Goal: Task Accomplishment & Management: Manage account settings

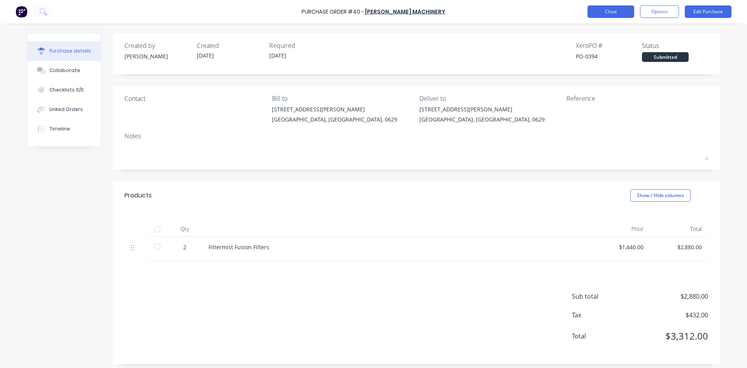
click at [612, 12] on button "Close" at bounding box center [611, 11] width 47 height 12
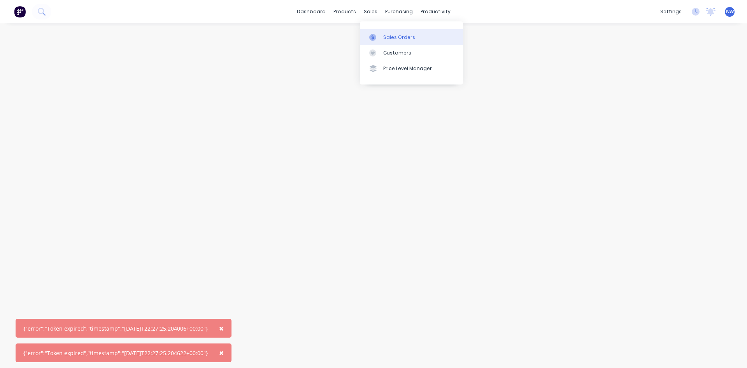
click at [396, 37] on div "Sales Orders" at bounding box center [399, 37] width 32 height 7
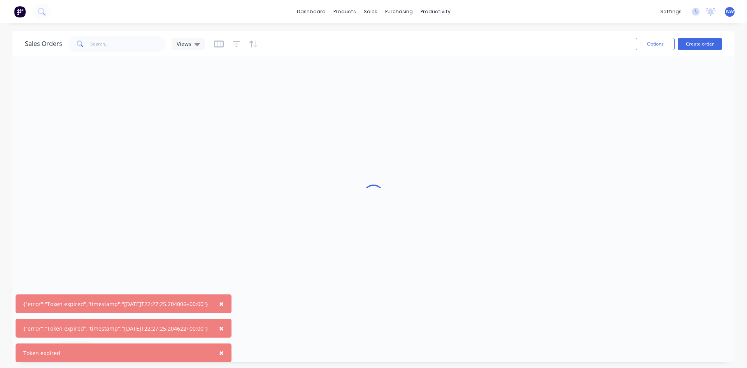
click at [228, 297] on button "×" at bounding box center [221, 303] width 20 height 19
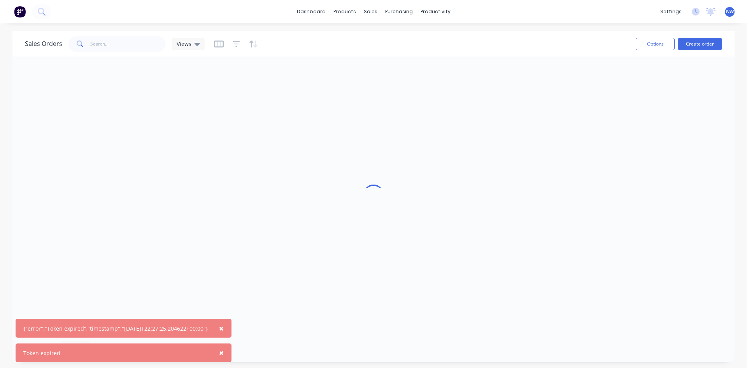
drag, startPoint x: 229, startPoint y: 325, endPoint x: 223, endPoint y: 339, distance: 15.2
click at [224, 326] on span "×" at bounding box center [221, 328] width 5 height 11
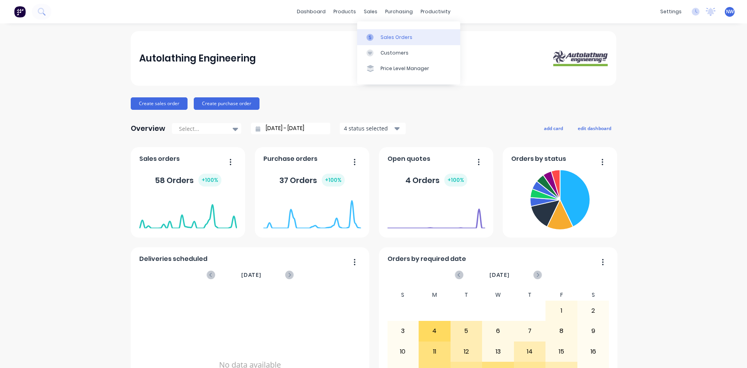
click at [384, 35] on div "Sales Orders" at bounding box center [397, 37] width 32 height 7
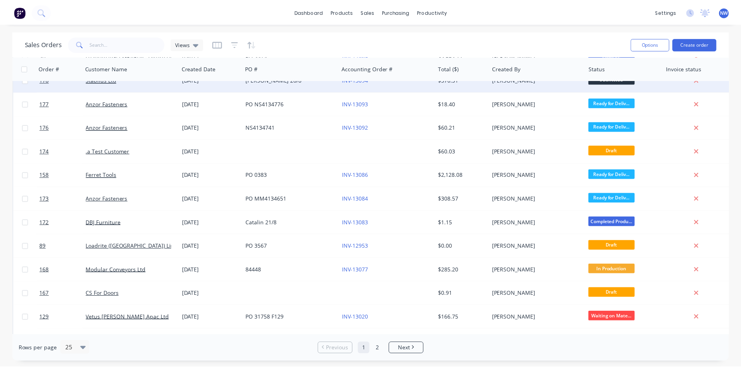
scroll to position [156, 0]
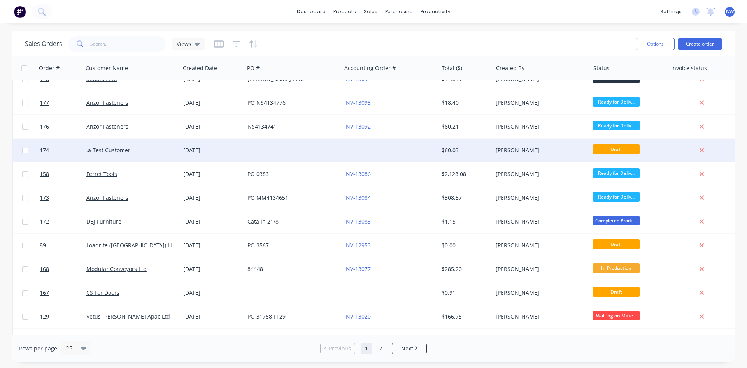
click at [133, 153] on div ".a Test Customer" at bounding box center [129, 150] width 86 height 8
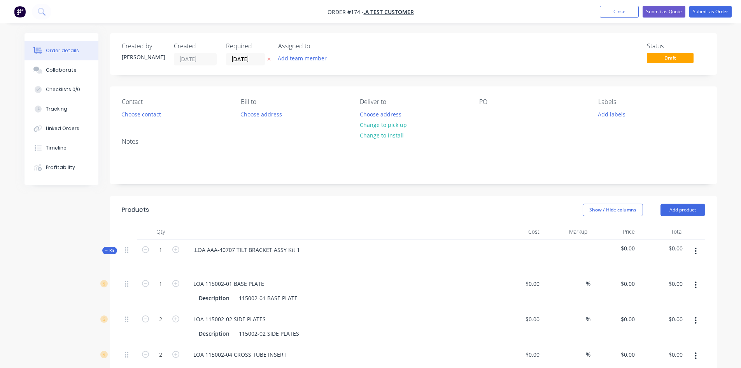
drag, startPoint x: 230, startPoint y: 208, endPoint x: 194, endPoint y: 229, distance: 41.3
click at [230, 209] on div "Products" at bounding box center [184, 210] width 124 height 12
click at [107, 251] on icon at bounding box center [107, 250] width 4 height 4
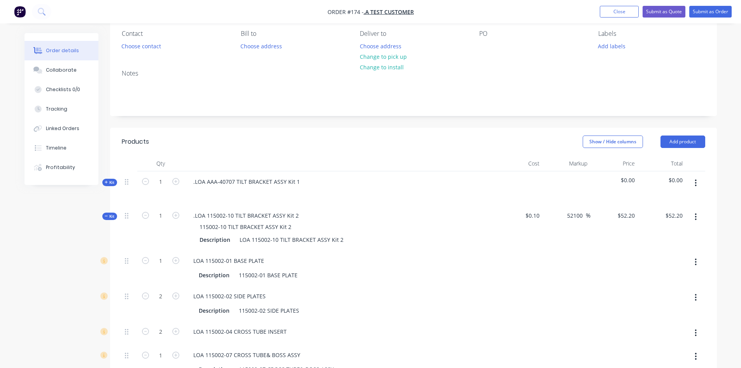
scroll to position [195, 0]
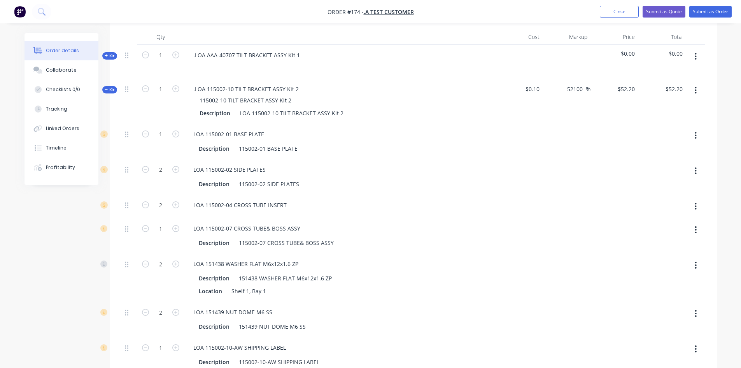
click at [107, 89] on icon at bounding box center [107, 90] width 4 height 4
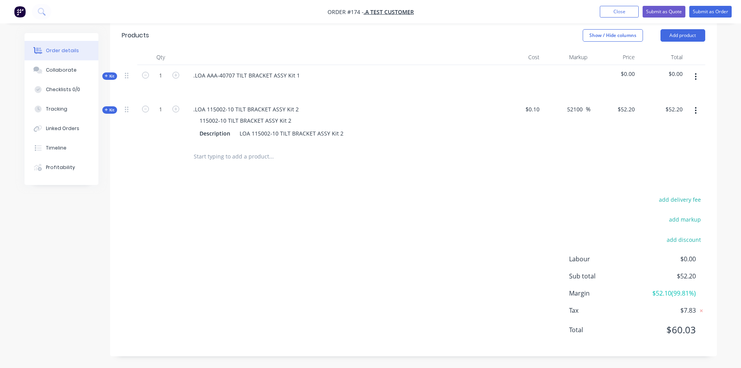
scroll to position [174, 0]
click at [695, 76] on button "button" at bounding box center [696, 77] width 18 height 14
click at [560, 163] on div at bounding box center [414, 156] width 584 height 25
click at [694, 111] on button "button" at bounding box center [696, 111] width 18 height 14
click at [695, 76] on icon "button" at bounding box center [696, 76] width 2 height 7
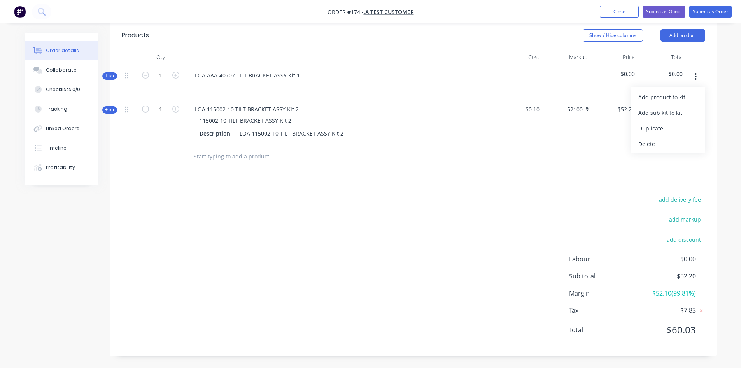
click at [662, 141] on div "Delete" at bounding box center [669, 143] width 60 height 11
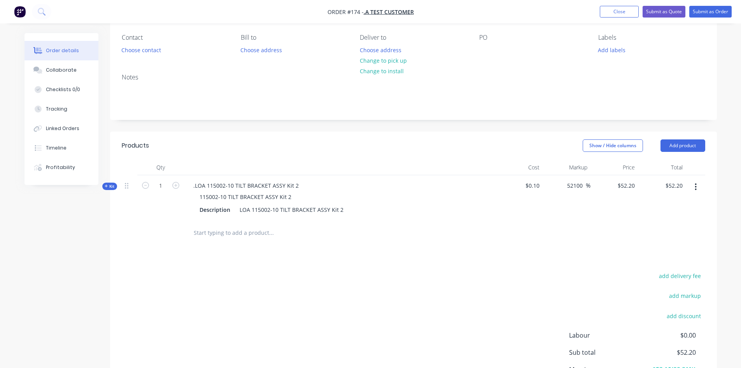
scroll to position [117, 0]
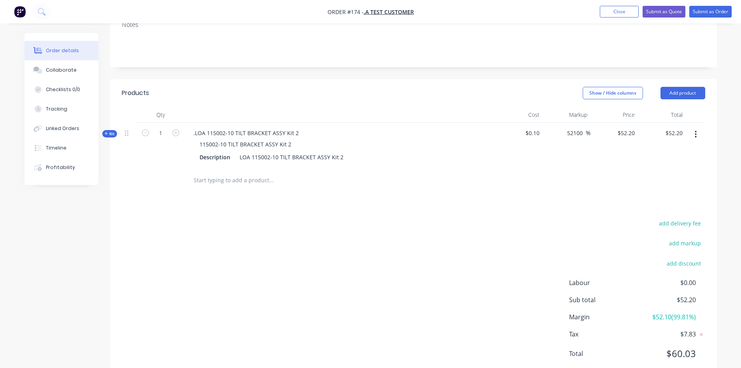
click at [249, 186] on input "text" at bounding box center [271, 180] width 156 height 16
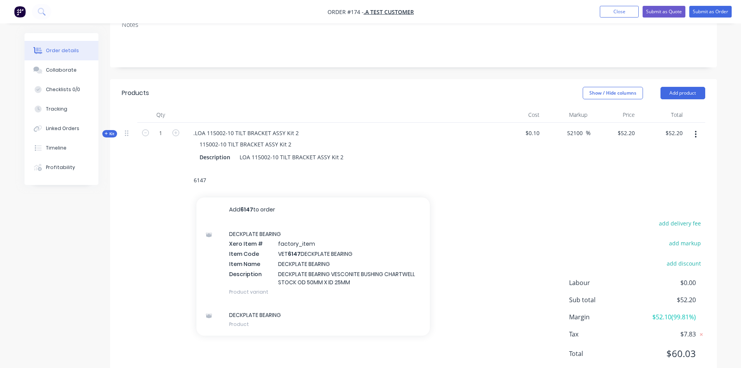
click at [259, 184] on input "6147" at bounding box center [271, 180] width 156 height 16
drag, startPoint x: 228, startPoint y: 186, endPoint x: 217, endPoint y: 185, distance: 11.3
click at [217, 185] on input "6147" at bounding box center [271, 180] width 156 height 16
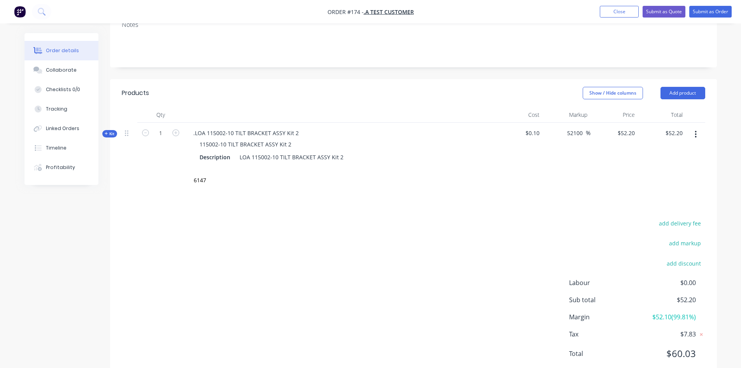
click at [158, 247] on div "add delivery fee add markup add discount Labour $0.00 Sub total $52.20 Margin $…" at bounding box center [414, 293] width 584 height 150
drag, startPoint x: 230, startPoint y: 239, endPoint x: 204, endPoint y: 209, distance: 40.6
click at [216, 226] on div "add delivery fee add markup add discount Labour $0.00 Sub total $52.20 Margin $…" at bounding box center [414, 293] width 584 height 150
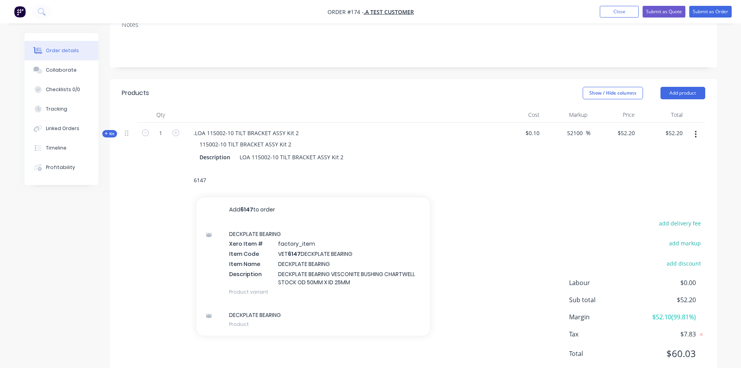
click at [202, 183] on input "6147" at bounding box center [271, 180] width 156 height 16
click at [213, 181] on input "6147" at bounding box center [271, 180] width 156 height 16
type input "6"
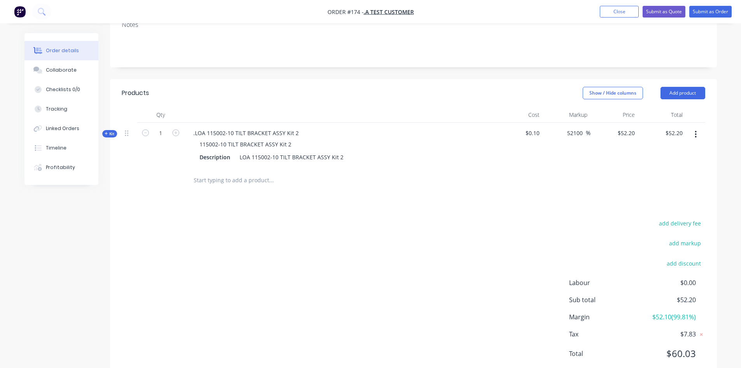
click at [183, 224] on div "add delivery fee add markup add discount Labour $0.00 Sub total $52.20 Margin $…" at bounding box center [414, 293] width 584 height 150
click at [253, 181] on input "text" at bounding box center [271, 180] width 156 height 16
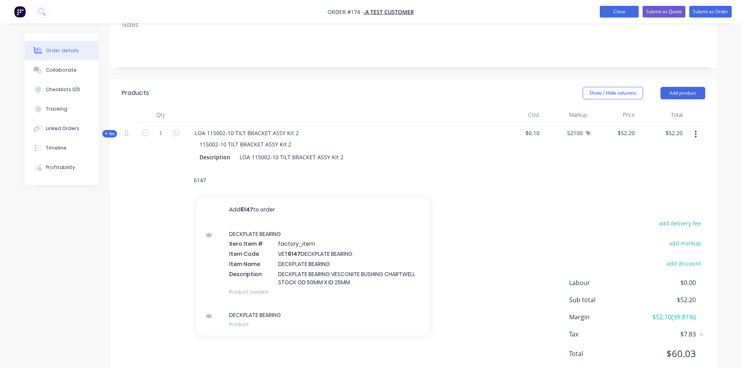
type input "6147"
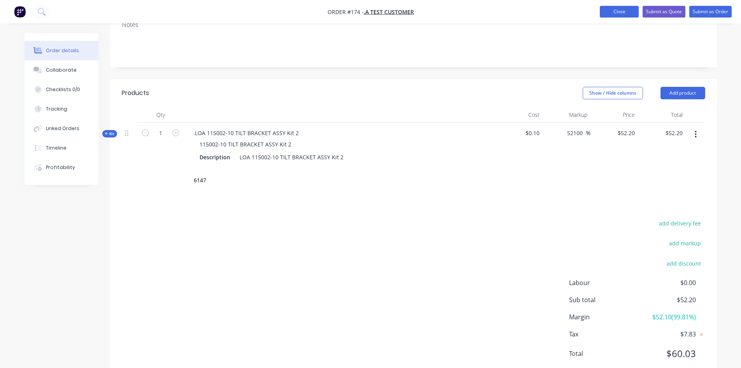
click at [617, 9] on button "Close" at bounding box center [619, 12] width 39 height 12
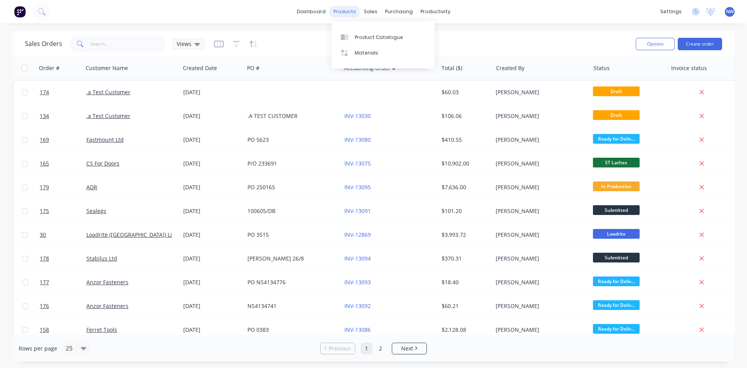
click at [339, 12] on div "products" at bounding box center [345, 12] width 30 height 12
click at [365, 35] on div "Product Catalogue" at bounding box center [379, 37] width 48 height 7
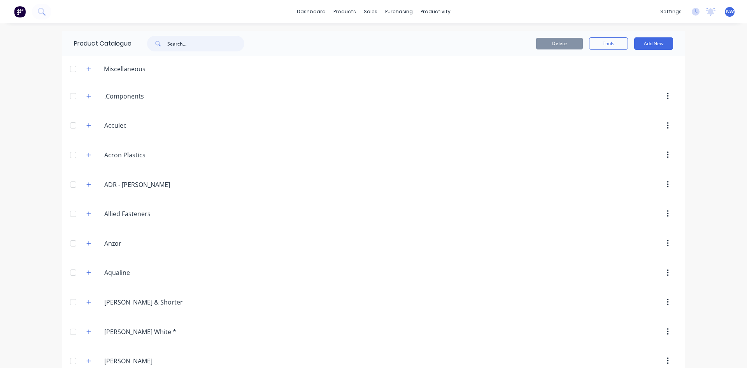
click at [192, 44] on input "text" at bounding box center [205, 44] width 77 height 16
type input "6147"
click at [51, 13] on button at bounding box center [41, 12] width 19 height 16
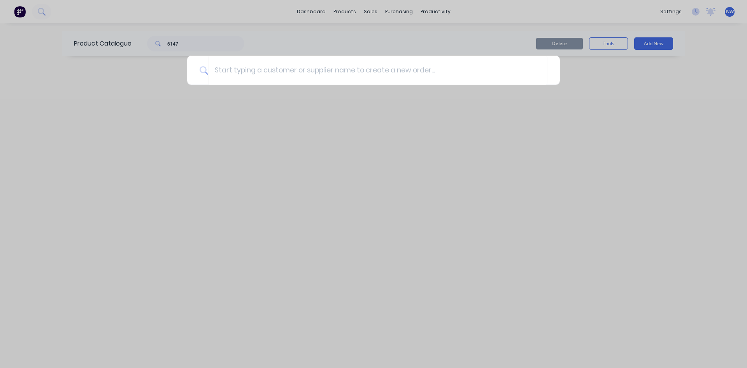
click at [304, 167] on div at bounding box center [373, 184] width 747 height 368
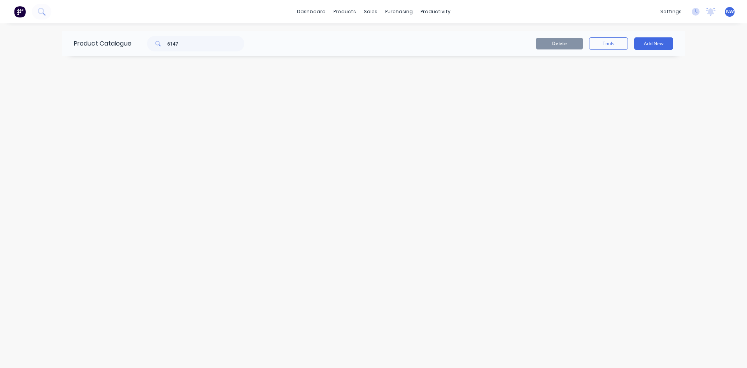
click at [83, 20] on div "dashboard products sales purchasing productivity dashboard products Product Cat…" at bounding box center [373, 11] width 747 height 23
click at [59, 14] on div "dashboard products sales purchasing productivity dashboard products Product Cat…" at bounding box center [373, 11] width 747 height 23
click at [46, 10] on button at bounding box center [41, 12] width 19 height 16
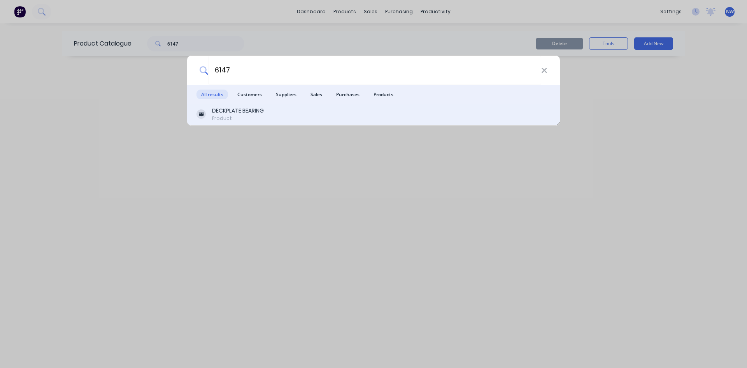
type input "6147"
click at [266, 116] on div "DECKPLATE BEARING Product" at bounding box center [374, 114] width 354 height 15
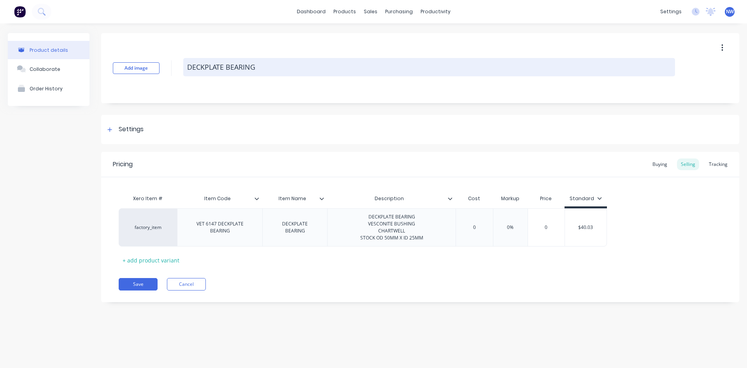
click at [270, 64] on textarea "DECKPLATE BEARING" at bounding box center [429, 67] width 492 height 18
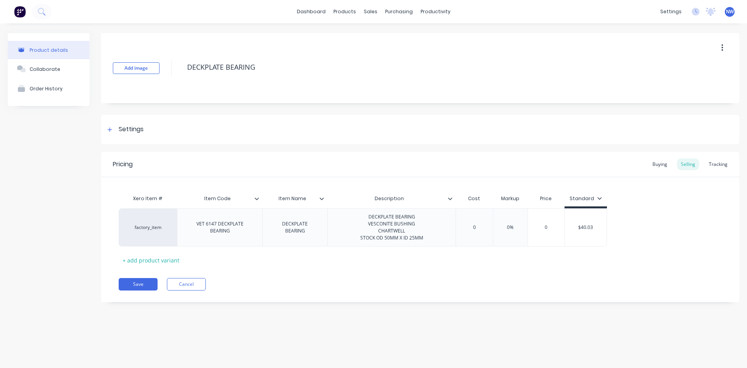
drag, startPoint x: 274, startPoint y: 70, endPoint x: 181, endPoint y: 76, distance: 93.6
click at [181, 76] on div "Add image DECKPLATE BEARING" at bounding box center [420, 68] width 638 height 70
click at [348, 7] on div "products" at bounding box center [345, 12] width 30 height 12
click at [345, 9] on div "products" at bounding box center [345, 12] width 30 height 12
type textarea "x"
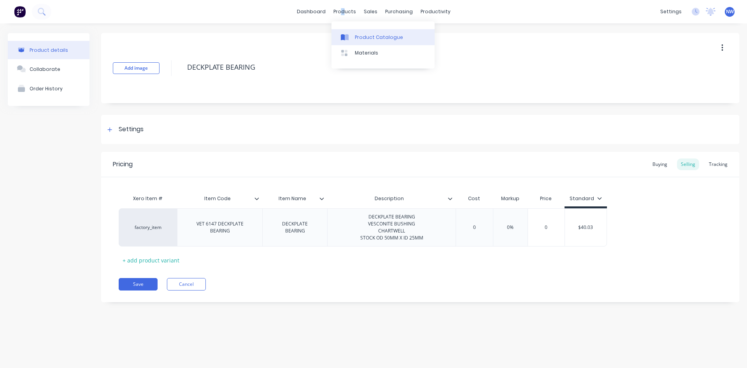
click at [364, 36] on div "Product Catalogue" at bounding box center [379, 37] width 48 height 7
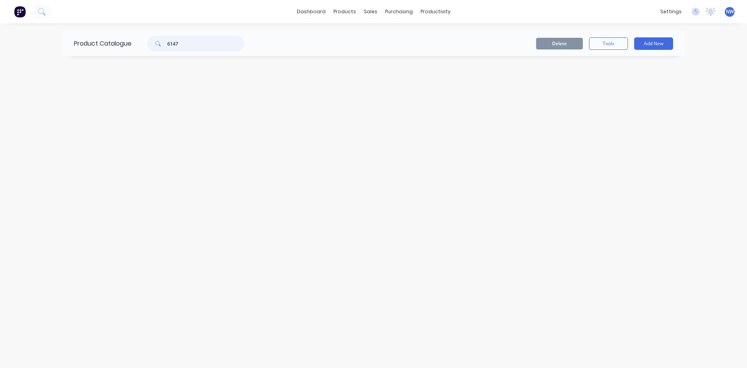
drag, startPoint x: 202, startPoint y: 49, endPoint x: 156, endPoint y: 40, distance: 47.2
click at [156, 42] on div "6147" at bounding box center [195, 44] width 97 height 16
paste input "DECKPLATE BEARING"
type input "DECKPLATE BEARING"
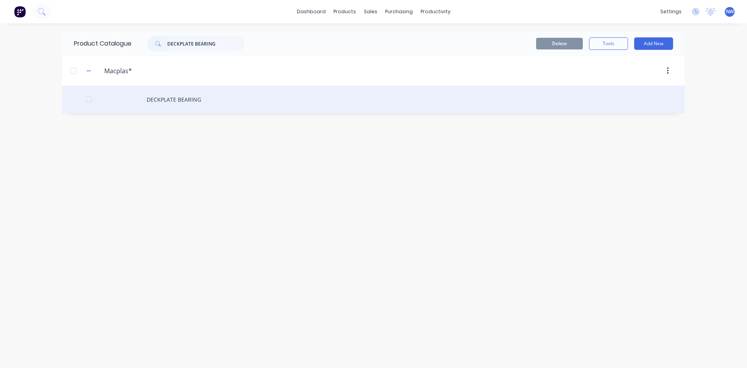
click at [178, 97] on div "DECKPLATE BEARING" at bounding box center [373, 100] width 623 height 28
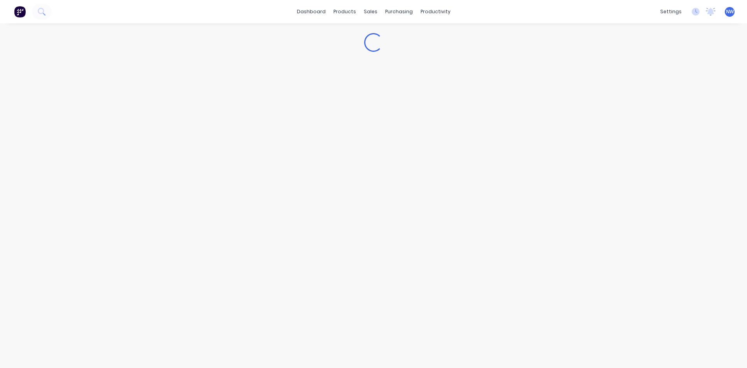
type textarea "x"
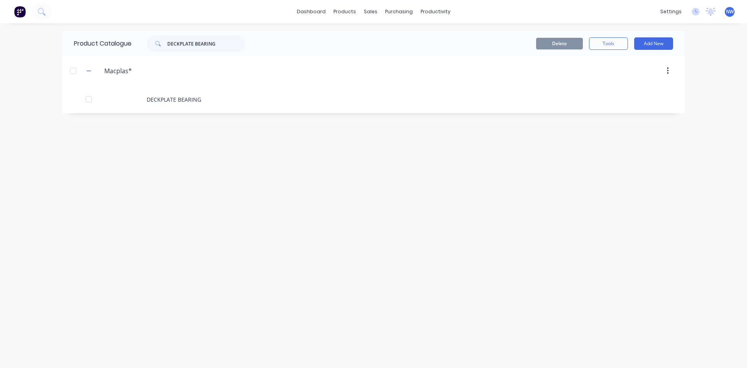
click at [207, 51] on div "Product Catalogue DECKPLATE BEARING" at bounding box center [163, 43] width 202 height 25
drag, startPoint x: 222, startPoint y: 47, endPoint x: 165, endPoint y: 53, distance: 57.5
click at [165, 53] on div "Product Catalogue DECKPLATE BEARING" at bounding box center [163, 43] width 202 height 25
click at [309, 182] on div "Product Catalogue DECKPLATE BEARING Delete Tools Add New Macplas* Macplas* DECK…" at bounding box center [373, 195] width 623 height 329
drag, startPoint x: 228, startPoint y: 44, endPoint x: 99, endPoint y: 68, distance: 131.5
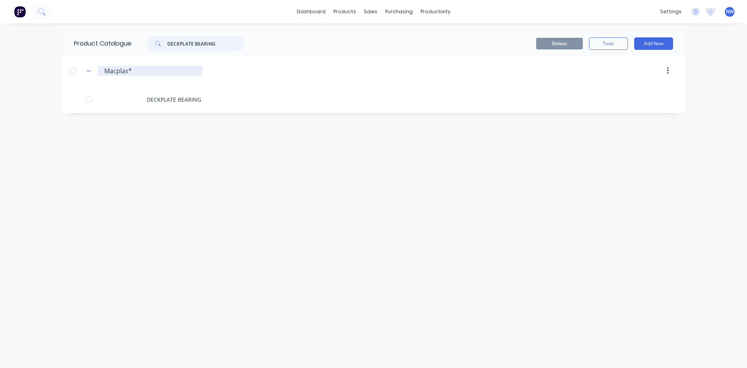
click at [99, 68] on div "Product Catalogue DECKPLATE BEARING Delete Tools Add New Macplas* Macplas* DECK…" at bounding box center [373, 72] width 623 height 82
type input "6147"
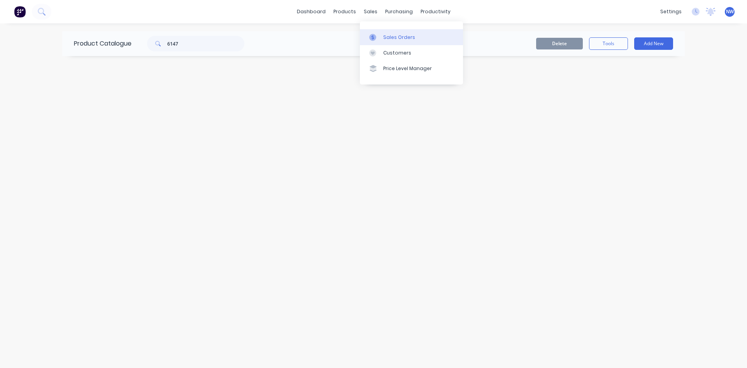
click at [393, 36] on div "Sales Orders" at bounding box center [399, 37] width 32 height 7
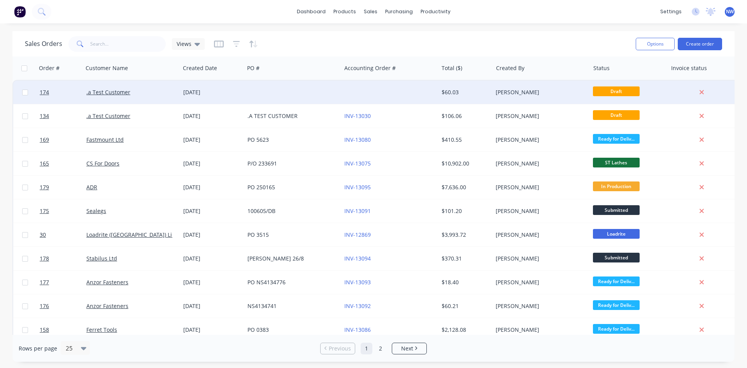
click at [234, 98] on div "[DATE]" at bounding box center [212, 92] width 64 height 23
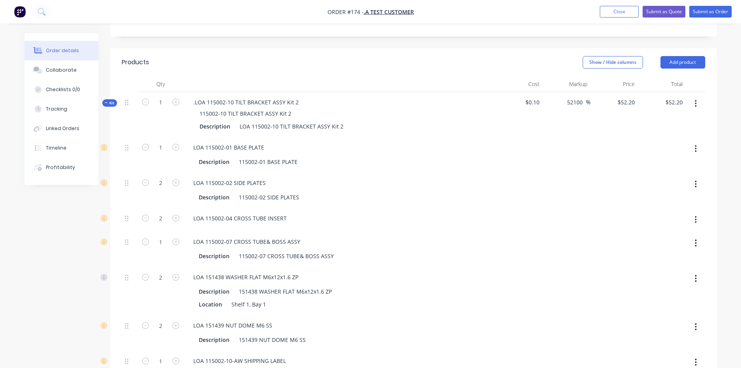
scroll to position [195, 0]
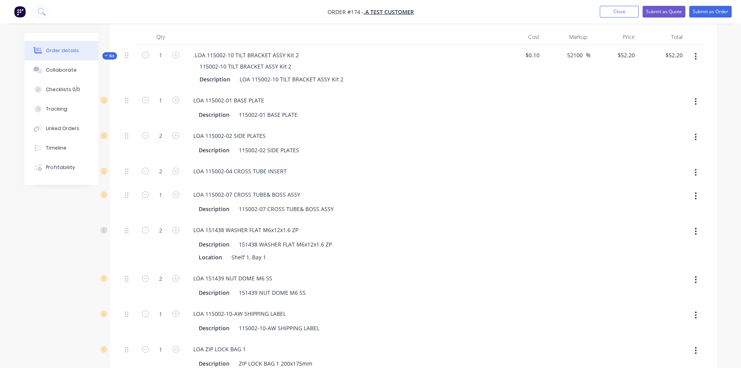
click at [108, 56] on icon at bounding box center [107, 56] width 4 height 4
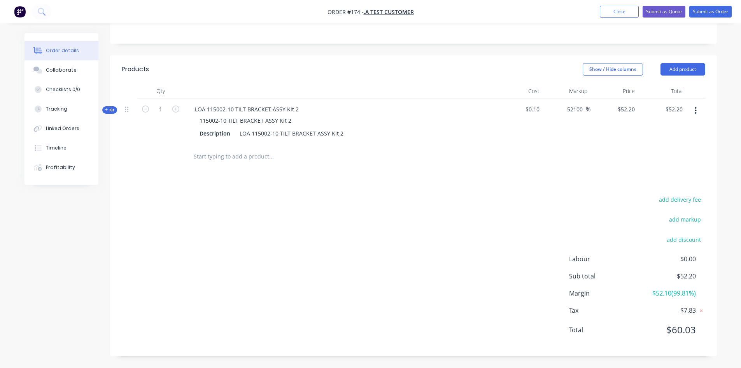
scroll to position [140, 0]
click at [221, 161] on input "text" at bounding box center [271, 157] width 156 height 16
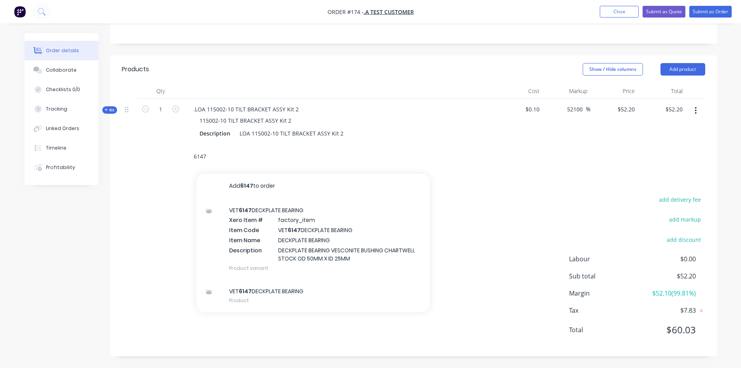
type input "6147"
click at [184, 191] on div "Products Show / Hide columns Add product Qty Cost Markup Price Total Kit 1 .LOA…" at bounding box center [413, 205] width 607 height 301
click at [217, 162] on input "6147" at bounding box center [271, 157] width 156 height 16
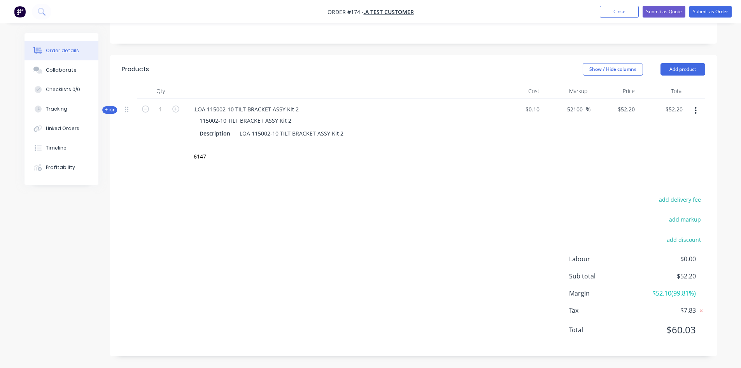
drag, startPoint x: 181, startPoint y: 159, endPoint x: 190, endPoint y: 158, distance: 8.2
click at [187, 158] on div "6147" at bounding box center [414, 156] width 584 height 25
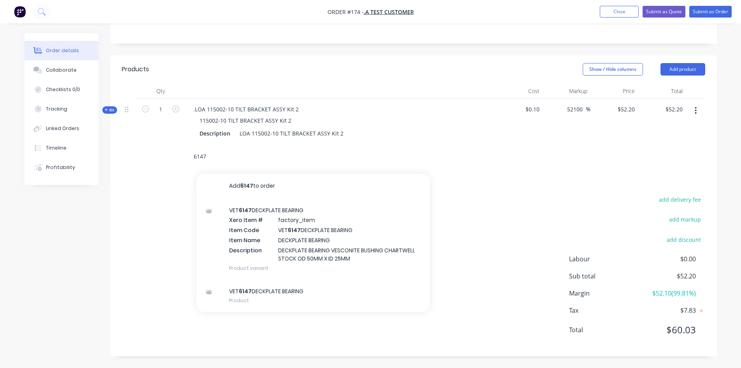
click at [206, 154] on input "6147" at bounding box center [271, 157] width 156 height 16
drag, startPoint x: 198, startPoint y: 178, endPoint x: 202, endPoint y: 181, distance: 4.5
click at [198, 179] on button "Add 6147 to order" at bounding box center [313, 186] width 233 height 25
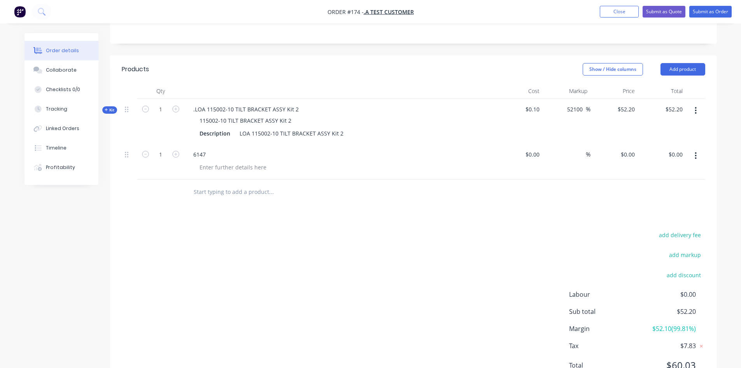
click at [218, 154] on div "6147" at bounding box center [339, 154] width 305 height 11
click at [209, 154] on div "6147" at bounding box center [199, 154] width 25 height 11
drag, startPoint x: 381, startPoint y: 250, endPoint x: 388, endPoint y: 277, distance: 27.6
click at [394, 273] on div "add delivery fee add markup add discount Labour $0.00 Sub total $52.20 Margin $…" at bounding box center [414, 305] width 584 height 150
drag, startPoint x: 211, startPoint y: 156, endPoint x: 375, endPoint y: 240, distance: 184.5
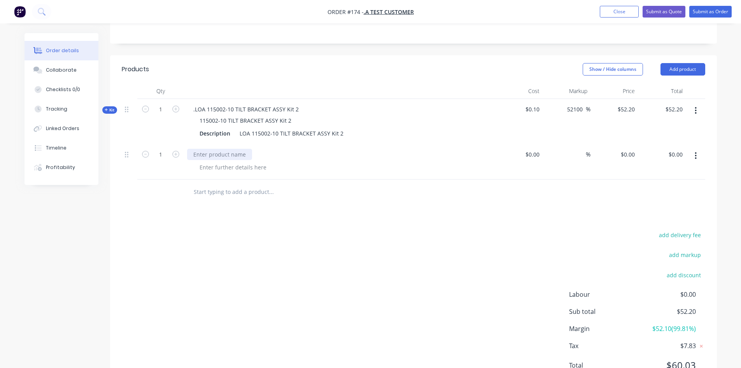
click at [240, 171] on div at bounding box center [339, 161] width 311 height 35
click at [701, 158] on button "button" at bounding box center [696, 156] width 18 height 14
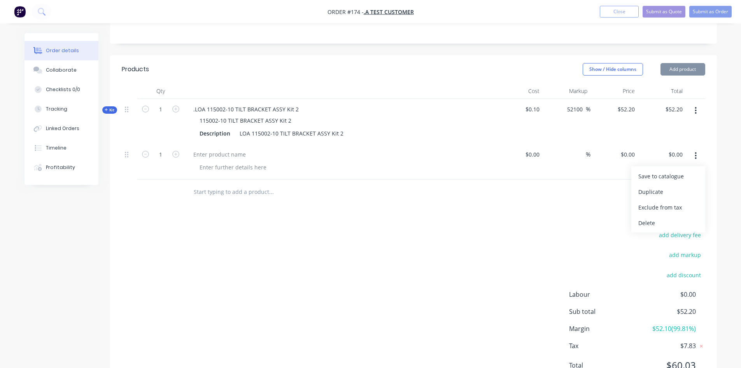
click at [700, 157] on button "button" at bounding box center [696, 156] width 18 height 14
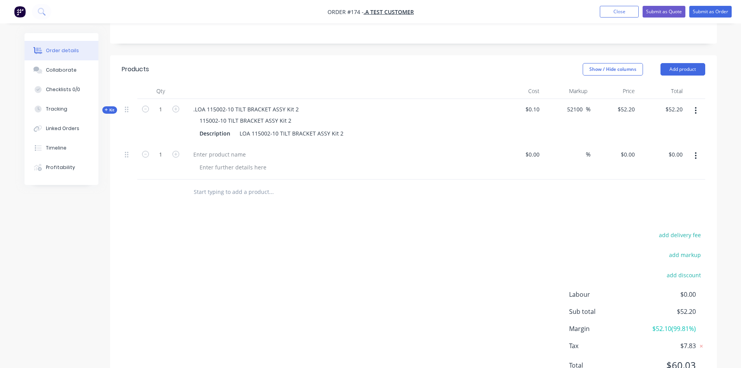
click at [696, 156] on icon "button" at bounding box center [696, 155] width 2 height 7
drag, startPoint x: 650, startPoint y: 222, endPoint x: 639, endPoint y: 221, distance: 10.9
click at [650, 222] on div "Delete" at bounding box center [669, 222] width 60 height 11
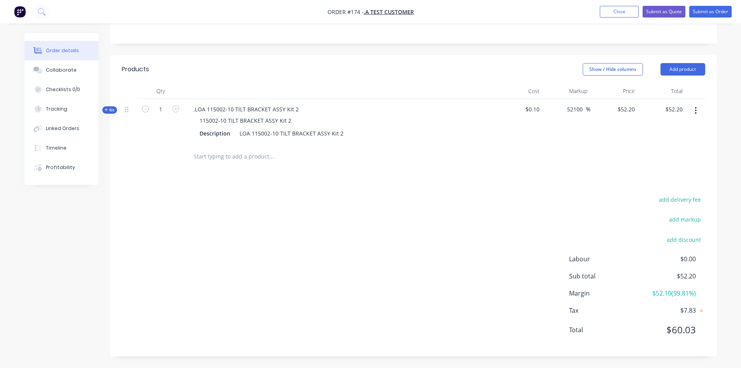
click at [228, 157] on input "text" at bounding box center [271, 157] width 156 height 16
click at [65, 9] on nav "Order #174 - .a Test Customer Add product Close Submit as Quote Submit as Order" at bounding box center [370, 11] width 741 height 23
click at [50, 9] on button at bounding box center [41, 12] width 19 height 16
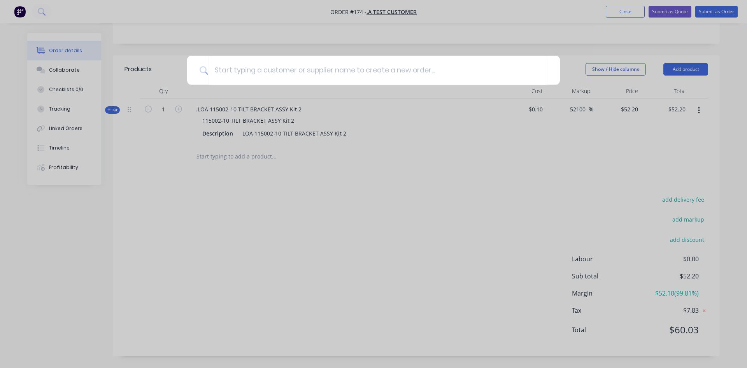
drag, startPoint x: 356, startPoint y: 210, endPoint x: 330, endPoint y: 207, distance: 25.5
click at [356, 206] on div at bounding box center [373, 184] width 747 height 368
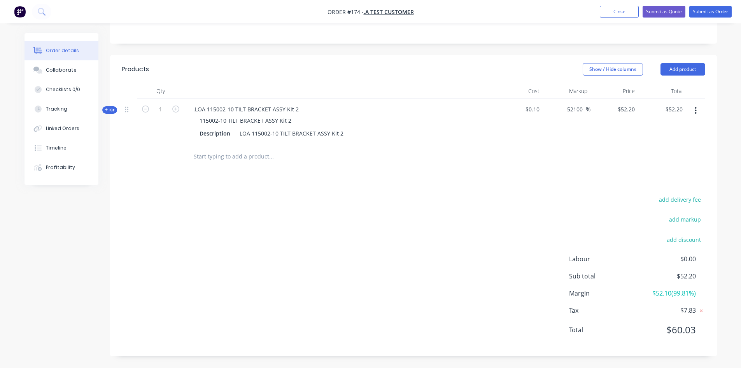
click at [220, 154] on input "text" at bounding box center [271, 157] width 156 height 16
click at [43, 4] on nav "Order #174 - .a Test Customer Add product Close Submit as Quote Submit as Order" at bounding box center [370, 11] width 741 height 23
click at [44, 7] on button at bounding box center [41, 12] width 19 height 16
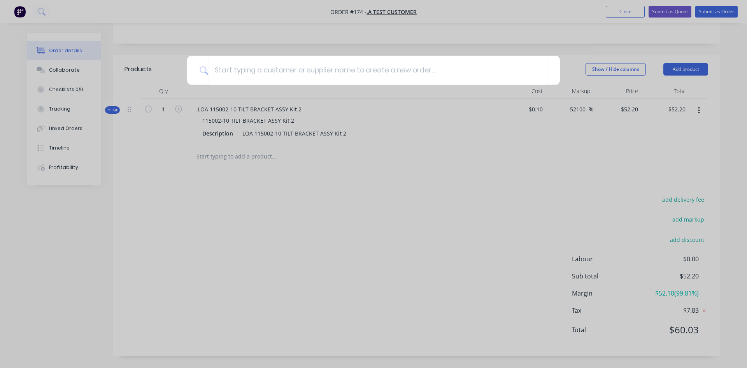
drag, startPoint x: 237, startPoint y: 158, endPoint x: 244, endPoint y: 154, distance: 7.5
click at [238, 157] on div at bounding box center [373, 184] width 747 height 368
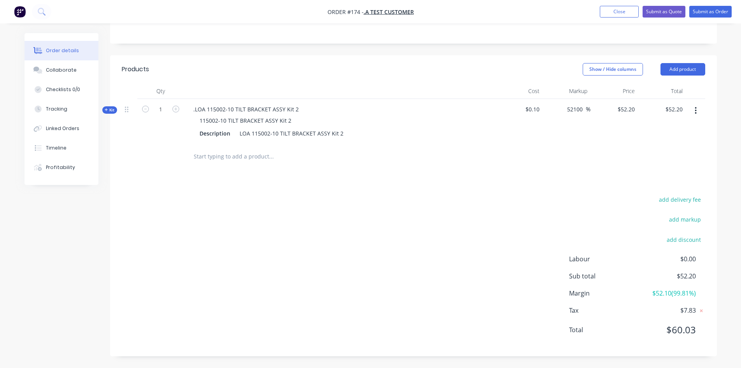
click at [209, 159] on input "text" at bounding box center [271, 157] width 156 height 16
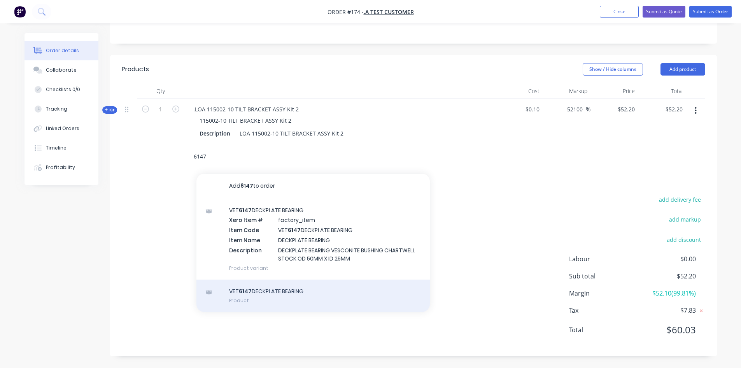
type input "6147"
click at [255, 302] on div "VET 6147 DECKPLATE BEARING Product" at bounding box center [313, 295] width 233 height 33
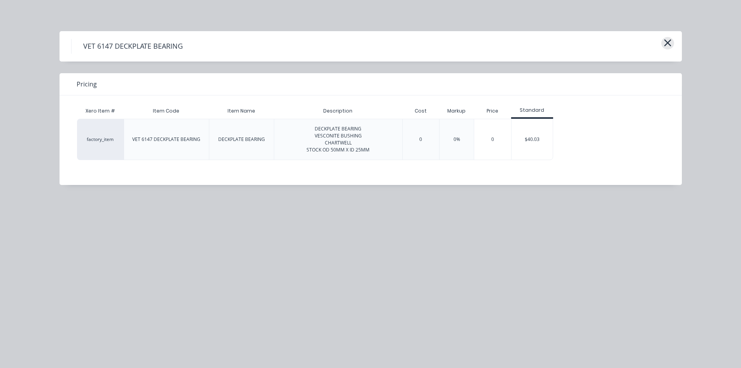
click at [664, 44] on icon "button" at bounding box center [668, 42] width 8 height 11
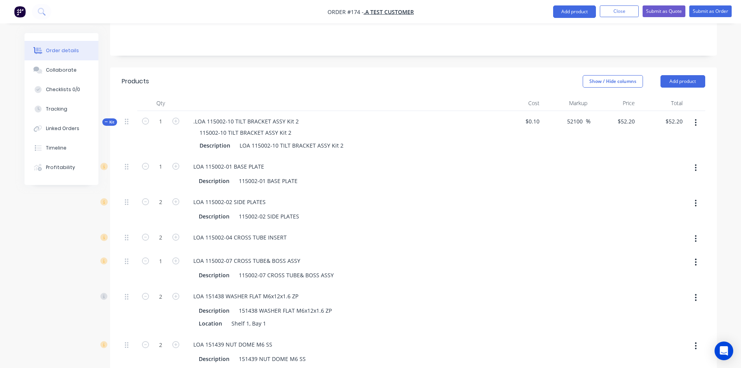
scroll to position [39, 0]
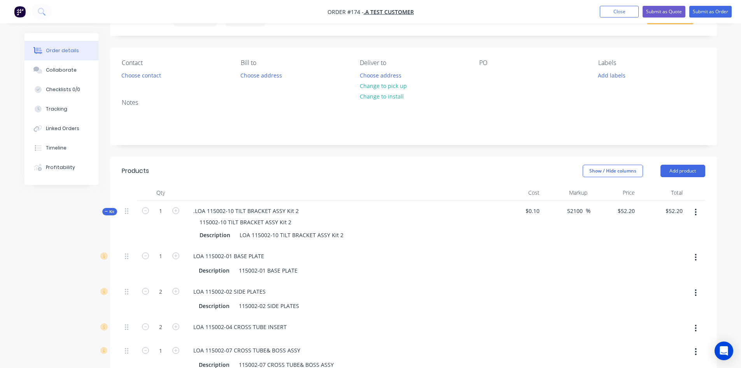
click at [106, 212] on icon at bounding box center [107, 211] width 4 height 4
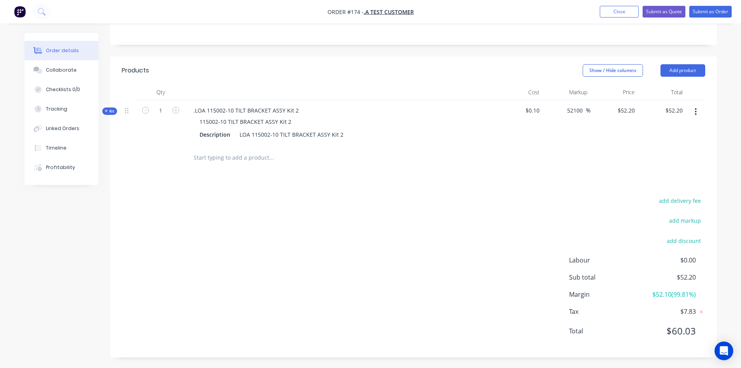
scroll to position [140, 0]
click at [240, 162] on input "text" at bounding box center [271, 157] width 156 height 16
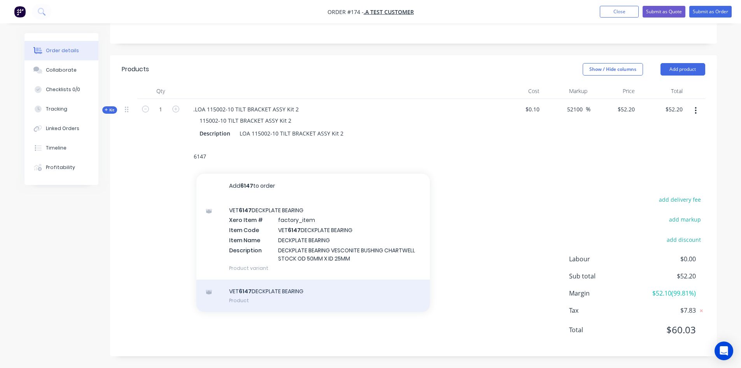
type input "6147"
click at [260, 296] on div "VET 6147 DECKPLATE BEARING Product" at bounding box center [313, 295] width 233 height 33
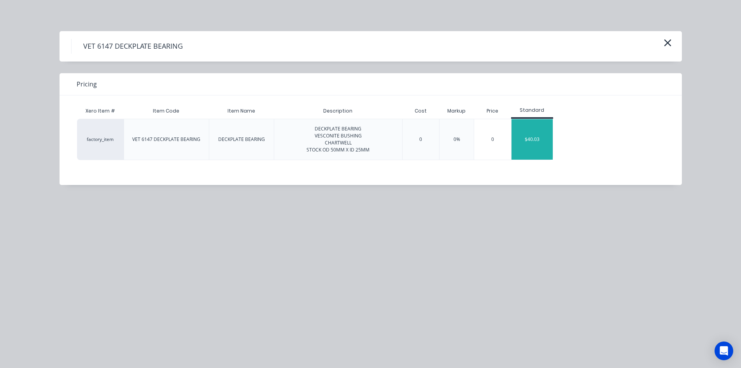
click at [528, 139] on div "$40.03" at bounding box center [533, 139] width 42 height 40
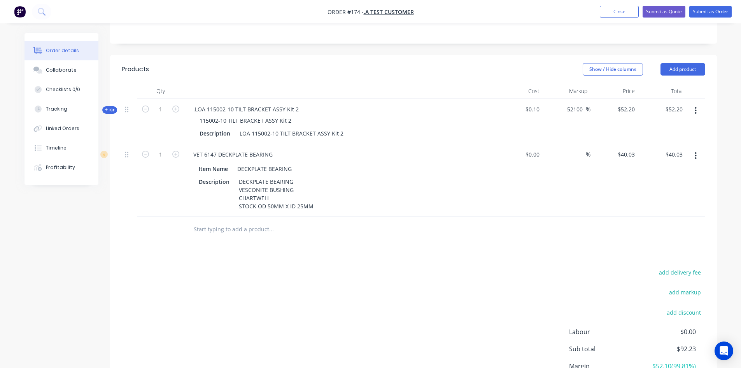
click at [224, 234] on input "text" at bounding box center [271, 229] width 156 height 16
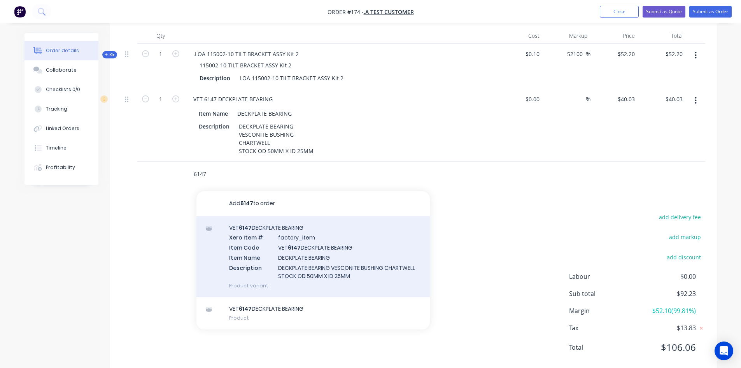
scroll to position [213, 0]
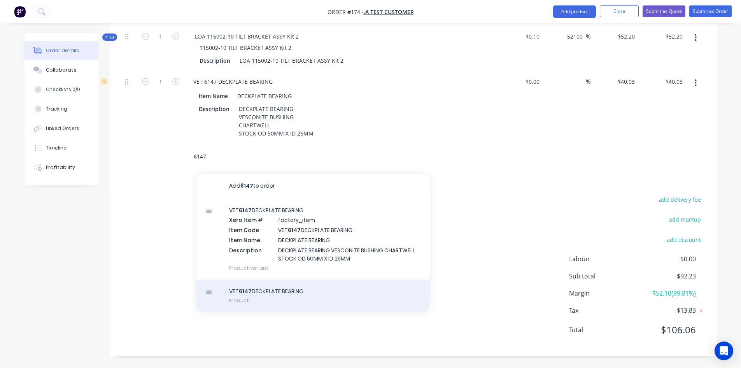
type input "6147"
click at [260, 294] on div "VET 6147 DECKPLATE BEARING Product" at bounding box center [313, 295] width 233 height 33
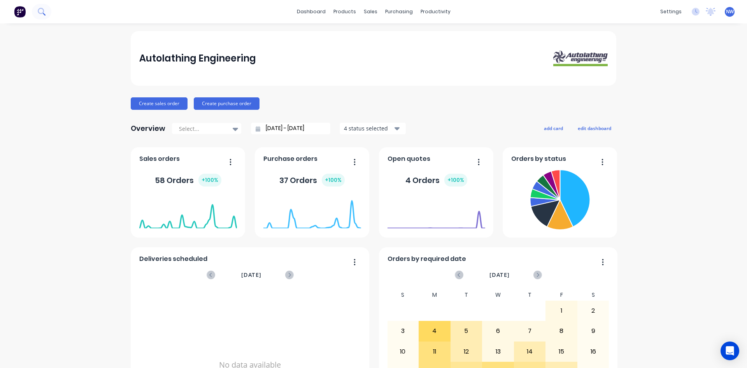
drag, startPoint x: 63, startPoint y: 14, endPoint x: 45, endPoint y: 12, distance: 18.0
click at [57, 11] on div "dashboard products sales purchasing productivity dashboard products Product Cat…" at bounding box center [373, 11] width 747 height 23
drag, startPoint x: 29, startPoint y: 12, endPoint x: 35, endPoint y: 14, distance: 6.2
click at [30, 12] on div at bounding box center [25, 12] width 51 height 16
click at [35, 13] on button at bounding box center [41, 12] width 19 height 16
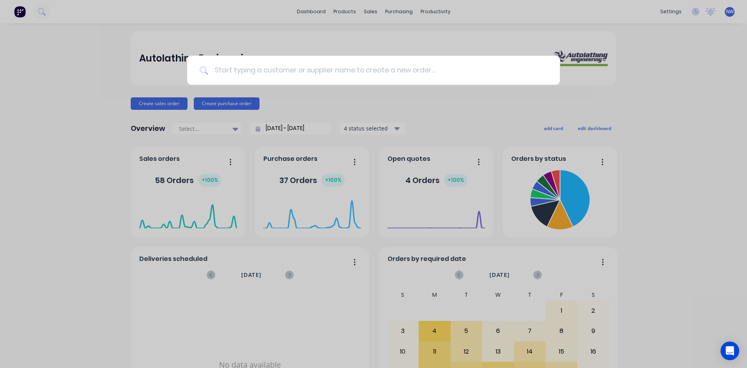
click at [250, 72] on input at bounding box center [377, 70] width 339 height 29
type input "6147"
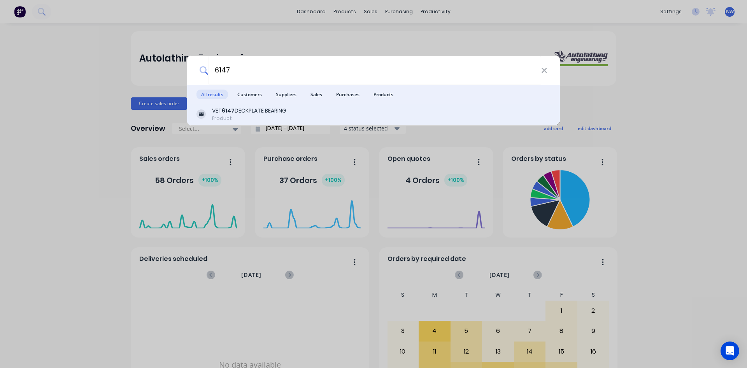
click at [269, 116] on div "Product" at bounding box center [249, 118] width 74 height 7
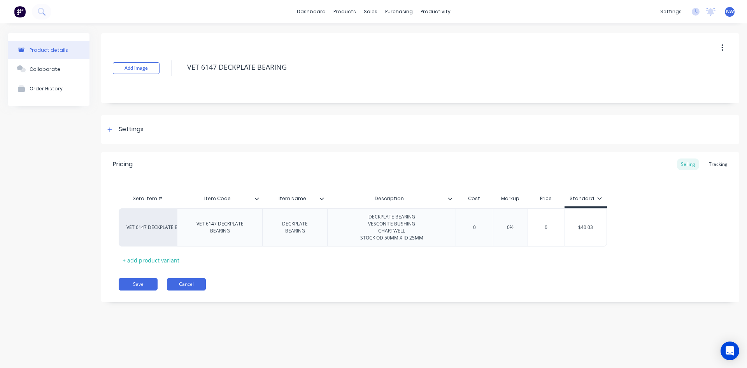
click at [198, 287] on button "Cancel" at bounding box center [186, 284] width 39 height 12
type textarea "x"
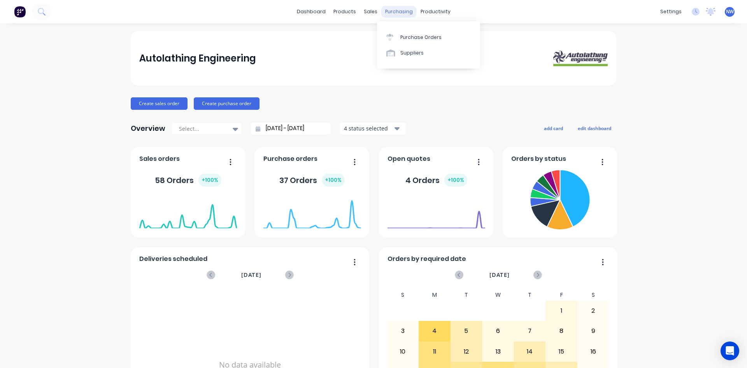
click at [402, 12] on div "purchasing" at bounding box center [398, 12] width 35 height 12
click at [409, 37] on div "Purchase Orders" at bounding box center [420, 37] width 41 height 7
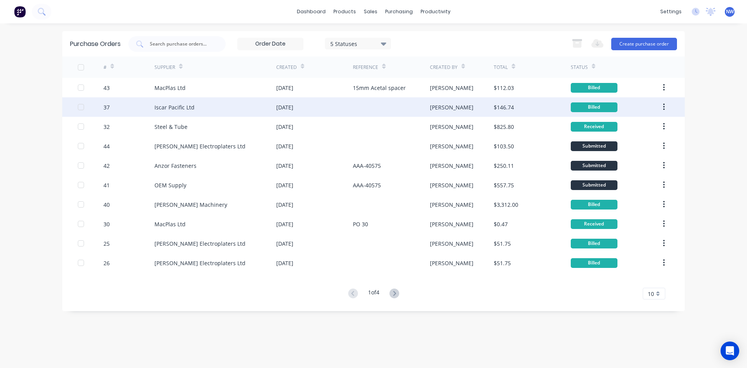
click at [83, 106] on div at bounding box center [81, 107] width 16 height 16
click at [82, 107] on div at bounding box center [81, 107] width 16 height 16
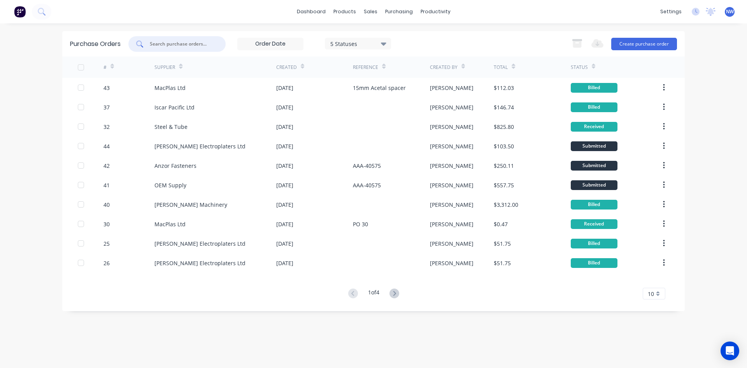
click at [186, 44] on input "text" at bounding box center [181, 44] width 65 height 8
type input "iscar"
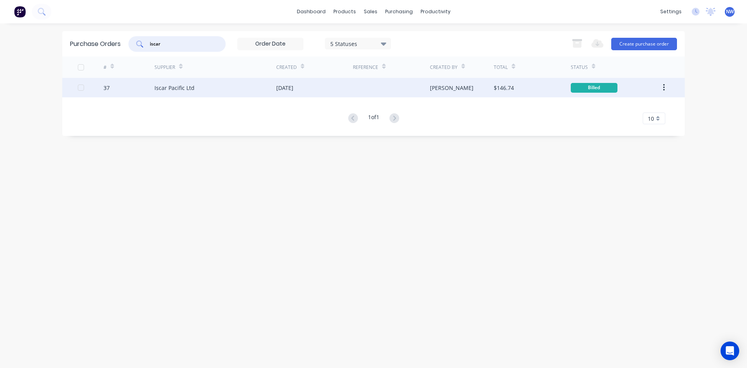
click at [167, 86] on div "Iscar Pacific Ltd" at bounding box center [174, 88] width 40 height 8
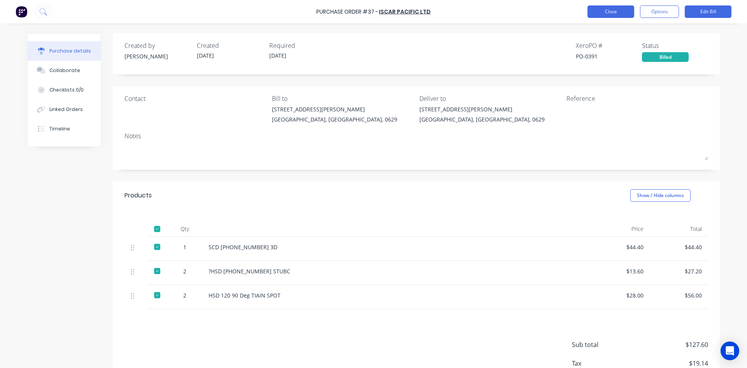
click at [614, 12] on button "Close" at bounding box center [611, 11] width 47 height 12
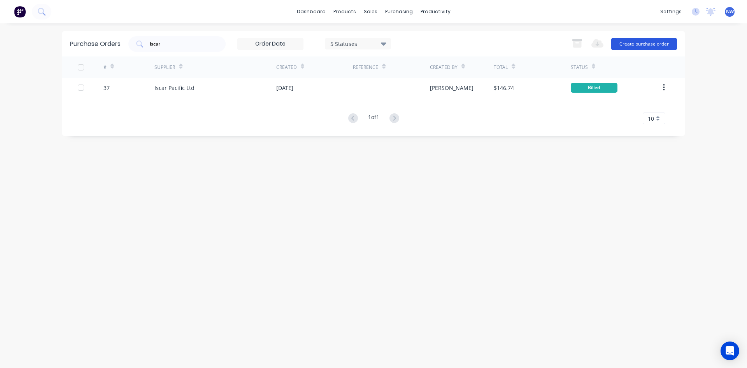
click at [630, 41] on button "Create purchase order" at bounding box center [644, 44] width 66 height 12
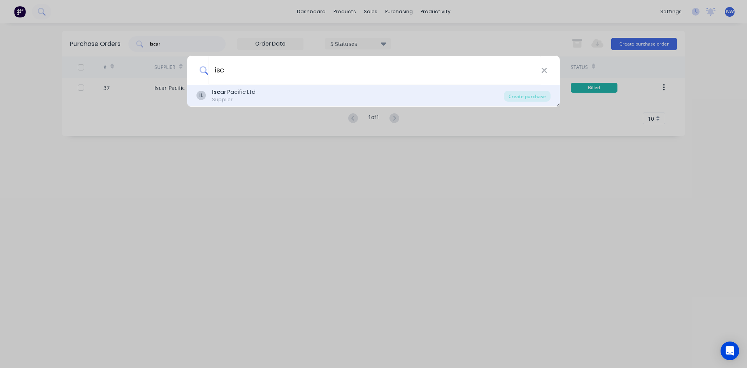
type input "isc"
click at [265, 96] on div "IL Isc ar Pacific Ltd Supplier" at bounding box center [350, 95] width 307 height 15
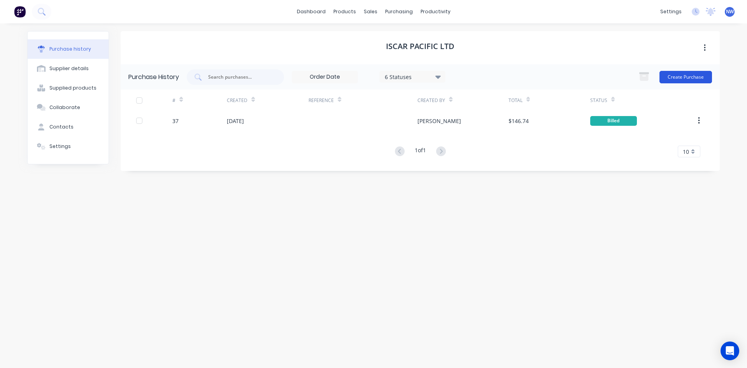
click at [701, 77] on button "Create Purchase" at bounding box center [686, 77] width 53 height 12
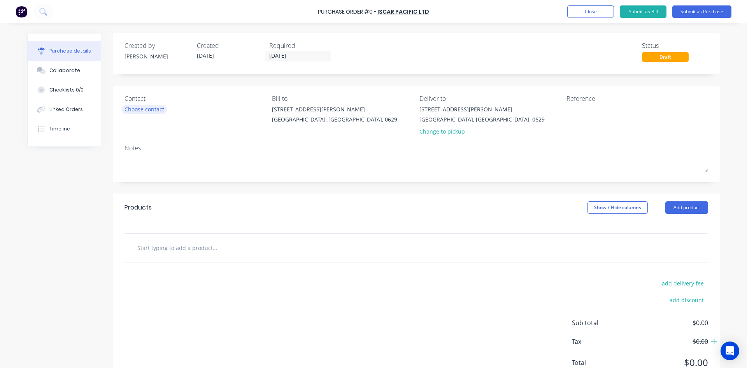
click at [157, 107] on div "Choose contact" at bounding box center [145, 109] width 40 height 8
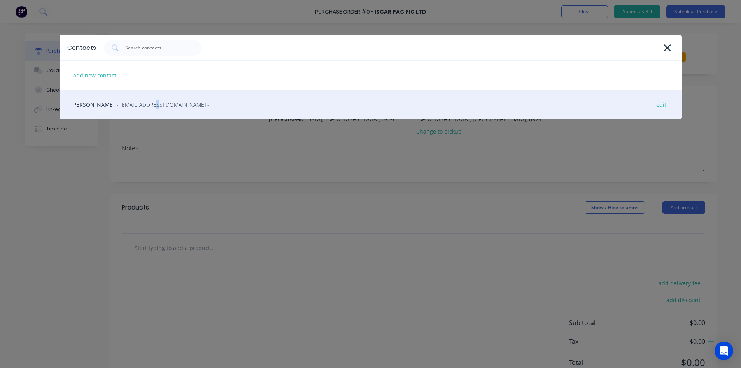
click at [135, 105] on span "- [EMAIL_ADDRESS][DOMAIN_NAME] -" at bounding box center [163, 104] width 93 height 8
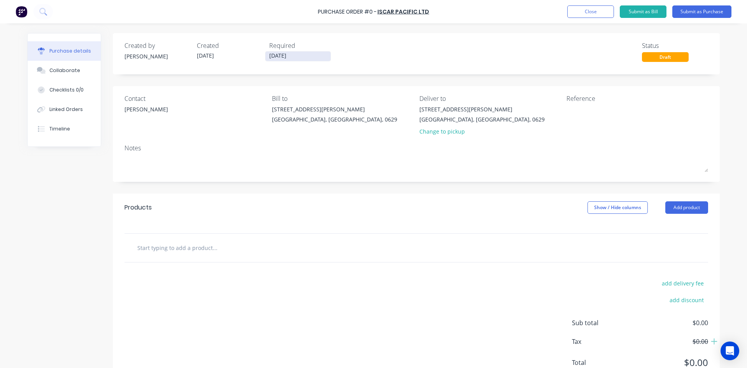
click at [293, 55] on input "[DATE]" at bounding box center [297, 56] width 65 height 10
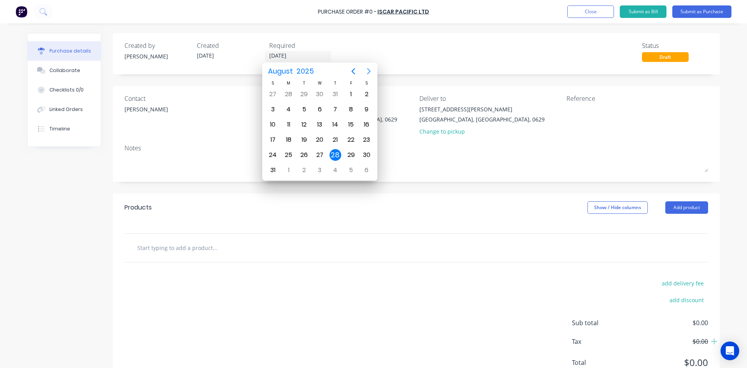
click at [367, 73] on icon "Next page" at bounding box center [368, 71] width 9 height 9
click at [369, 123] on div "20" at bounding box center [367, 125] width 12 height 12
type input "[DATE]"
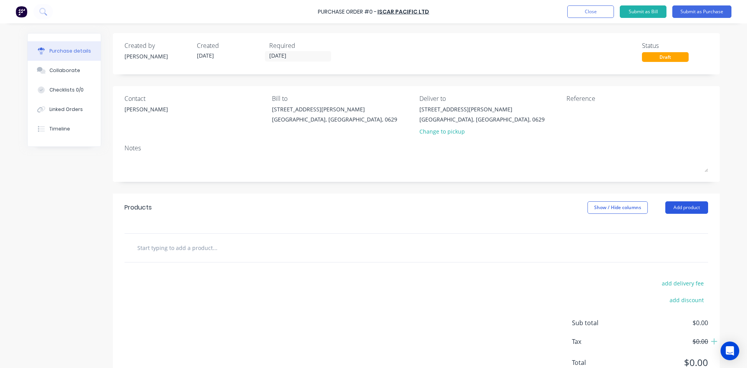
click at [684, 206] on button "Add product" at bounding box center [686, 207] width 43 height 12
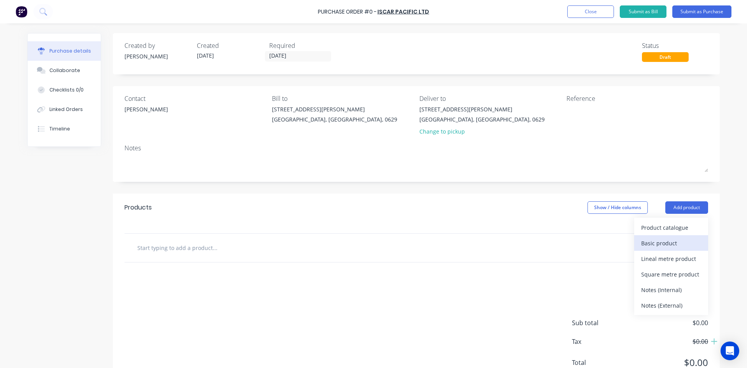
click at [667, 246] on div "Basic product" at bounding box center [671, 242] width 60 height 11
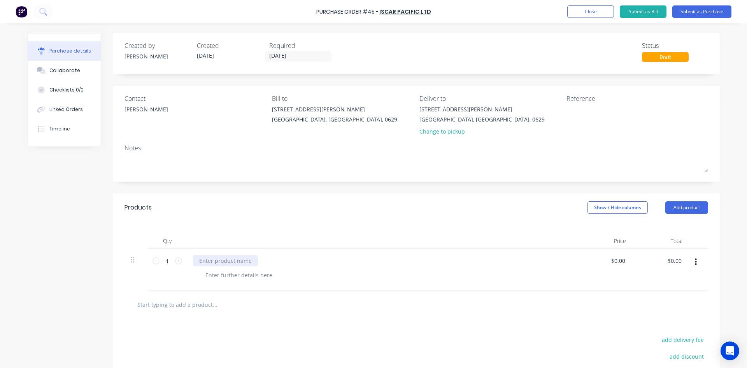
click at [204, 260] on div at bounding box center [225, 260] width 65 height 11
click at [647, 12] on button "Submit as Bill" at bounding box center [643, 11] width 47 height 12
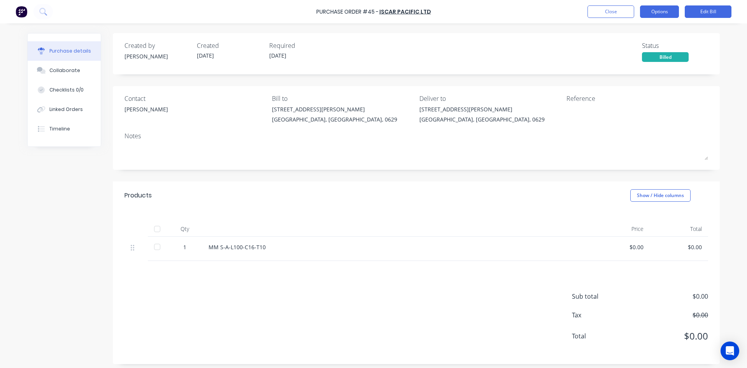
click at [660, 11] on button "Options" at bounding box center [659, 11] width 39 height 12
click at [615, 11] on button "Close" at bounding box center [611, 11] width 47 height 12
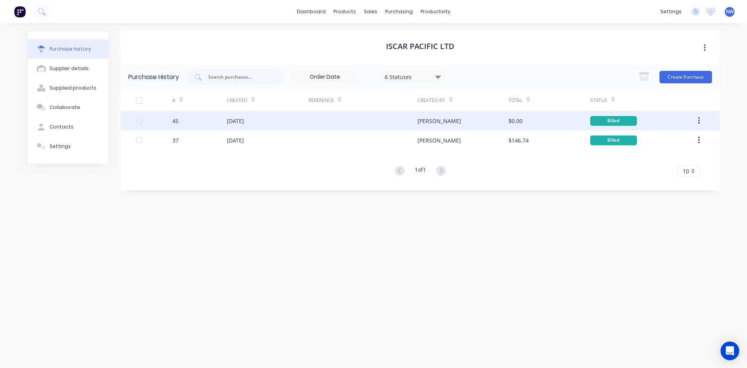
click at [232, 121] on div "[DATE]" at bounding box center [235, 121] width 17 height 8
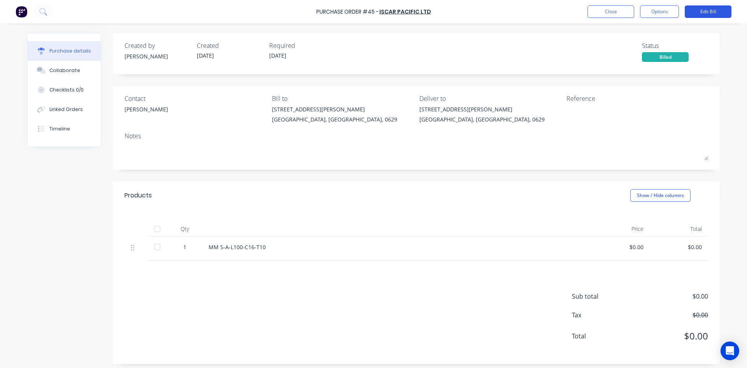
click at [709, 12] on button "Edit Bill" at bounding box center [708, 11] width 47 height 12
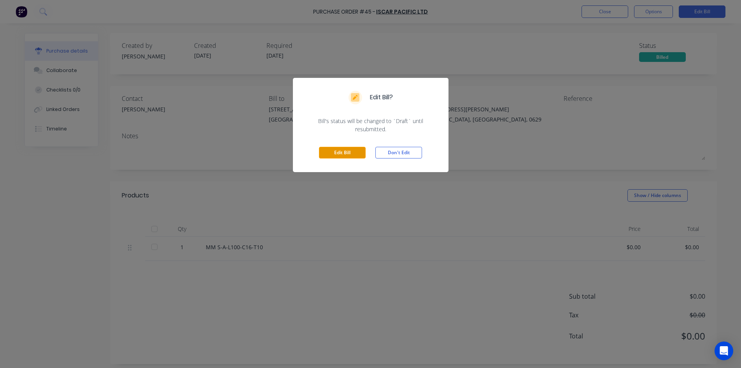
click at [349, 148] on button "Edit Bill" at bounding box center [342, 153] width 47 height 12
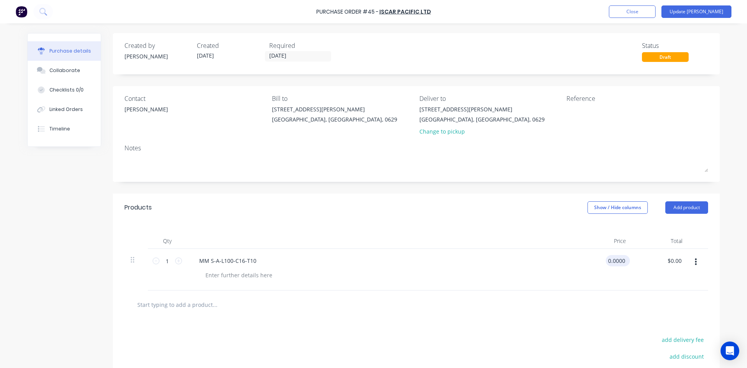
click at [623, 260] on input "0.0000" at bounding box center [616, 260] width 21 height 11
type input "0"
type input "$130.13"
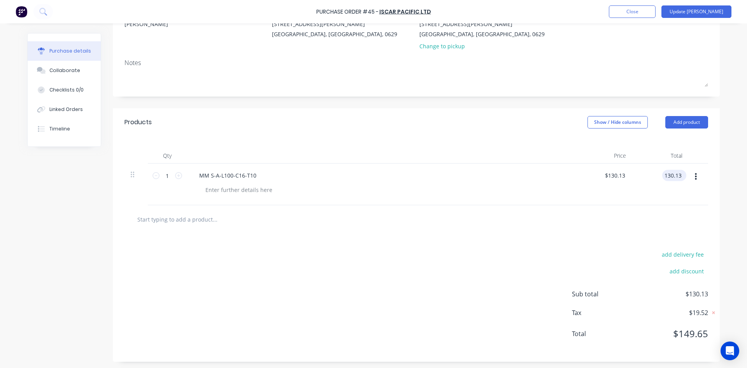
scroll to position [87, 0]
type input "$130.13"
click at [687, 120] on button "Add product" at bounding box center [686, 120] width 43 height 12
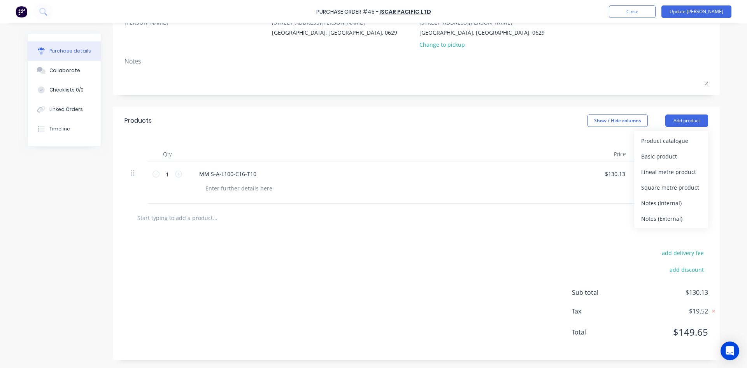
click at [210, 219] on input "text" at bounding box center [215, 218] width 156 height 16
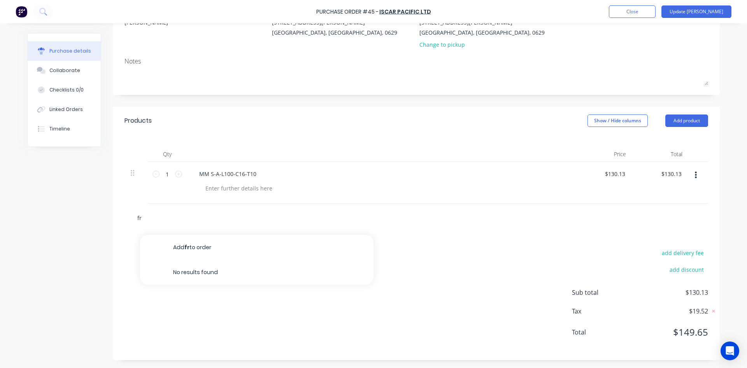
type input "f"
click at [684, 253] on button "add delivery fee" at bounding box center [682, 252] width 51 height 10
type input "$8.50"
click at [709, 13] on button "Update [PERSON_NAME]" at bounding box center [697, 11] width 70 height 12
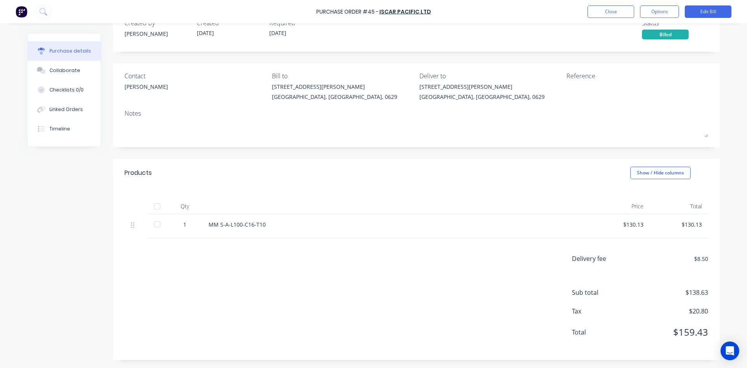
scroll to position [0, 0]
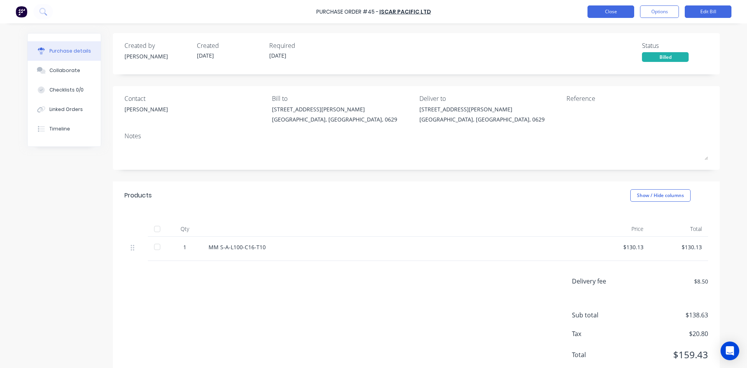
click at [613, 11] on button "Close" at bounding box center [611, 11] width 47 height 12
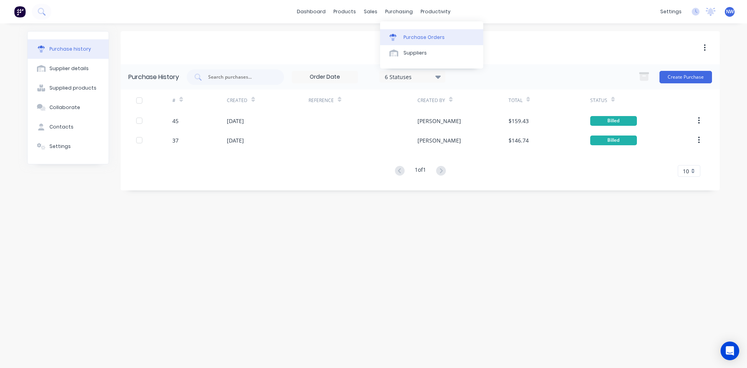
click at [416, 39] on div "Purchase Orders" at bounding box center [424, 37] width 41 height 7
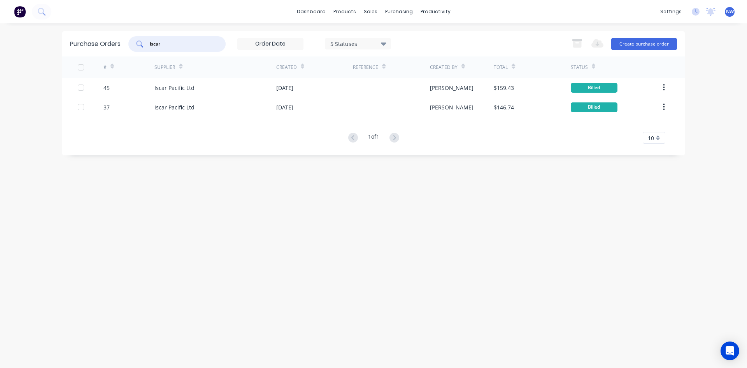
click at [172, 44] on input "iscar" at bounding box center [181, 44] width 65 height 8
type input "i"
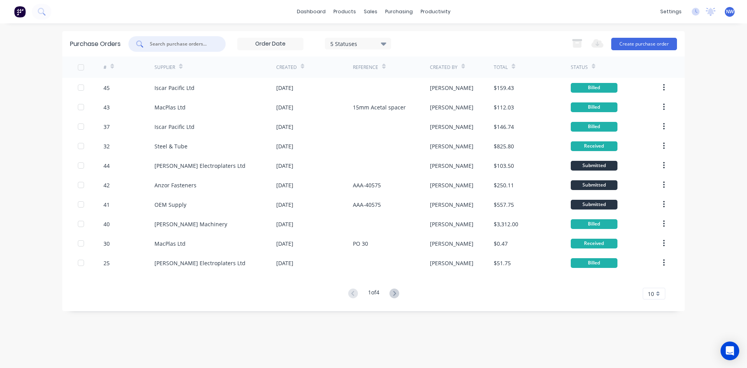
click at [159, 44] on input "text" at bounding box center [181, 44] width 65 height 8
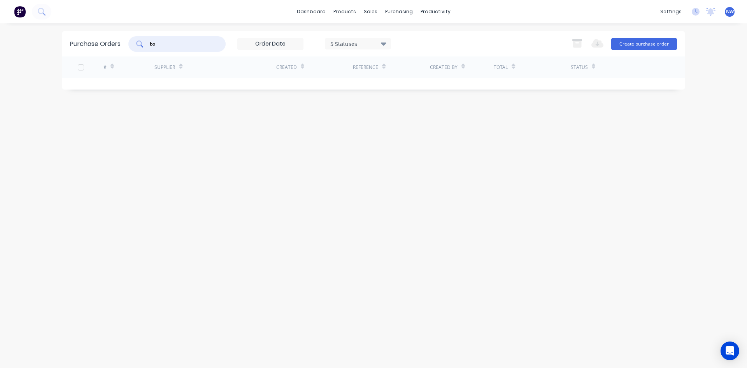
type input "b"
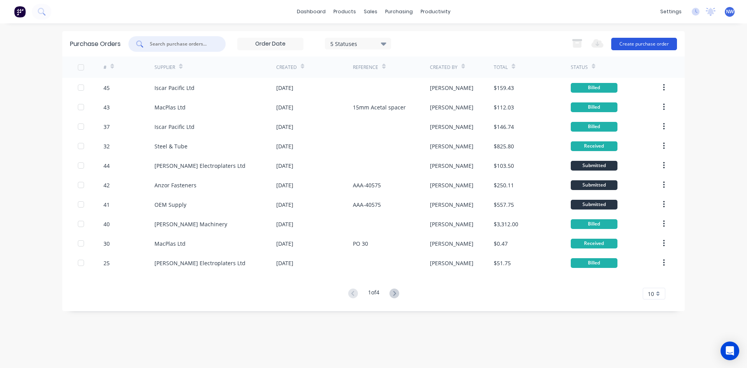
click at [645, 43] on button "Create purchase order" at bounding box center [644, 44] width 66 height 12
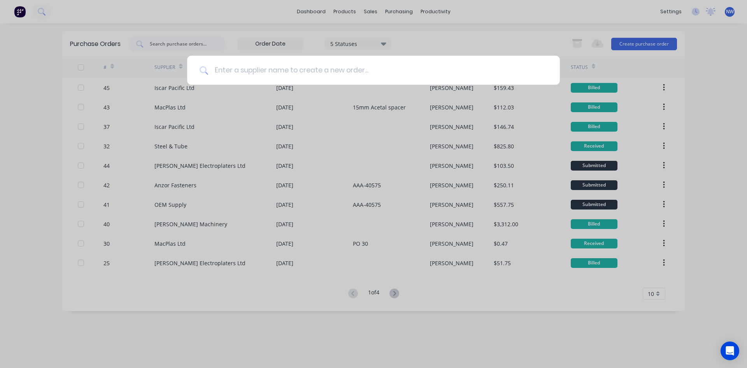
click at [272, 69] on input at bounding box center [377, 70] width 339 height 29
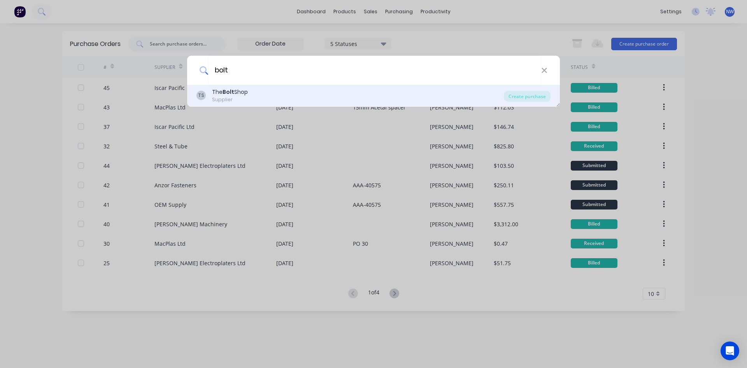
type input "bolt"
click at [221, 91] on div "The Bolt Shop" at bounding box center [230, 92] width 36 height 8
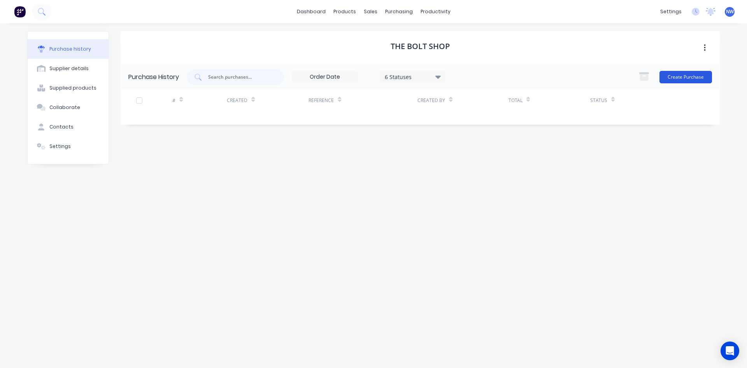
click at [692, 76] on button "Create Purchase" at bounding box center [686, 77] width 53 height 12
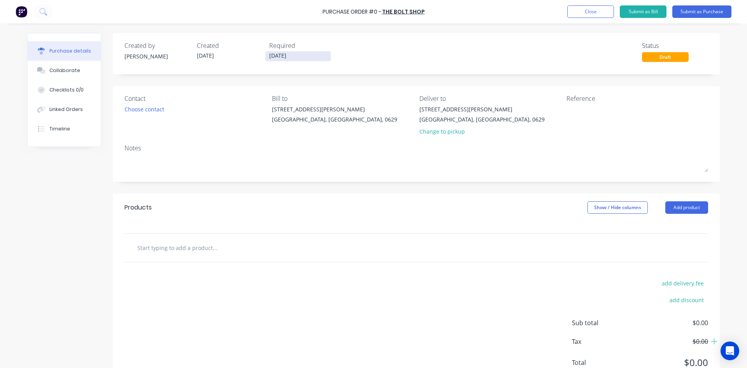
click at [299, 54] on input "[DATE]" at bounding box center [297, 56] width 65 height 10
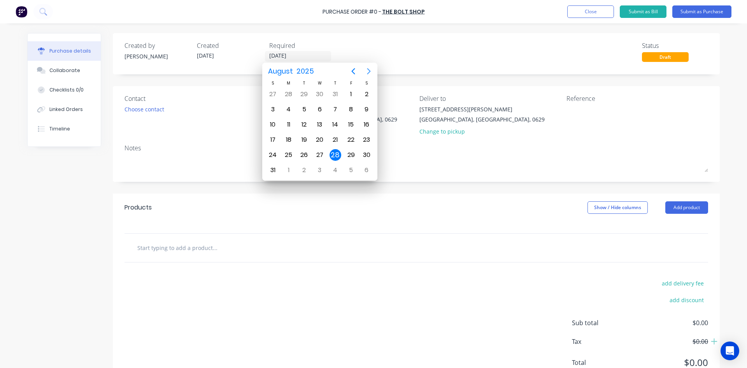
click at [370, 72] on icon "Next page" at bounding box center [369, 71] width 4 height 6
click at [368, 123] on div "20" at bounding box center [367, 125] width 12 height 12
type input "[DATE]"
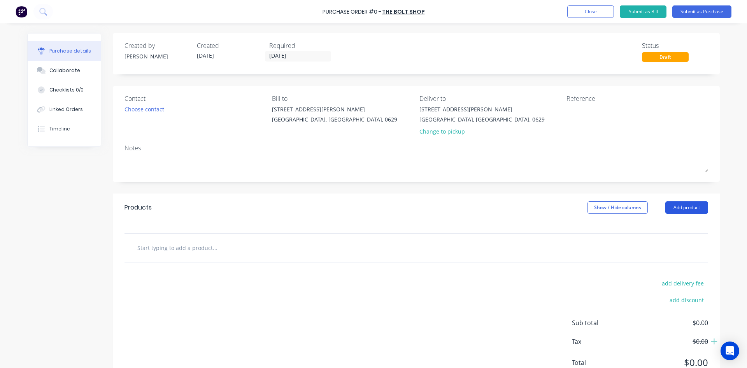
click at [685, 207] on button "Add product" at bounding box center [686, 207] width 43 height 12
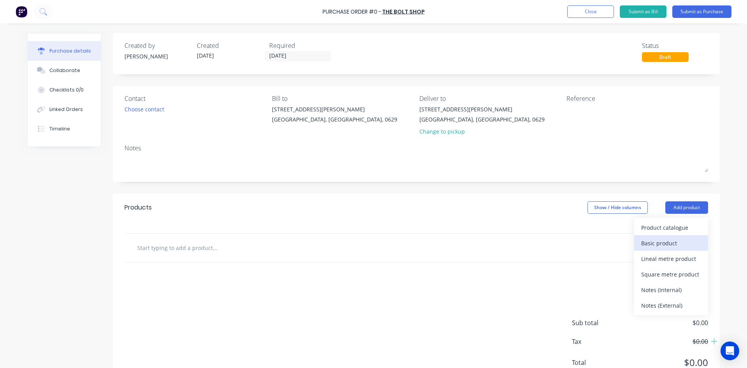
click at [667, 244] on div "Basic product" at bounding box center [671, 242] width 60 height 11
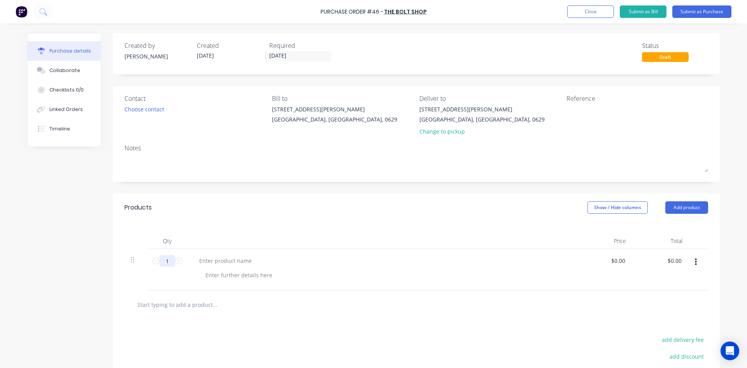
click at [168, 261] on input "1" at bounding box center [168, 261] width 16 height 12
type input "101"
click at [624, 260] on input "0.0000" at bounding box center [616, 260] width 21 height 11
click at [623, 260] on input "0.0000" at bounding box center [616, 260] width 21 height 11
type input "0"
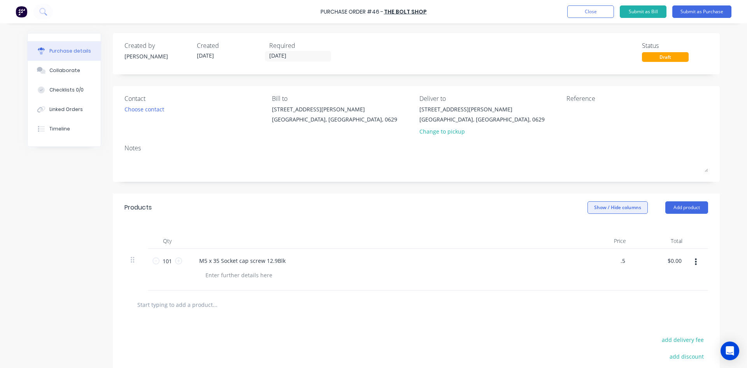
type input "$0.50"
type input "$50.50"
click at [614, 207] on button "Show / Hide columns" at bounding box center [618, 207] width 60 height 12
click at [616, 232] on span "Discount" at bounding box center [636, 233] width 58 height 8
click at [592, 232] on span at bounding box center [590, 233] width 7 height 7
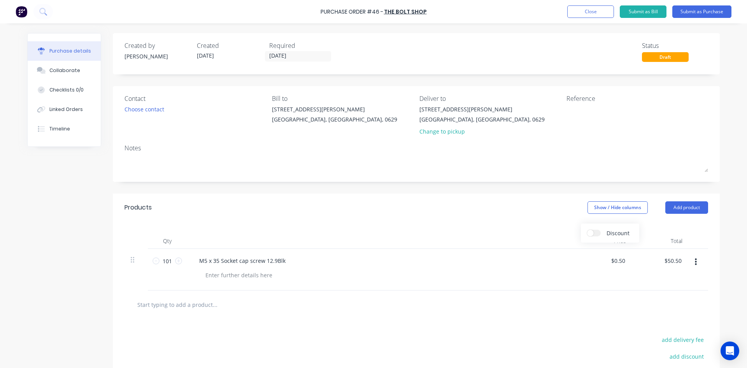
click at [587, 230] on input "Discount" at bounding box center [587, 230] width 0 height 0
click at [572, 260] on input "0" at bounding box center [570, 260] width 11 height 11
type input "0"
type input "$47.98"
type input "5"
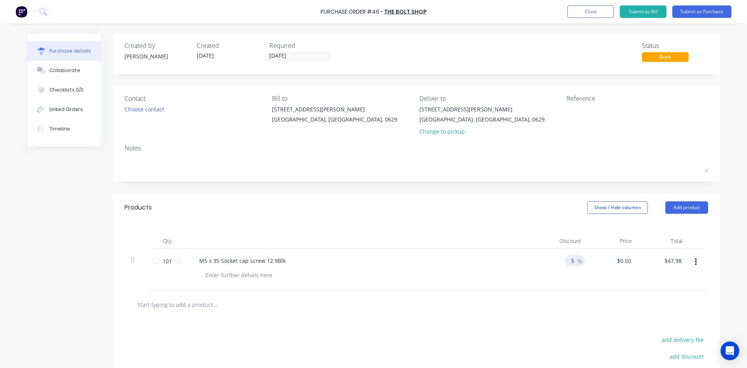
type input "$25.25"
type input "50"
click at [631, 262] on div "0.5 $0.50" at bounding box center [625, 260] width 21 height 11
type input "$0.50"
click at [170, 259] on input "101" at bounding box center [168, 261] width 16 height 12
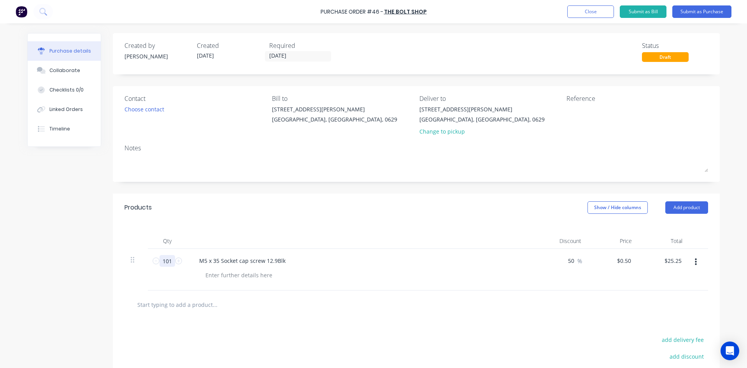
type input "1"
type input "$0.25"
type input "10"
type input "$2.50"
type input "10"
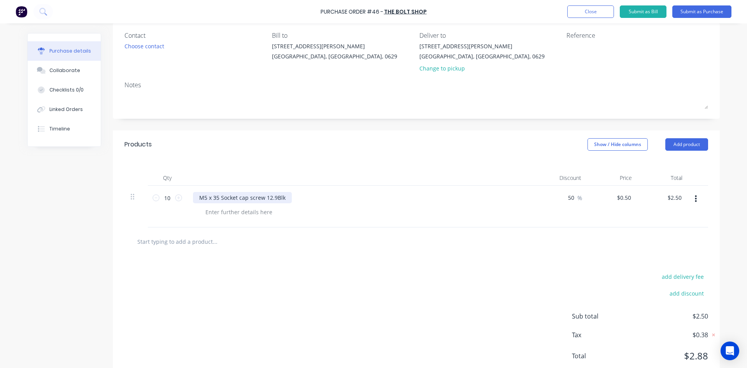
scroll to position [78, 0]
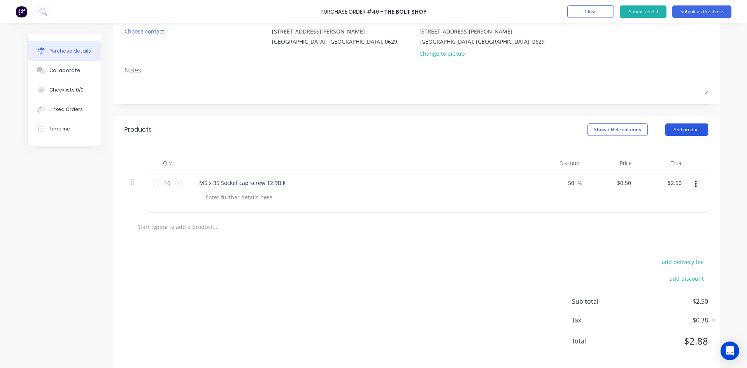
click at [684, 127] on button "Add product" at bounding box center [686, 129] width 43 height 12
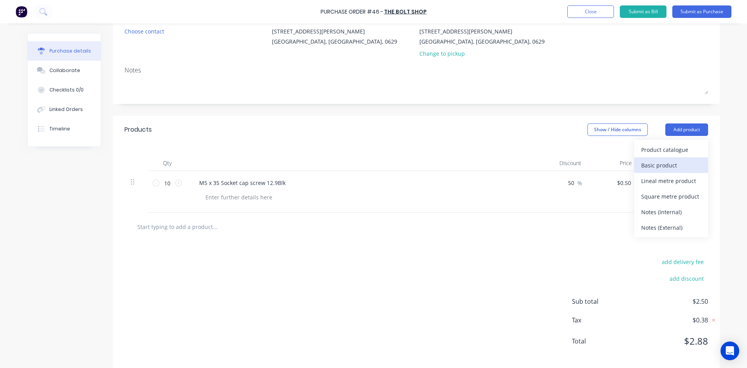
click at [667, 164] on div "Basic product" at bounding box center [671, 165] width 60 height 11
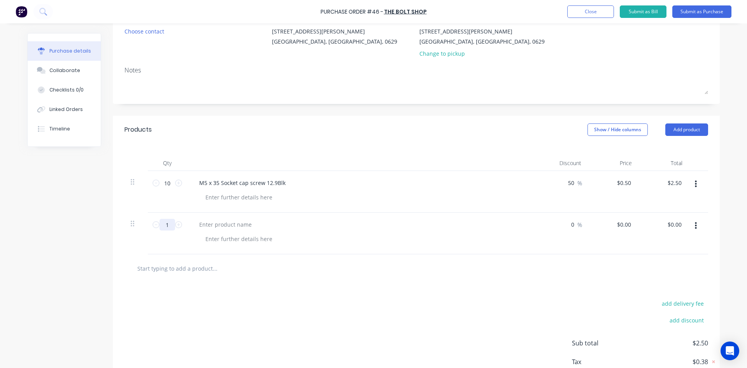
click at [167, 225] on input "1" at bounding box center [168, 225] width 16 height 12
type input "10"
type input "50"
type input "$0.00"
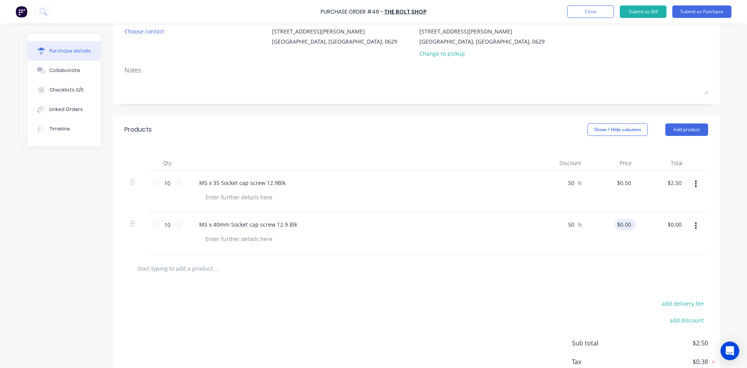
click at [630, 227] on div "$0.00 $0.00" at bounding box center [625, 224] width 21 height 11
click at [628, 221] on input "0.0000" at bounding box center [622, 224] width 21 height 11
type input "0"
type input "$0.495"
type input "2.48"
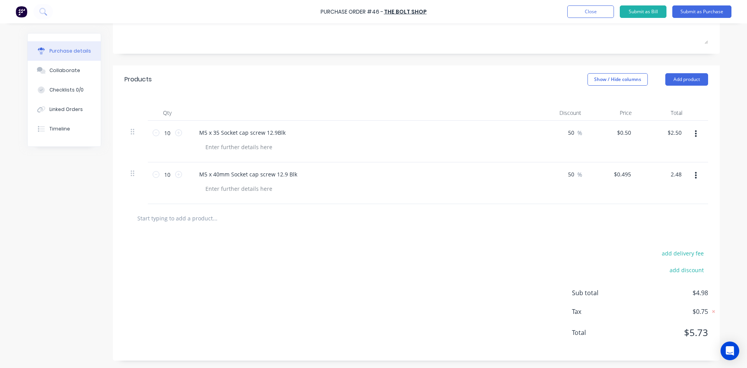
scroll to position [128, 0]
type input "$0.248"
type input "$2.48"
click at [630, 172] on div "$0.248 $0.248" at bounding box center [624, 173] width 24 height 11
click at [629, 174] on input "0.2480" at bounding box center [622, 173] width 21 height 11
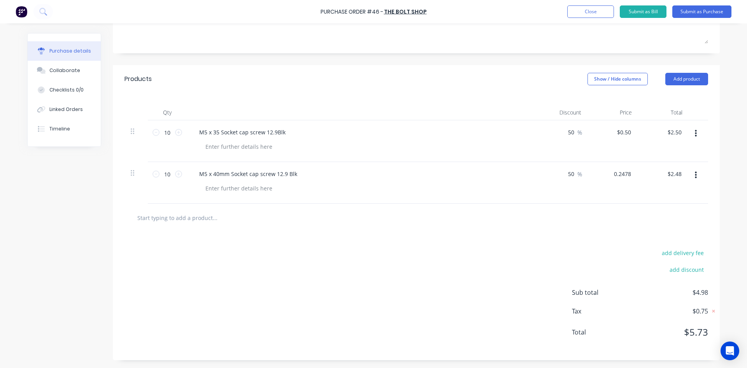
type input "$0.2478"
type input "1.24"
type input "0.1240"
type input "$1.24"
click at [628, 173] on input "0.1240" at bounding box center [622, 173] width 21 height 11
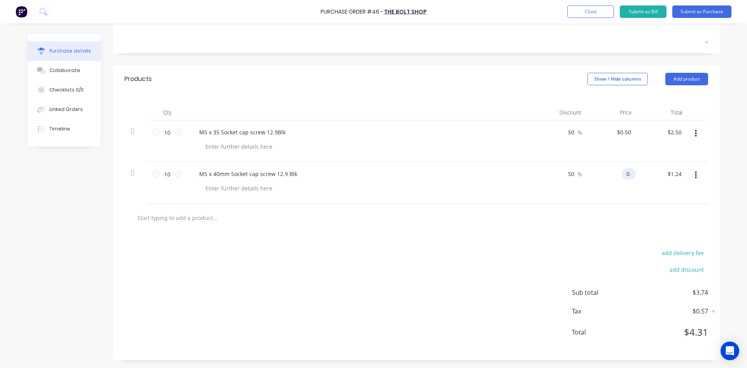
type input "0"
type input "$0.495"
type input "2.48"
type input "$0.248"
type input "$2.48"
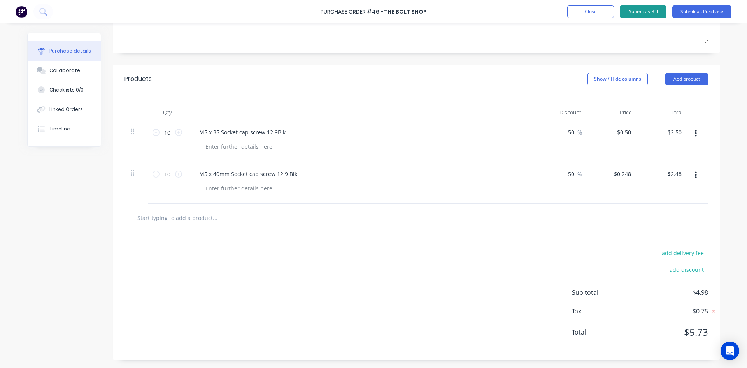
click at [644, 12] on button "Submit as Bill" at bounding box center [643, 11] width 47 height 12
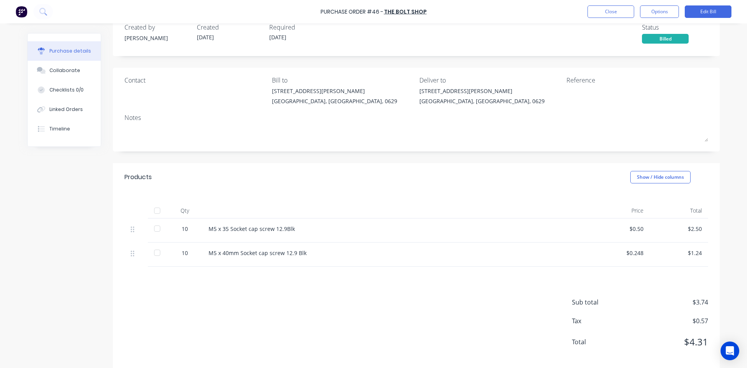
scroll to position [28, 0]
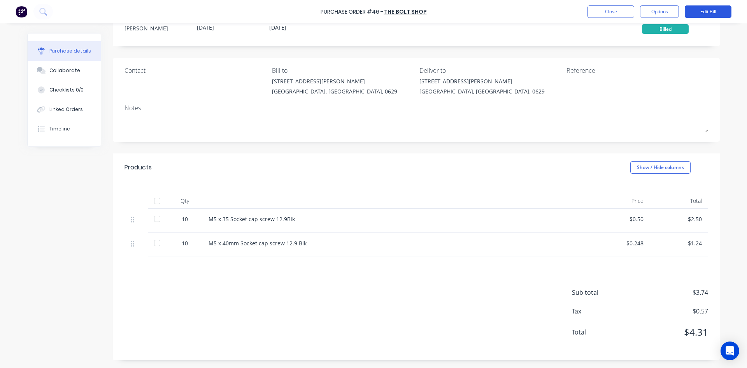
click at [703, 12] on button "Edit Bill" at bounding box center [708, 11] width 47 height 12
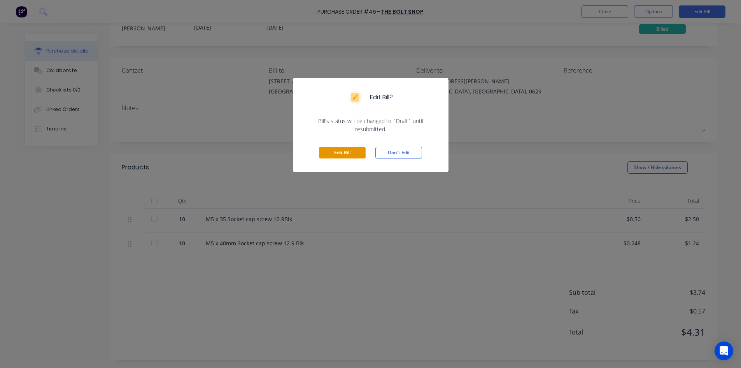
click at [349, 148] on button "Edit Bill" at bounding box center [342, 153] width 47 height 12
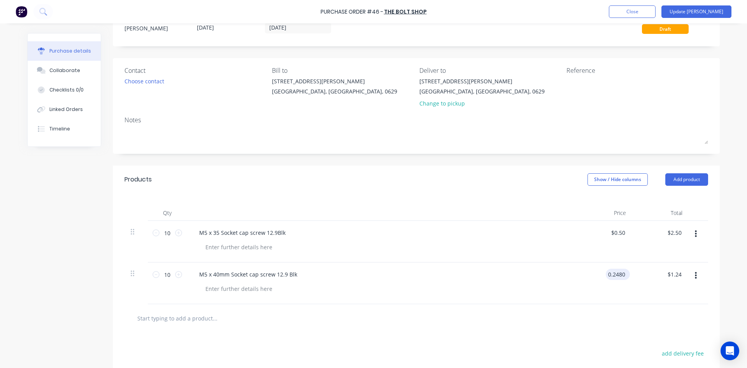
click at [623, 275] on input "0.2480" at bounding box center [616, 274] width 21 height 11
type input "$0.495"
type input "2.48"
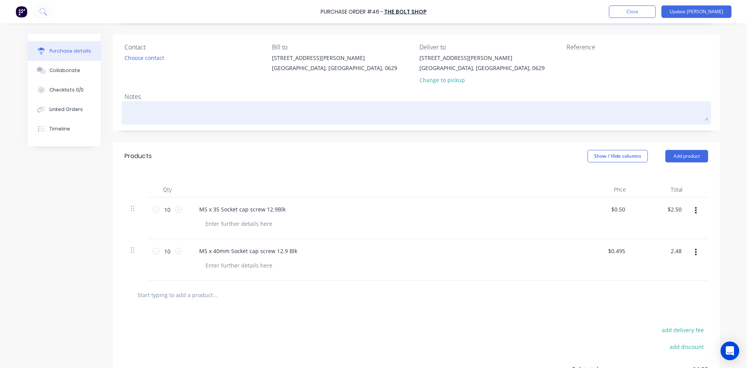
scroll to position [51, 0]
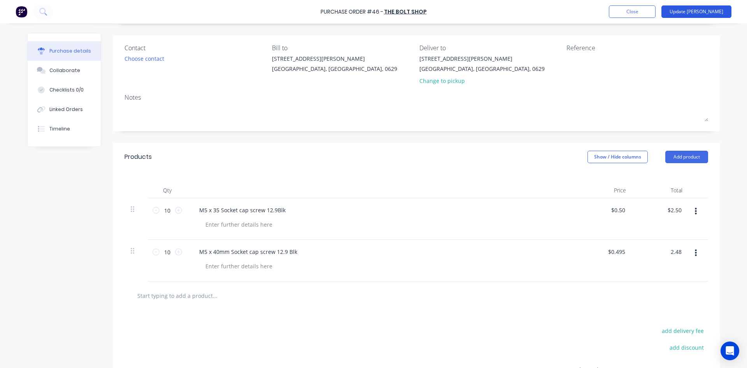
type input "$0.248"
type input "$2.48"
click at [715, 11] on button "Update [PERSON_NAME]" at bounding box center [697, 11] width 70 height 12
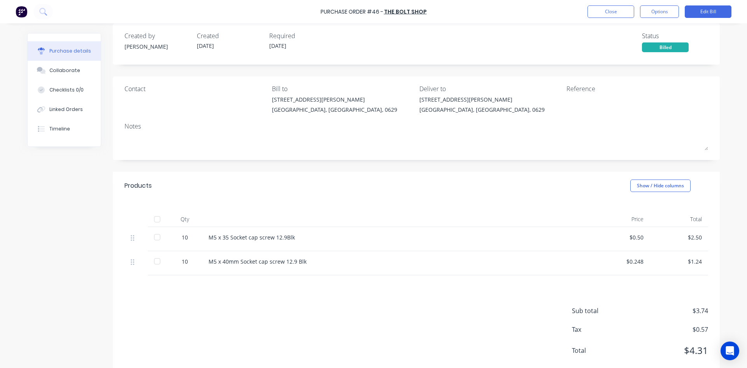
scroll to position [0, 0]
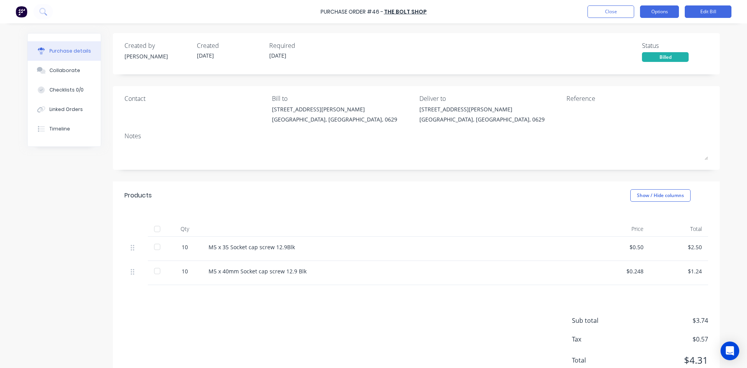
click at [657, 12] on button "Options" at bounding box center [659, 11] width 39 height 12
click at [546, 46] on div "Created by nicolas Created 28/08/25 Required 20/09/25 Status Billed" at bounding box center [417, 51] width 584 height 21
click at [154, 246] on div at bounding box center [157, 247] width 16 height 16
click at [157, 270] on div at bounding box center [157, 271] width 16 height 16
click at [612, 11] on button "Close" at bounding box center [611, 11] width 47 height 12
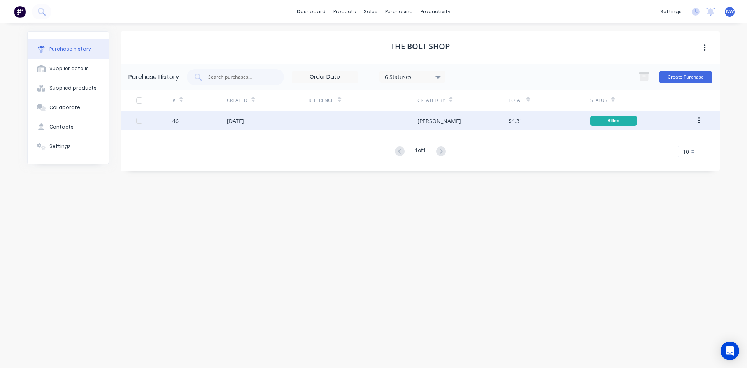
click at [238, 122] on div "[DATE]" at bounding box center [235, 121] width 17 height 8
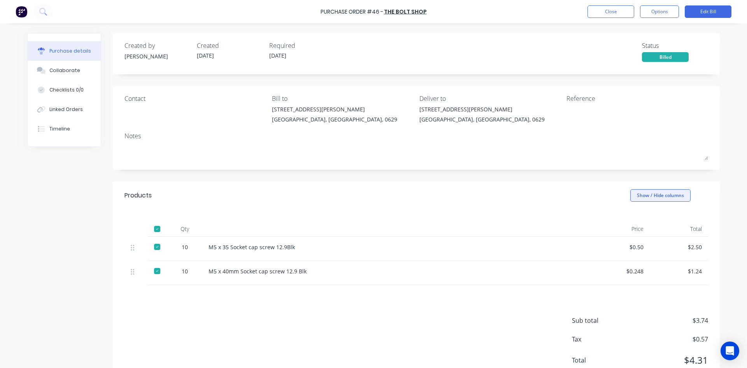
click at [643, 194] on button "Show / Hide columns" at bounding box center [660, 195] width 60 height 12
click at [640, 218] on label "Discount" at bounding box center [638, 221] width 14 height 7
click at [631, 218] on input "Discount" at bounding box center [631, 218] width 0 height 0
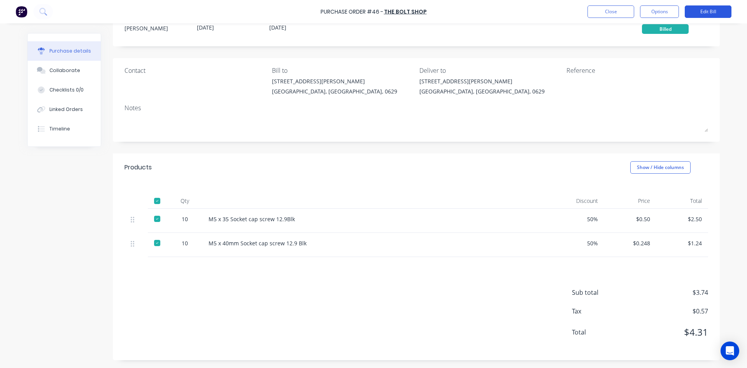
click at [706, 11] on button "Edit Bill" at bounding box center [708, 11] width 47 height 12
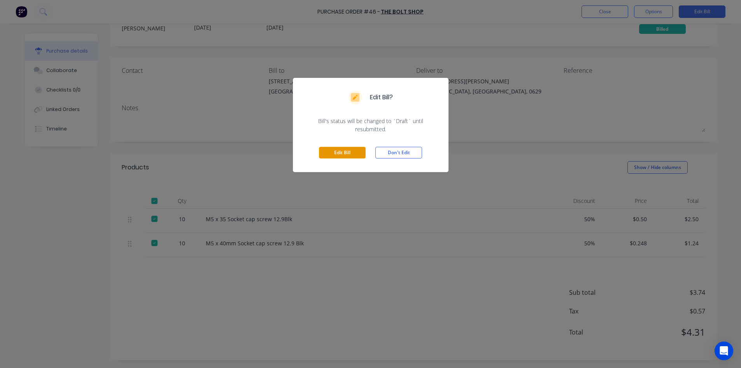
click at [346, 153] on button "Edit Bill" at bounding box center [342, 153] width 47 height 12
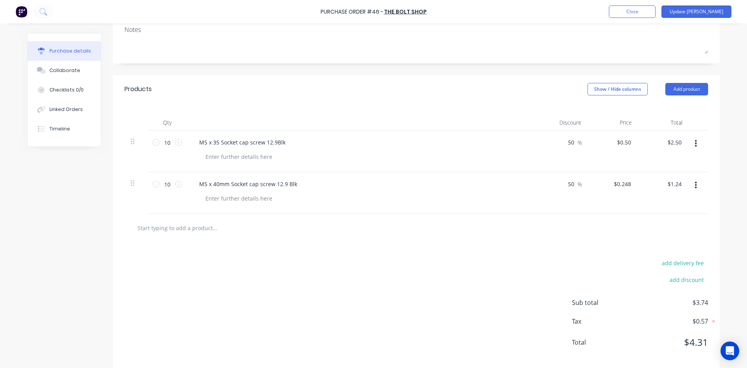
scroll to position [128, 0]
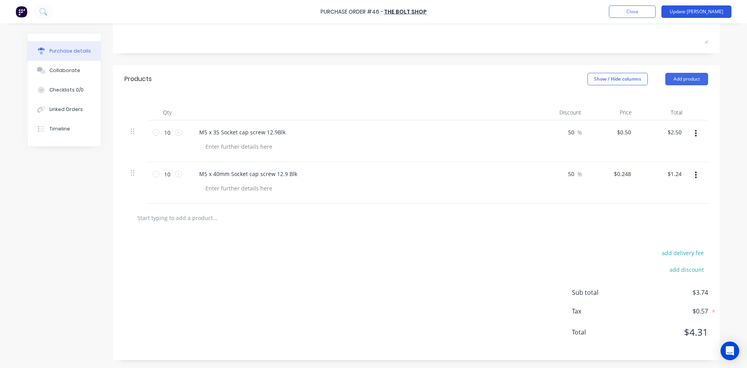
click at [705, 12] on button "Update [PERSON_NAME]" at bounding box center [697, 11] width 70 height 12
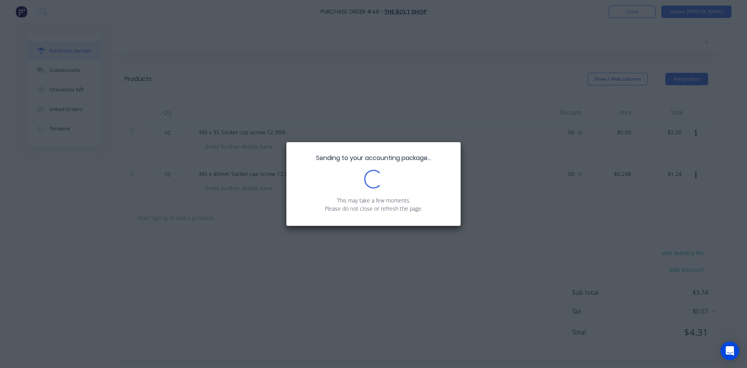
scroll to position [0, 0]
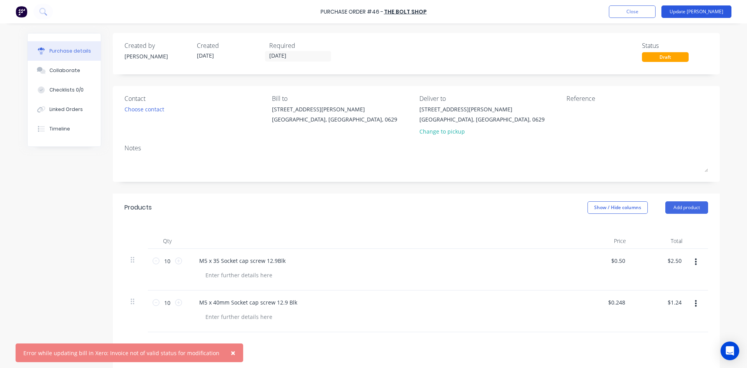
click at [704, 9] on button "Update [PERSON_NAME]" at bounding box center [697, 11] width 70 height 12
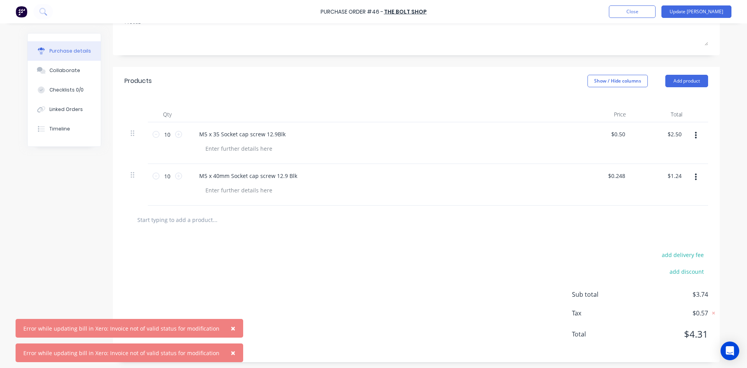
scroll to position [128, 0]
click at [622, 174] on input "0.2480" at bounding box center [616, 173] width 21 height 11
type input "0"
type input "$0.495"
type input "2.48"
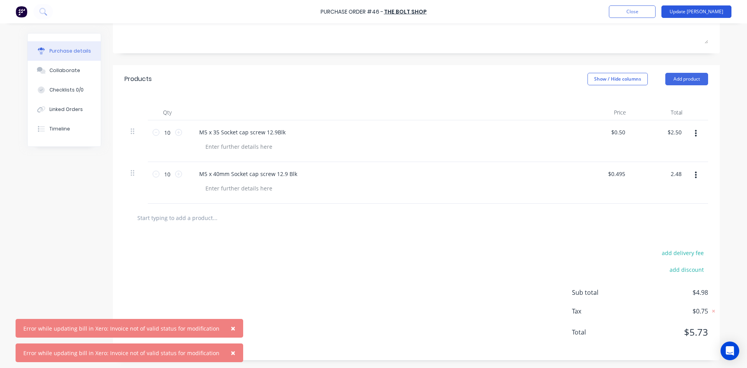
type input "$0.248"
type input "$2.48"
click at [708, 12] on button "Update [PERSON_NAME]" at bounding box center [697, 11] width 70 height 12
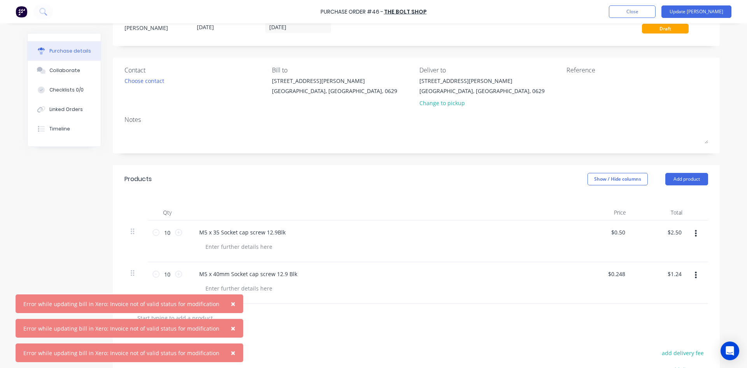
scroll to position [0, 0]
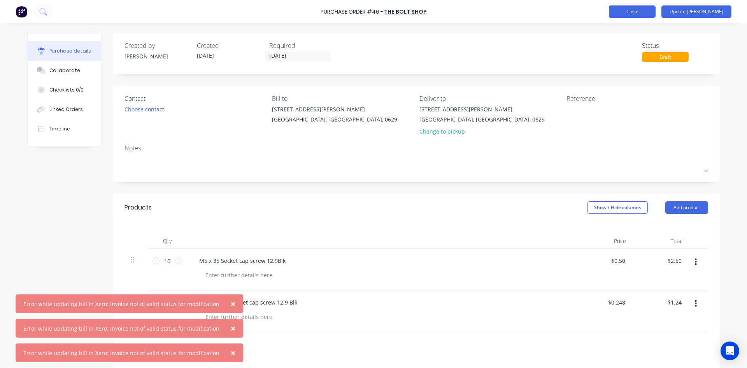
click at [656, 13] on button "Close" at bounding box center [632, 11] width 47 height 12
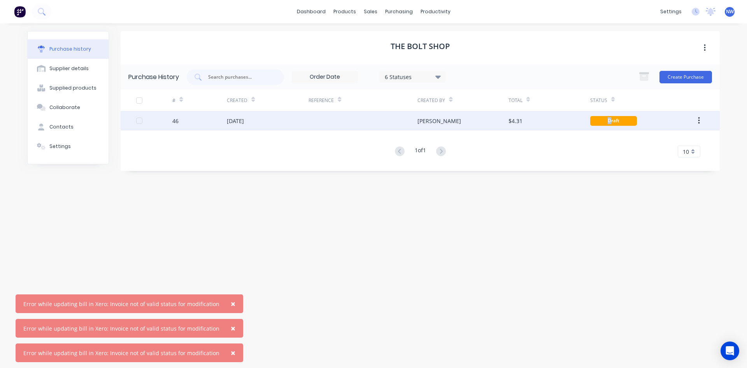
click at [610, 121] on div "Draft" at bounding box center [613, 121] width 47 height 10
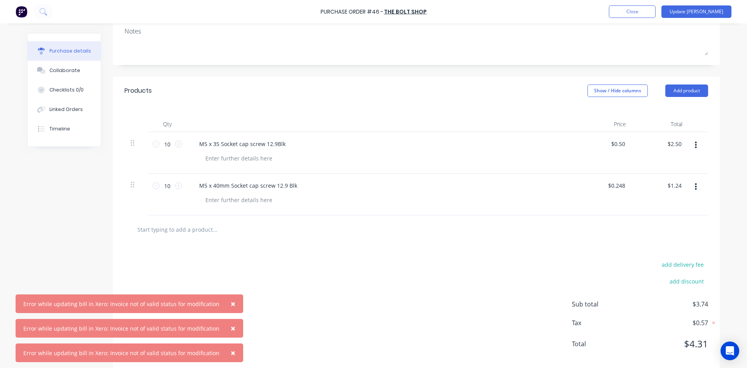
scroll to position [39, 0]
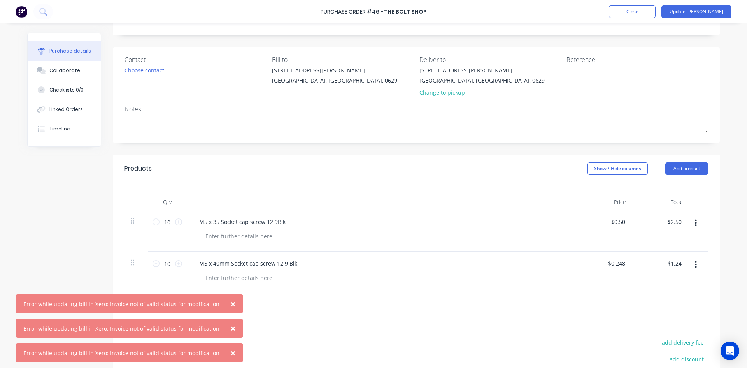
click at [695, 264] on icon "button" at bounding box center [696, 264] width 2 height 9
click at [656, 331] on button "Delete" at bounding box center [672, 332] width 66 height 16
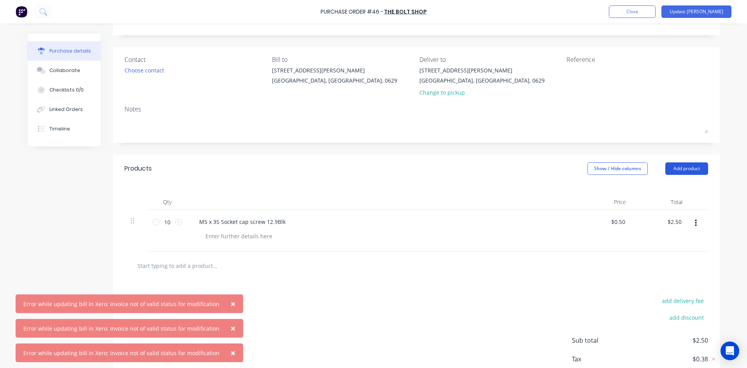
click at [686, 168] on button "Add product" at bounding box center [686, 168] width 43 height 12
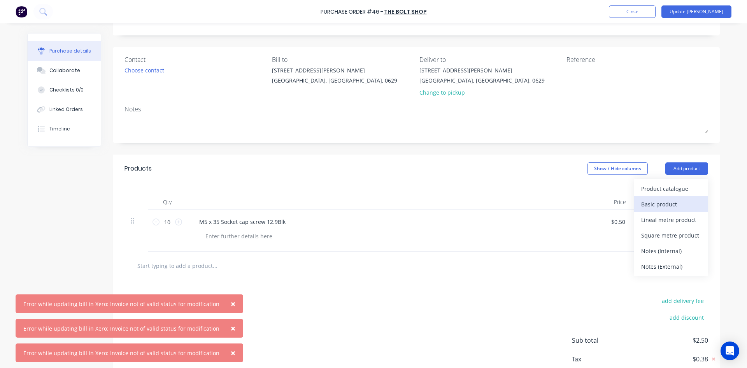
click at [665, 206] on div "Basic product" at bounding box center [671, 203] width 60 height 11
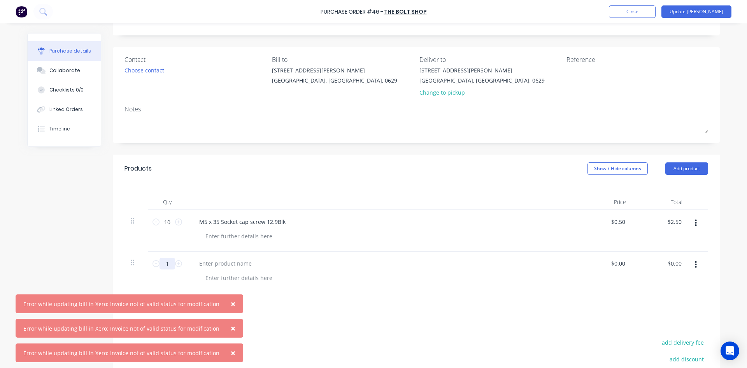
drag, startPoint x: 171, startPoint y: 264, endPoint x: 171, endPoint y: 269, distance: 4.3
click at [171, 269] on input "1" at bounding box center [168, 264] width 16 height 12
type input "10"
click at [275, 264] on div "M5 x 40mm Socket cap screw" at bounding box center [237, 263] width 89 height 11
click at [623, 263] on input "0.00" at bounding box center [619, 263] width 15 height 11
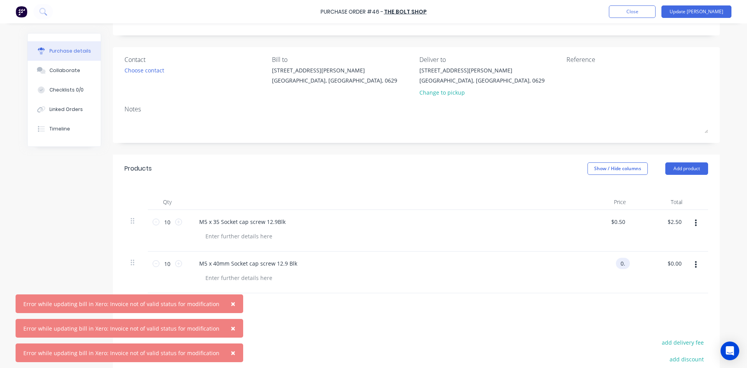
type input "0"
type input "$0.495"
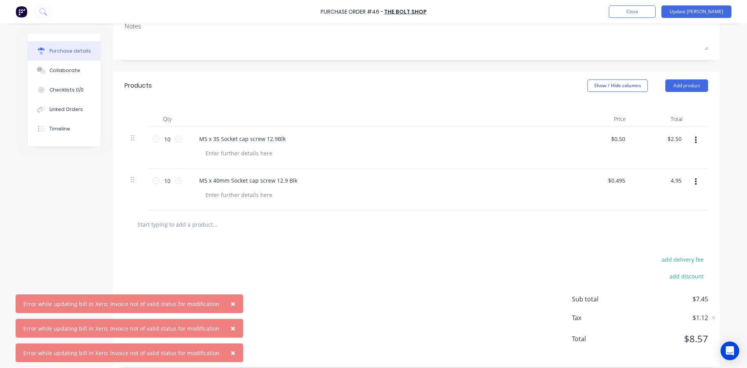
scroll to position [128, 0]
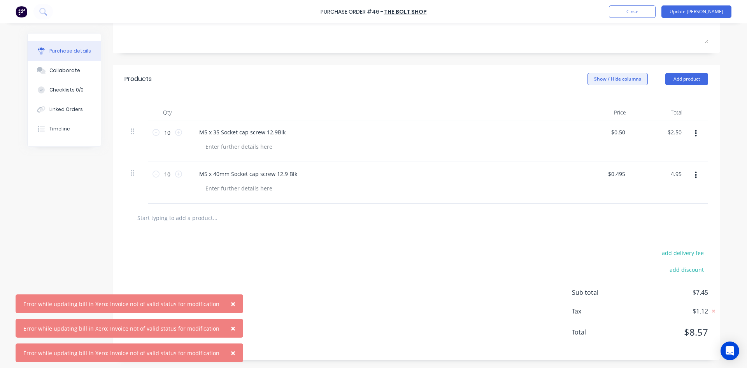
type input "$4.95"
click at [615, 79] on button "Show / Hide columns" at bounding box center [618, 79] width 60 height 12
click at [595, 103] on label "Discount" at bounding box center [594, 104] width 14 height 7
click at [587, 101] on input "Discount" at bounding box center [587, 101] width 0 height 0
click at [573, 174] on div "0 0 %" at bounding box center [575, 173] width 20 height 11
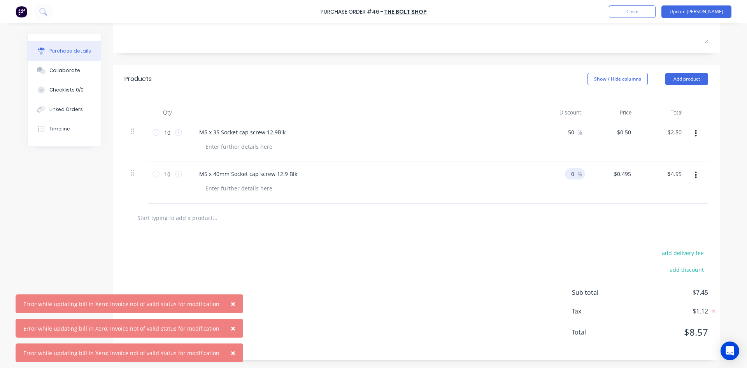
click at [572, 175] on input "0" at bounding box center [570, 173] width 11 height 11
type input "0"
type input "$4.75"
type input "5"
type input "$2.50"
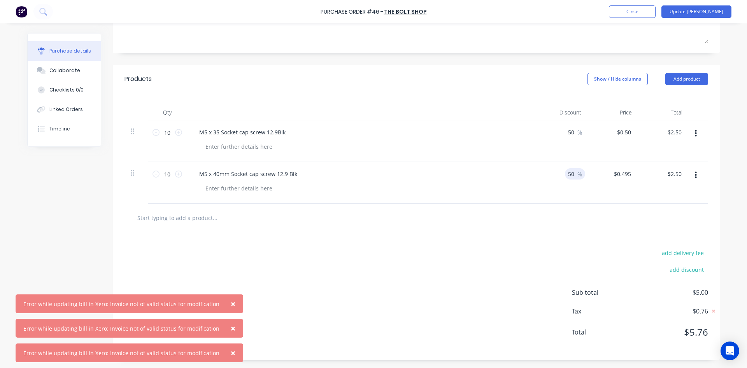
type input "50"
type input "$0.495"
type input "2.48"
type input "$0.248"
type input "$2.48"
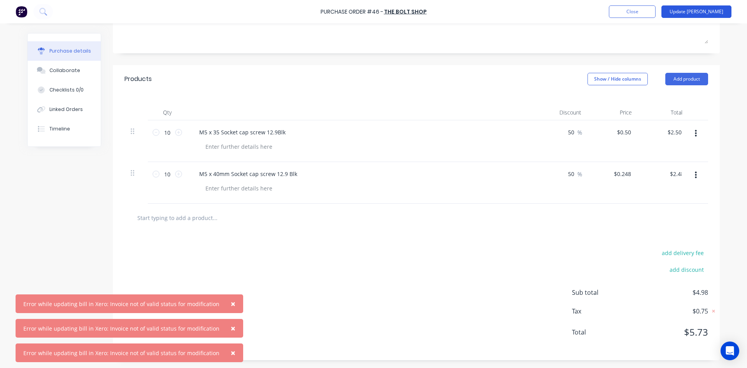
click at [710, 11] on button "Update [PERSON_NAME]" at bounding box center [697, 11] width 70 height 12
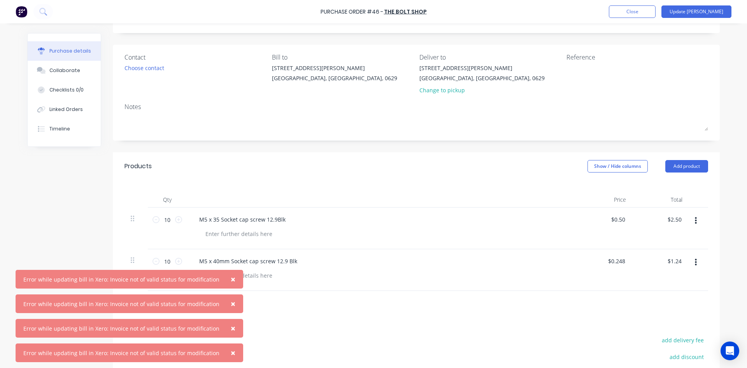
scroll to position [0, 0]
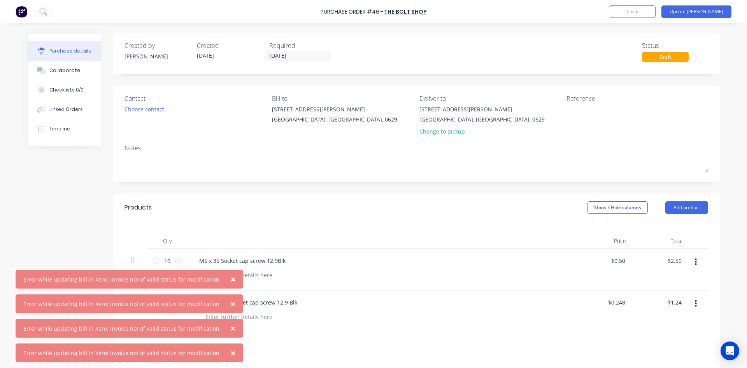
click at [231, 277] on span "×" at bounding box center [233, 279] width 5 height 11
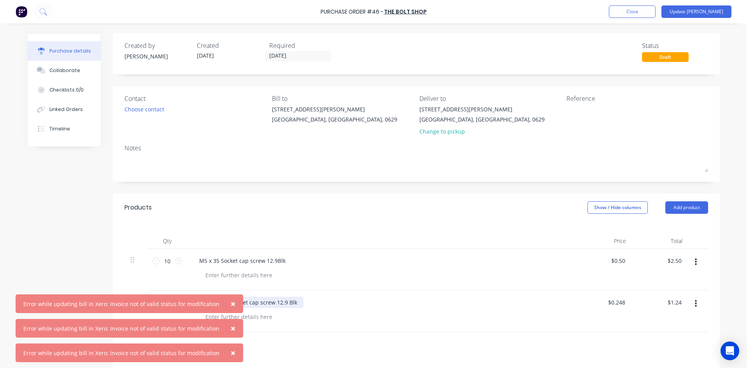
click at [231, 304] on span "×" at bounding box center [233, 303] width 5 height 11
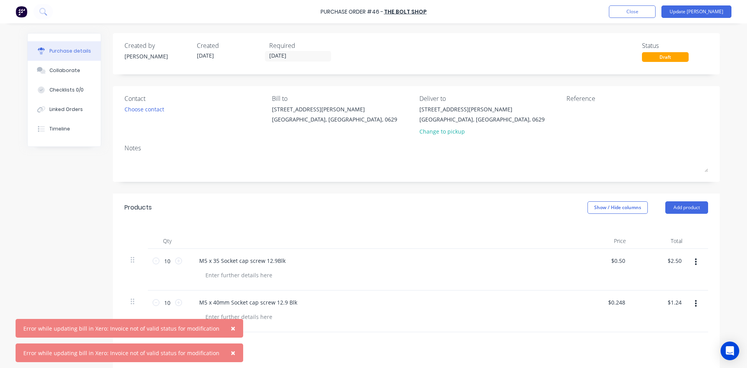
click at [231, 330] on span "×" at bounding box center [233, 328] width 5 height 11
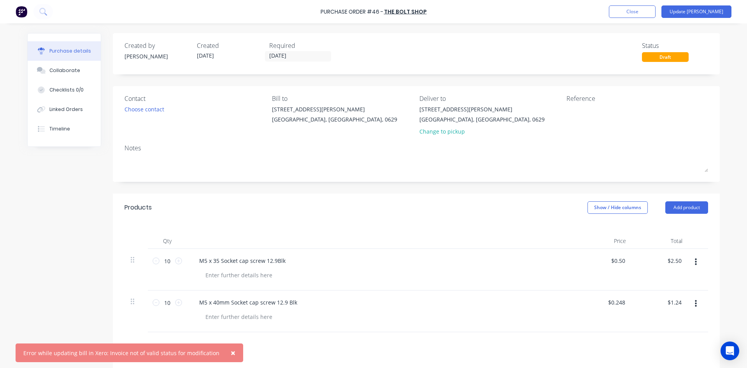
click at [231, 353] on span "×" at bounding box center [233, 352] width 5 height 11
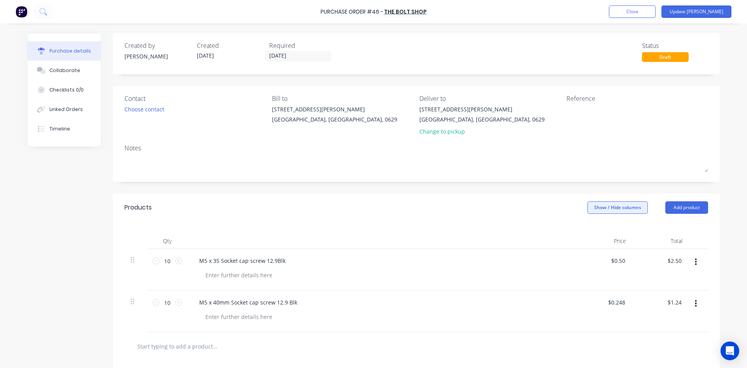
click at [609, 205] on button "Show / Hide columns" at bounding box center [618, 207] width 60 height 12
click at [595, 233] on label "Discount" at bounding box center [594, 233] width 14 height 7
click at [587, 230] on input "Discount" at bounding box center [587, 230] width 0 height 0
click at [628, 302] on input "0.2480" at bounding box center [622, 302] width 21 height 11
type input "0"
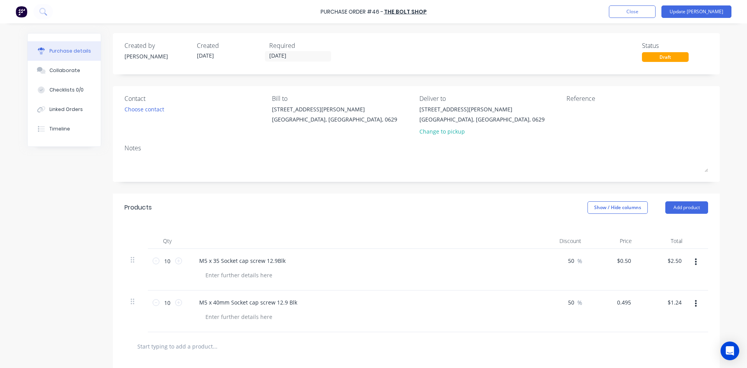
type input "$0.495"
type input "2.48"
type input "$0.248"
type input "$2.48"
click at [157, 110] on div "Choose contact" at bounding box center [145, 109] width 40 height 8
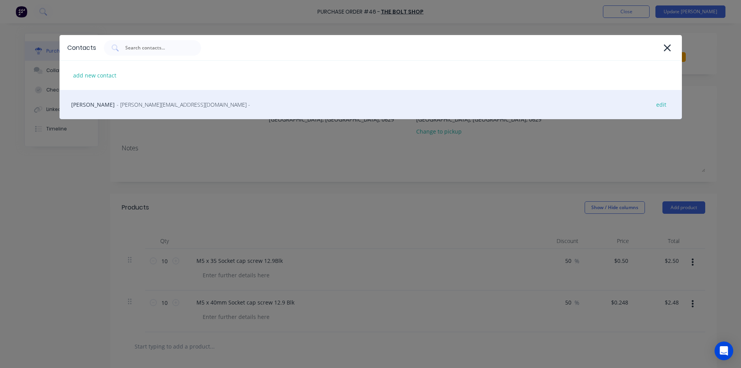
click at [139, 106] on span "- [PERSON_NAME][EMAIL_ADDRESS][DOMAIN_NAME] -" at bounding box center [183, 104] width 133 height 8
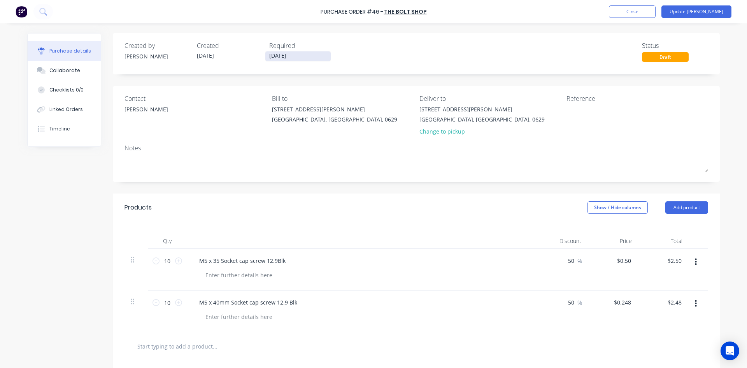
click at [303, 58] on input "[DATE]" at bounding box center [297, 56] width 65 height 10
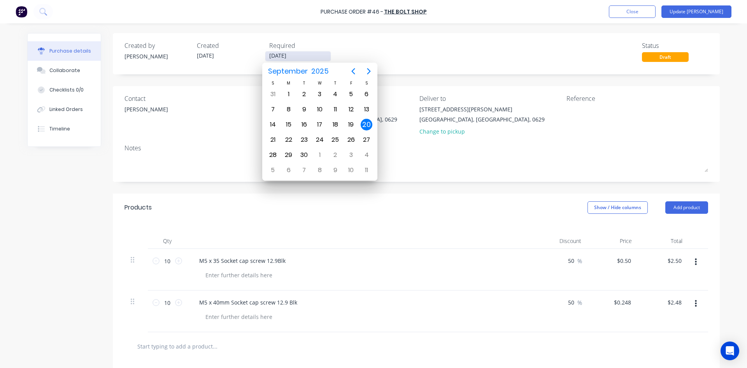
click at [303, 58] on input "[DATE]" at bounding box center [297, 56] width 65 height 10
click at [369, 125] on div "20" at bounding box center [367, 125] width 12 height 12
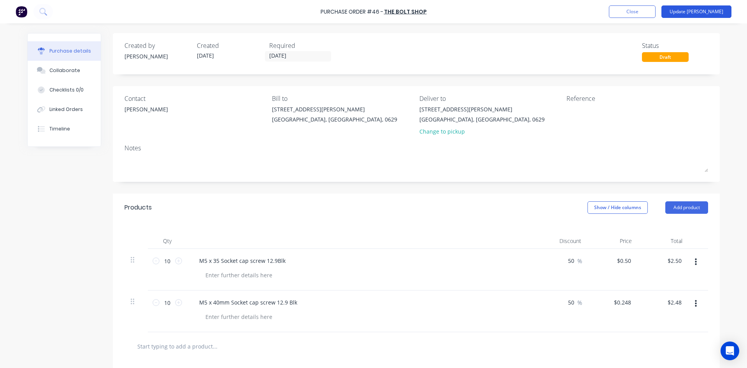
click at [704, 11] on button "Update [PERSON_NAME]" at bounding box center [697, 11] width 70 height 12
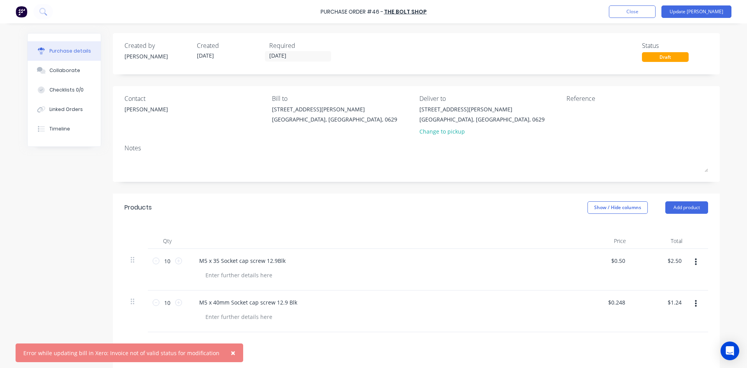
click at [137, 352] on div "Error while updating bill in Xero: Invoice not of valid status for modification" at bounding box center [121, 353] width 196 height 8
click at [95, 354] on div "Error while updating bill in Xero: Invoice not of valid status for modification" at bounding box center [121, 353] width 196 height 8
drag, startPoint x: 35, startPoint y: 351, endPoint x: 68, endPoint y: 350, distance: 33.1
click at [39, 351] on div "Error while updating bill in Xero: Invoice not of valid status for modification" at bounding box center [121, 353] width 196 height 8
click at [132, 341] on div at bounding box center [247, 346] width 233 height 16
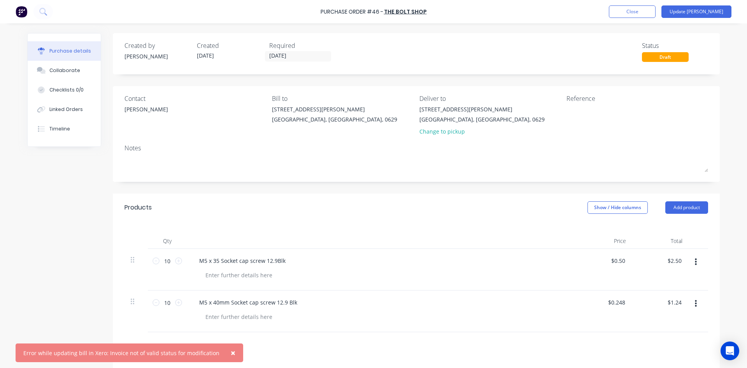
click at [169, 352] on div "Error while updating bill in Xero: Invoice not of valid status for modification" at bounding box center [121, 353] width 196 height 8
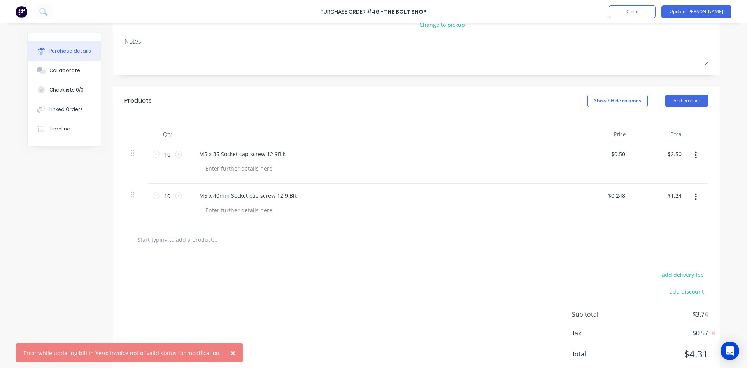
scroll to position [128, 0]
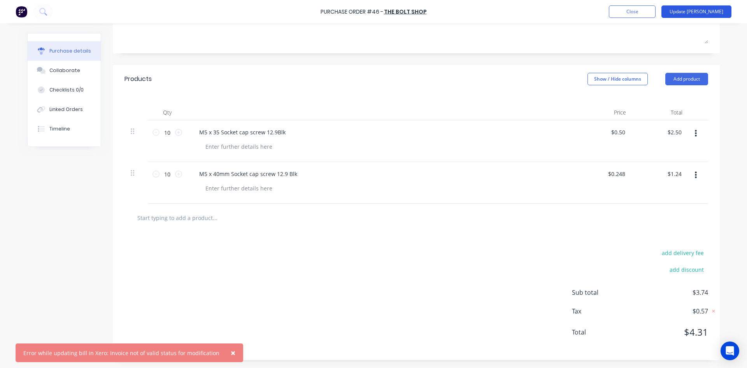
click at [706, 9] on button "Update [PERSON_NAME]" at bounding box center [697, 11] width 70 height 12
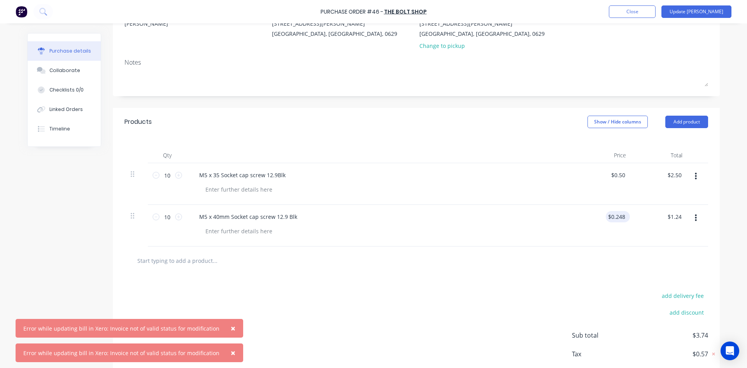
scroll to position [117, 0]
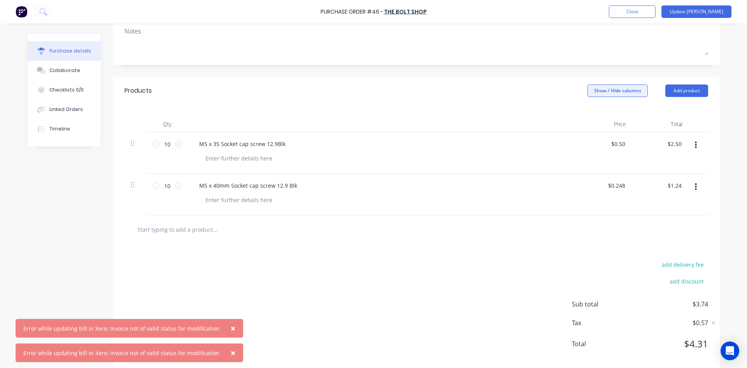
click at [616, 90] on button "Show / Hide columns" at bounding box center [618, 90] width 60 height 12
click at [595, 115] on label "Discount" at bounding box center [594, 116] width 14 height 7
click at [587, 113] on input "Discount" at bounding box center [587, 113] width 0 height 0
click at [628, 184] on input "0.2480" at bounding box center [622, 185] width 21 height 11
type input "0"
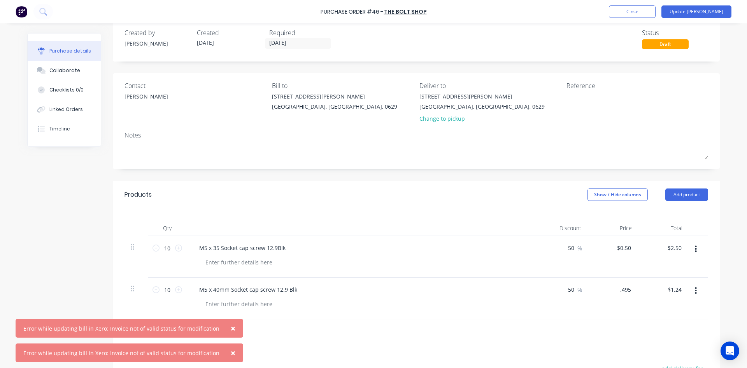
scroll to position [0, 0]
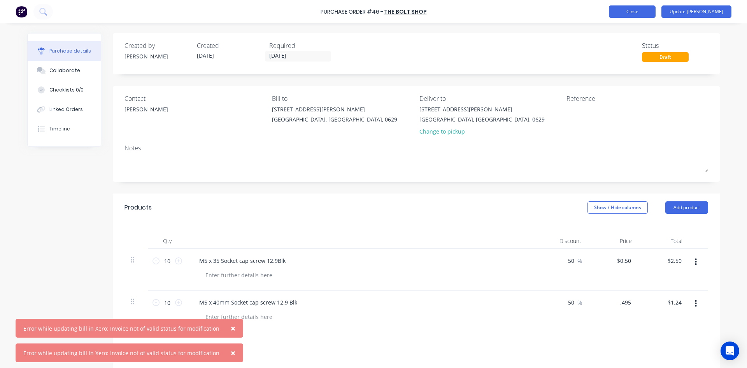
type input "$0.495"
type input "$2.48"
click at [656, 12] on button "Close" at bounding box center [632, 11] width 47 height 12
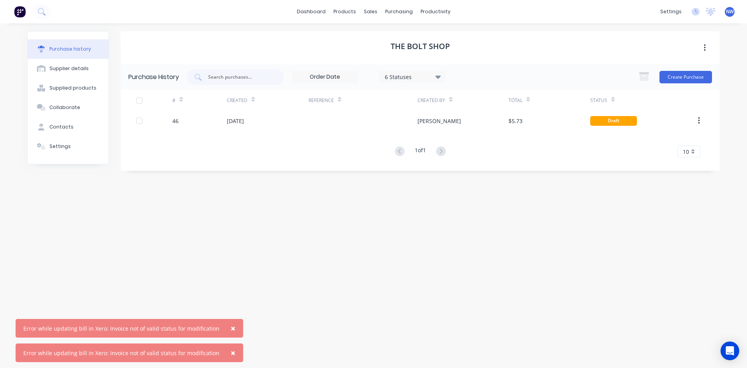
drag, startPoint x: 708, startPoint y: 247, endPoint x: 707, endPoint y: 219, distance: 27.6
click at [708, 244] on div "The Bolt Shop Purchase History 6 Statuses 6 Statuses Create Purchase # Created …" at bounding box center [420, 191] width 599 height 321
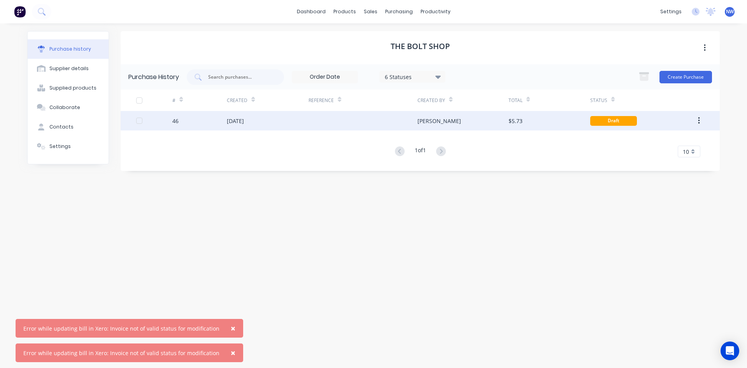
click at [701, 122] on button "button" at bounding box center [699, 121] width 18 height 14
click at [180, 121] on div "46" at bounding box center [199, 120] width 54 height 19
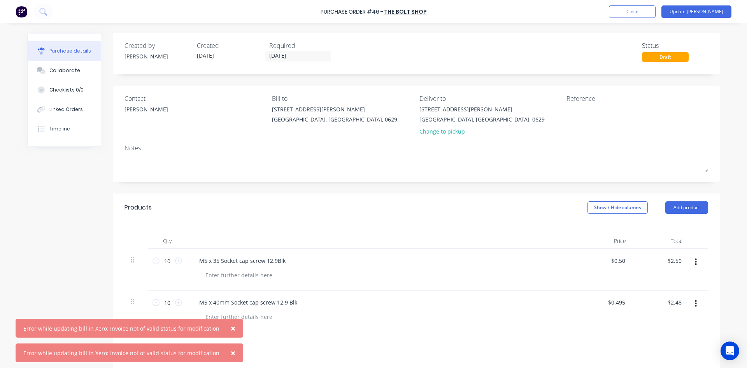
click at [628, 260] on div "$0.50 $0.50" at bounding box center [604, 270] width 56 height 42
click at [622, 259] on input "0.5000" at bounding box center [616, 260] width 21 height 11
type input "0"
type input "$0.00"
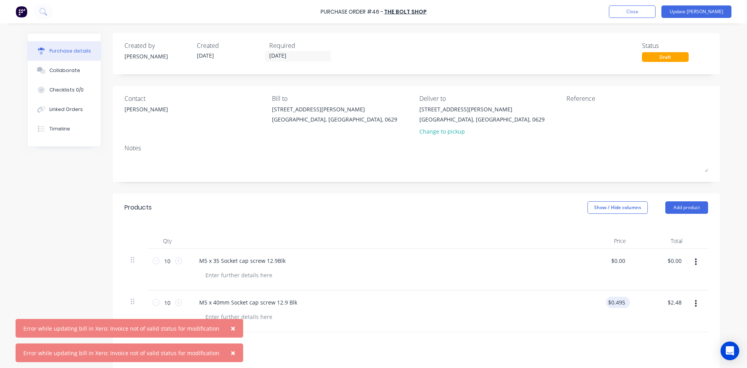
click at [625, 303] on div "$0.495 $0.495" at bounding box center [618, 302] width 24 height 11
click at [623, 301] on input "0.4950" at bounding box center [616, 302] width 21 height 11
type input "0"
type input "$0.00"
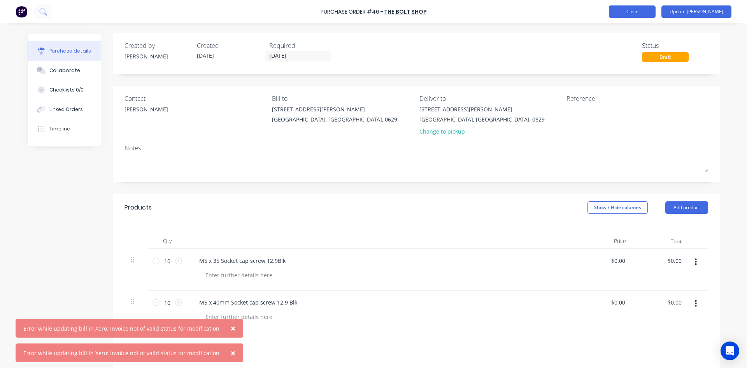
click at [656, 11] on button "Close" at bounding box center [632, 11] width 47 height 12
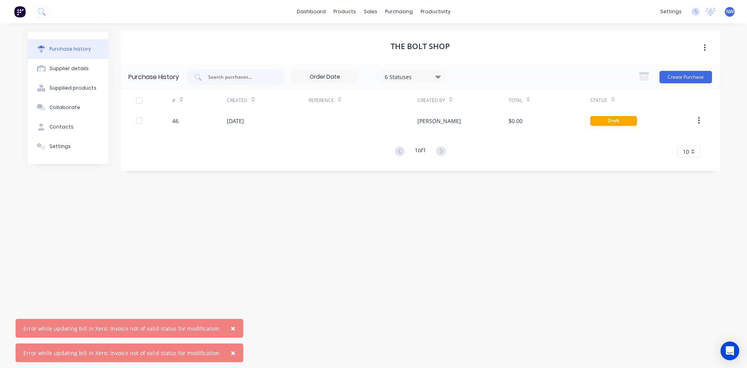
drag, startPoint x: 725, startPoint y: 277, endPoint x: 720, endPoint y: 268, distance: 9.9
click at [723, 272] on div "Purchase history Supplier details Supplied products Collaborate Contacts Settin…" at bounding box center [373, 191] width 708 height 337
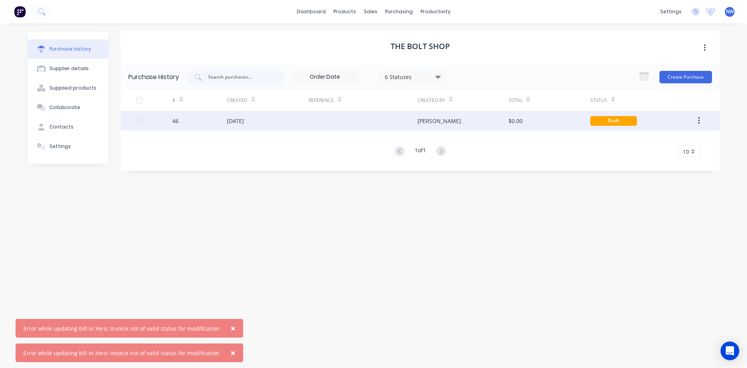
click at [698, 121] on icon "button" at bounding box center [699, 120] width 2 height 9
click at [664, 155] on div "Duplicate" at bounding box center [671, 156] width 60 height 11
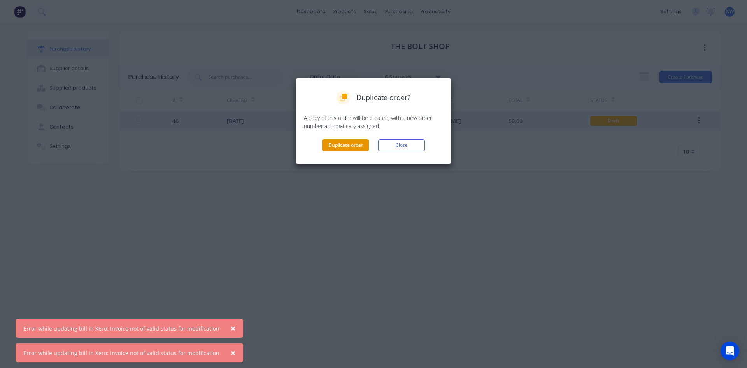
click at [346, 144] on button "Duplicate order" at bounding box center [345, 145] width 47 height 12
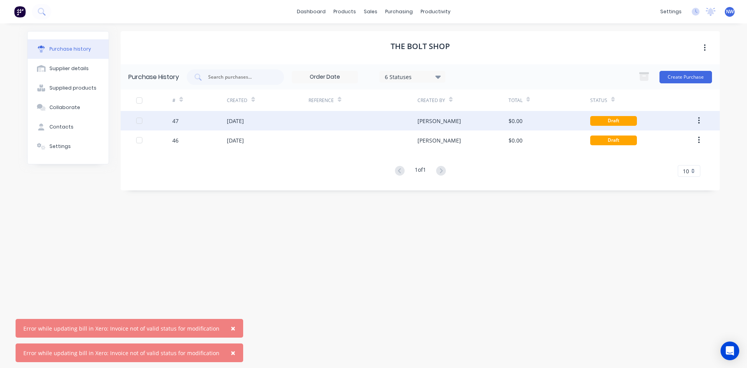
click at [237, 119] on div "[DATE]" at bounding box center [235, 121] width 17 height 8
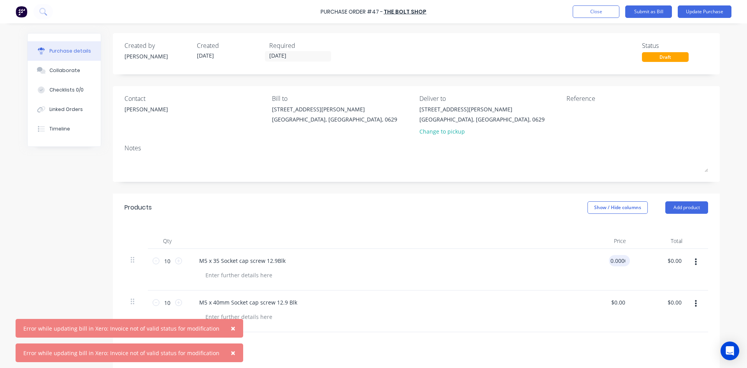
click at [622, 262] on input "0.0000" at bounding box center [618, 260] width 18 height 11
type input "0"
type input "$0.50"
type input "$2.50"
drag, startPoint x: 613, startPoint y: 211, endPoint x: 608, endPoint y: 212, distance: 5.5
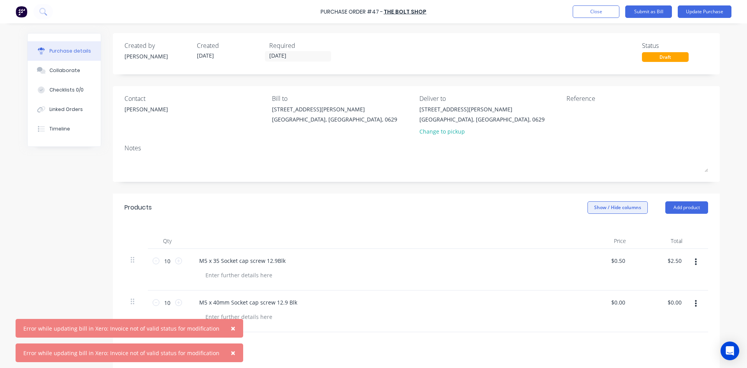
click at [611, 208] on button "Show / Hide columns" at bounding box center [618, 207] width 60 height 12
click at [593, 232] on span at bounding box center [590, 233] width 7 height 7
click at [587, 230] on input "Discount" at bounding box center [587, 230] width 0 height 0
click at [628, 303] on input "0.0000" at bounding box center [624, 302] width 18 height 11
type input "0"
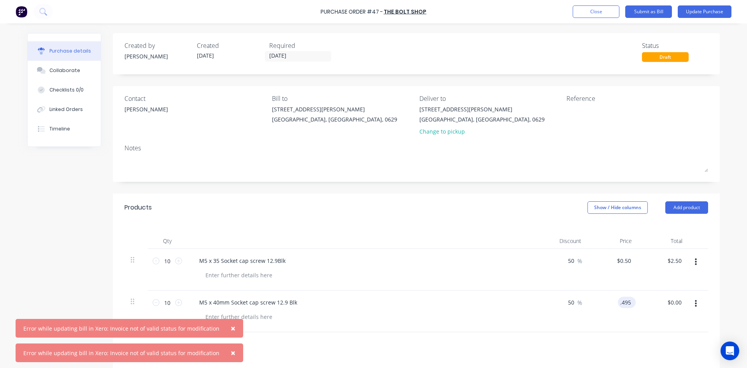
type input "$0.495"
type input "2.48"
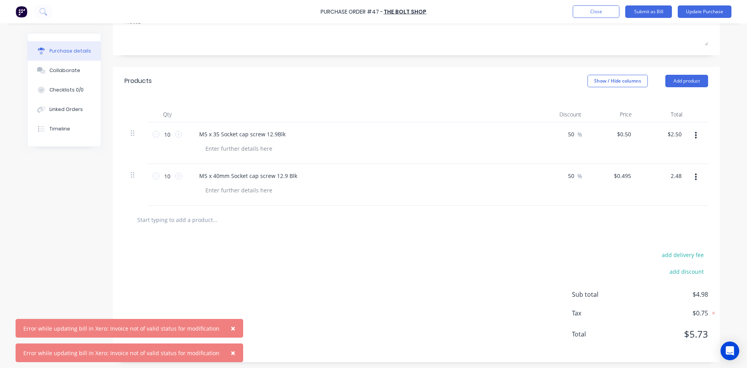
scroll to position [128, 0]
type input "$0.248"
type input "$2.48"
click at [701, 10] on button "Update Purchase" at bounding box center [705, 11] width 54 height 12
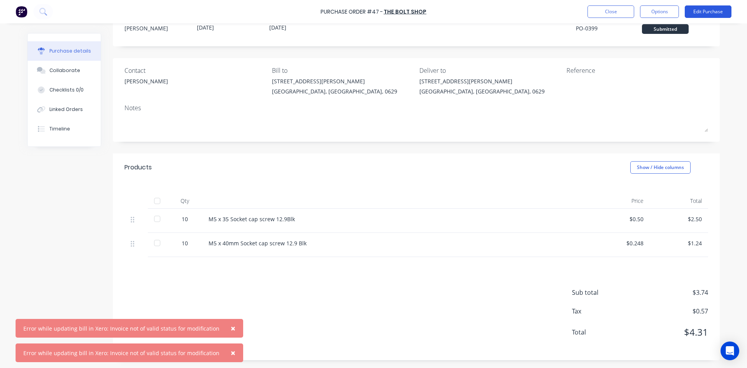
scroll to position [0, 0]
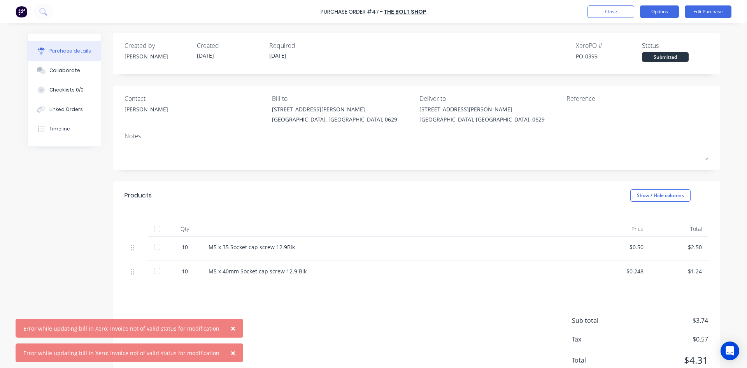
click at [669, 12] on button "Options" at bounding box center [659, 11] width 39 height 12
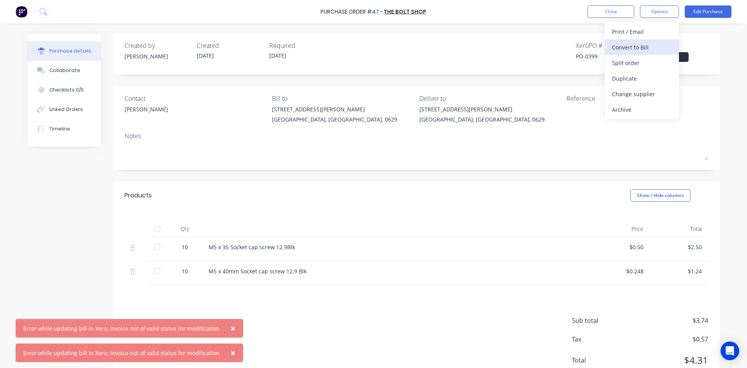
click at [642, 47] on div "Convert to Bill" at bounding box center [642, 47] width 60 height 11
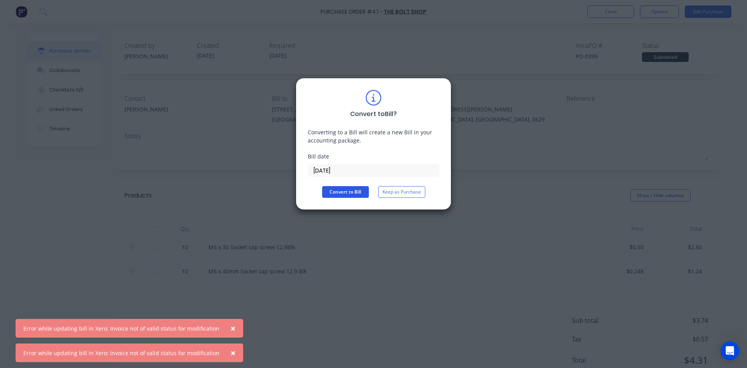
click at [356, 193] on button "Convert to Bill" at bounding box center [345, 192] width 47 height 12
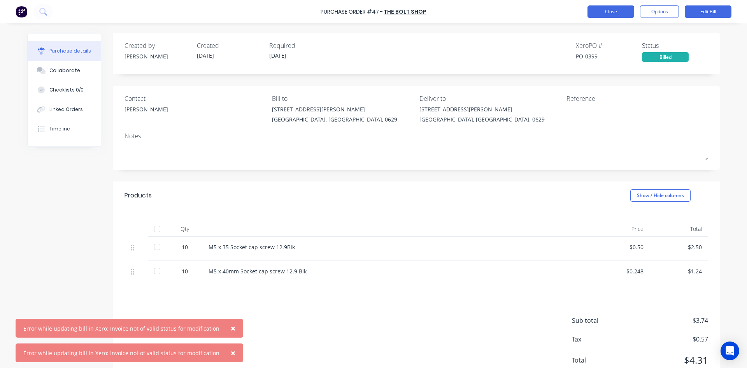
click at [617, 10] on button "Close" at bounding box center [611, 11] width 47 height 12
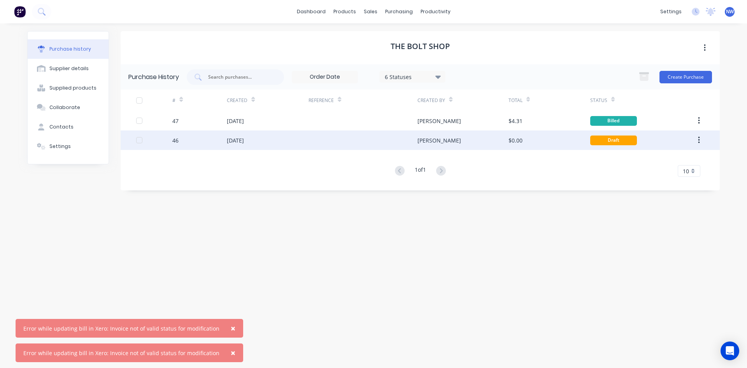
click at [140, 139] on div at bounding box center [140, 140] width 16 height 16
click at [699, 140] on icon "button" at bounding box center [699, 140] width 2 height 7
click at [706, 48] on icon "button" at bounding box center [705, 48] width 2 height 9
click at [702, 139] on button "button" at bounding box center [699, 140] width 18 height 14
click at [662, 163] on div "Archive" at bounding box center [671, 160] width 60 height 11
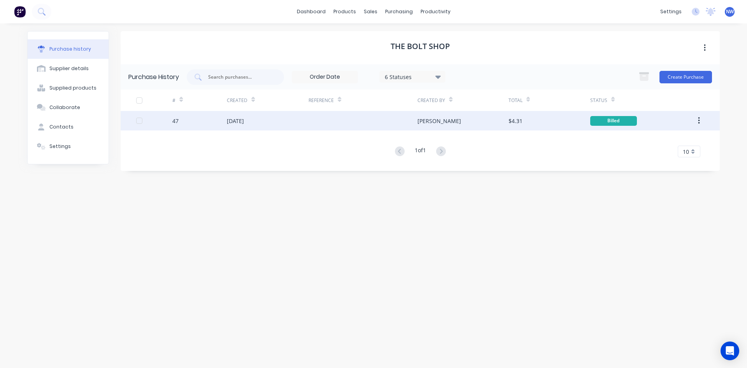
click at [242, 122] on div "[DATE]" at bounding box center [235, 121] width 17 height 8
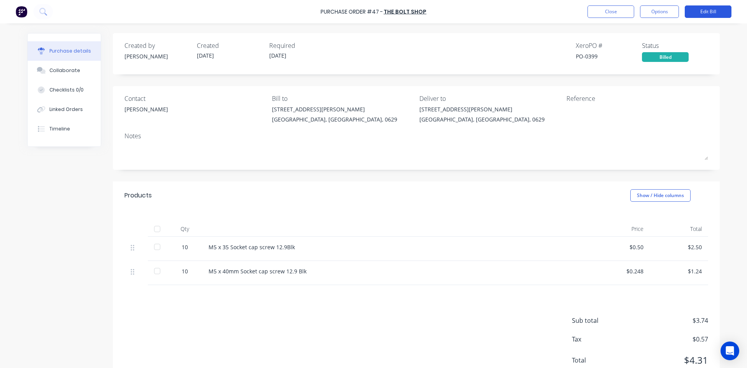
click at [704, 12] on button "Edit Bill" at bounding box center [708, 11] width 47 height 12
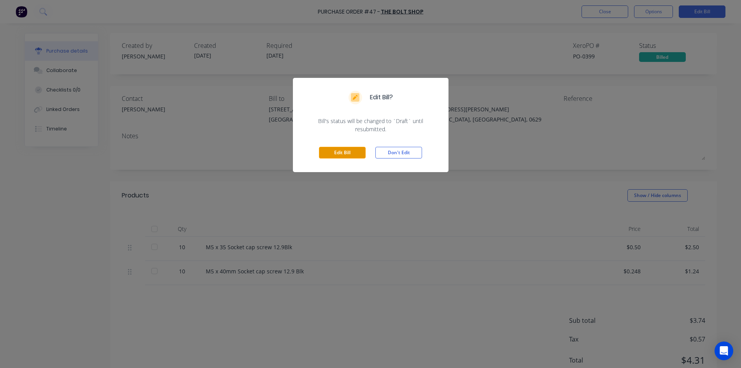
click at [351, 154] on button "Edit Bill" at bounding box center [342, 153] width 47 height 12
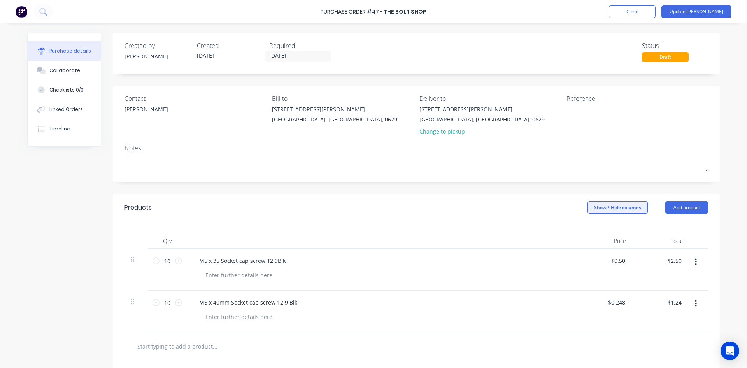
click at [613, 205] on button "Show / Hide columns" at bounding box center [618, 207] width 60 height 12
click at [595, 232] on label "Discount" at bounding box center [594, 233] width 14 height 7
click at [587, 230] on input "Discount" at bounding box center [587, 230] width 0 height 0
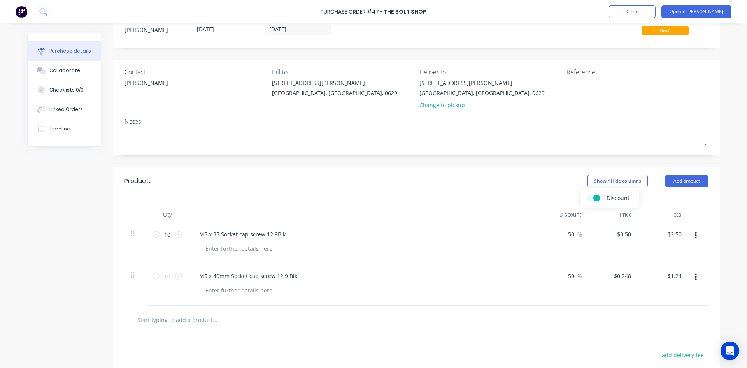
scroll to position [39, 0]
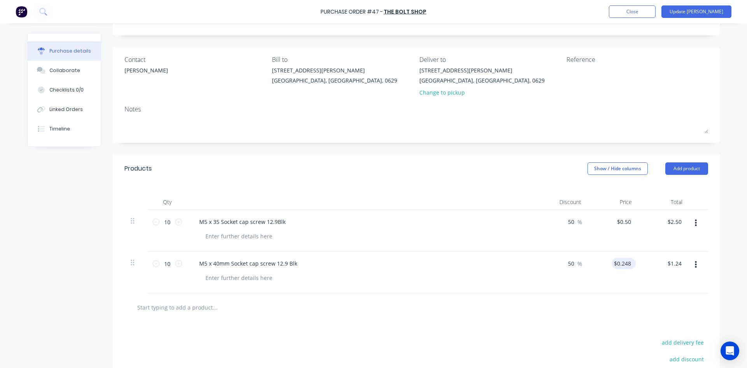
click at [631, 263] on div "$0.248 $0.248" at bounding box center [624, 263] width 24 height 11
click at [629, 263] on input "0.2480" at bounding box center [622, 263] width 21 height 11
type input "0"
type input "$0.49"
type input "$2.45"
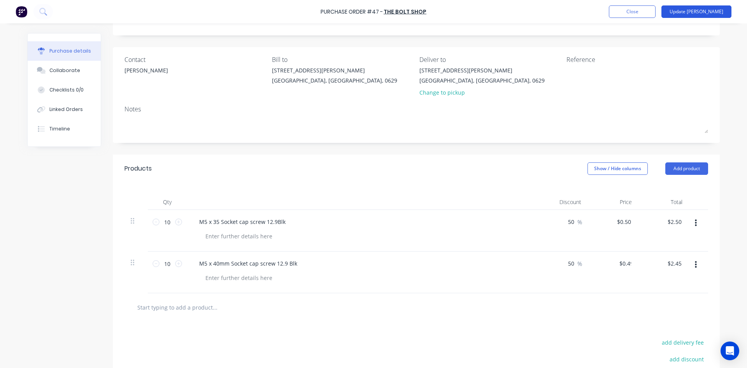
click at [711, 14] on button "Update [PERSON_NAME]" at bounding box center [697, 11] width 70 height 12
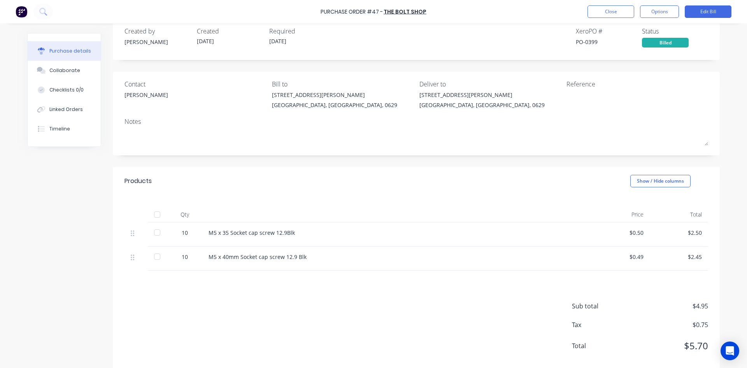
scroll to position [28, 0]
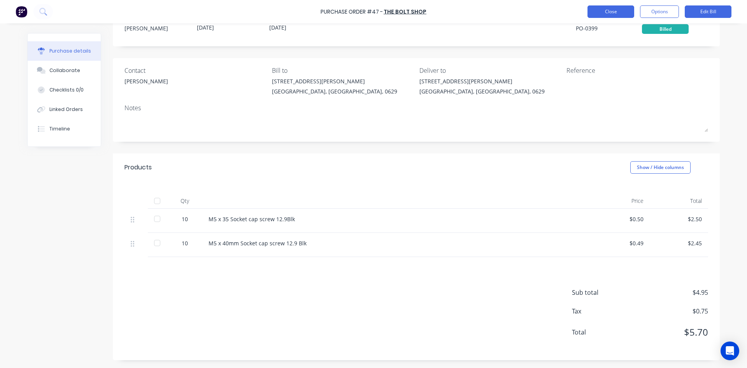
click at [619, 12] on button "Close" at bounding box center [611, 11] width 47 height 12
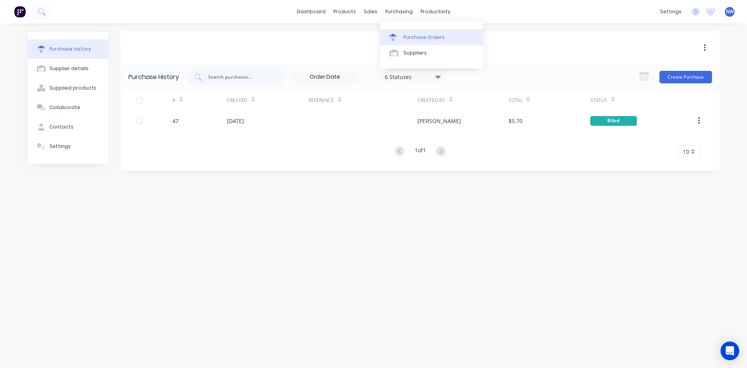
click at [414, 37] on div "Purchase Orders" at bounding box center [424, 37] width 41 height 7
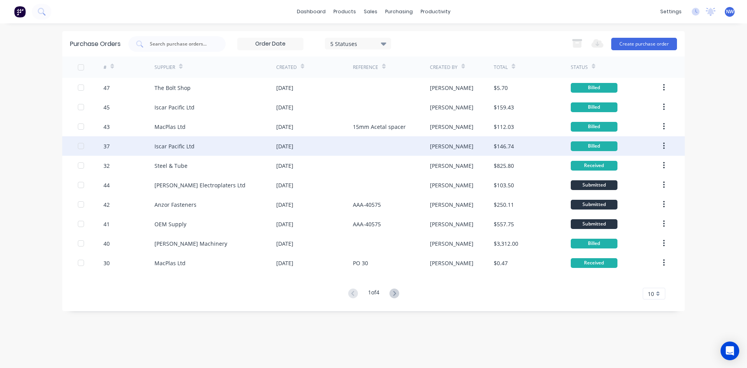
click at [164, 147] on div "Iscar Pacific Ltd" at bounding box center [174, 146] width 40 height 8
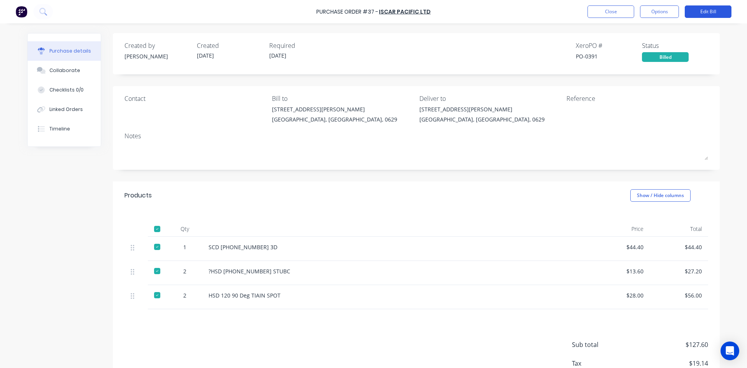
click at [706, 11] on button "Edit Bill" at bounding box center [708, 11] width 47 height 12
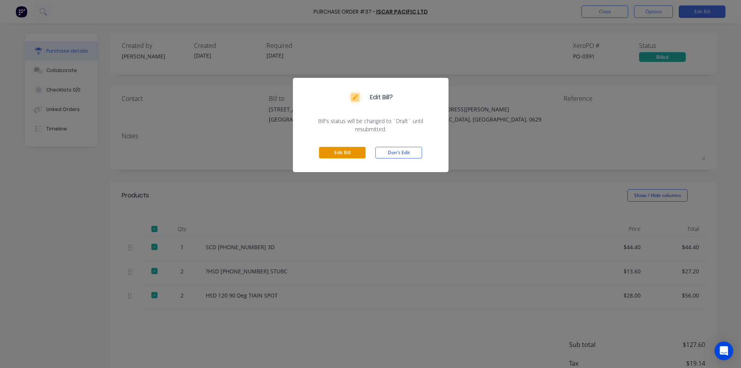
click at [345, 156] on button "Edit Bill" at bounding box center [342, 153] width 47 height 12
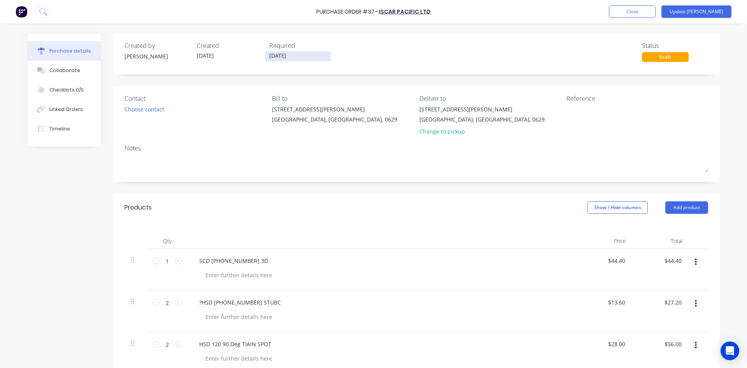
click at [297, 56] on input "[DATE]" at bounding box center [297, 56] width 65 height 10
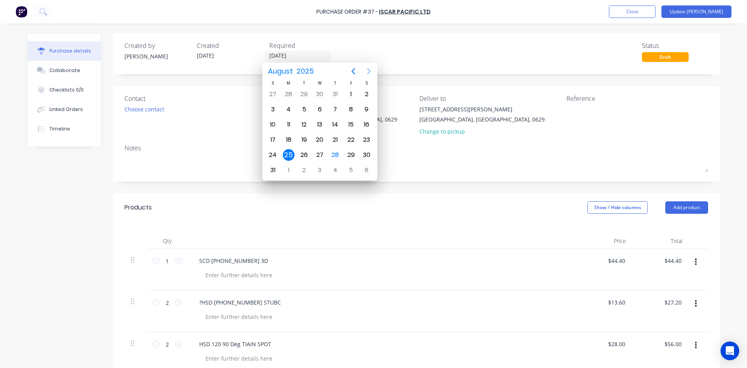
click at [372, 71] on icon "Next page" at bounding box center [368, 71] width 9 height 9
click at [367, 122] on div "20" at bounding box center [367, 125] width 12 height 12
type input "[DATE]"
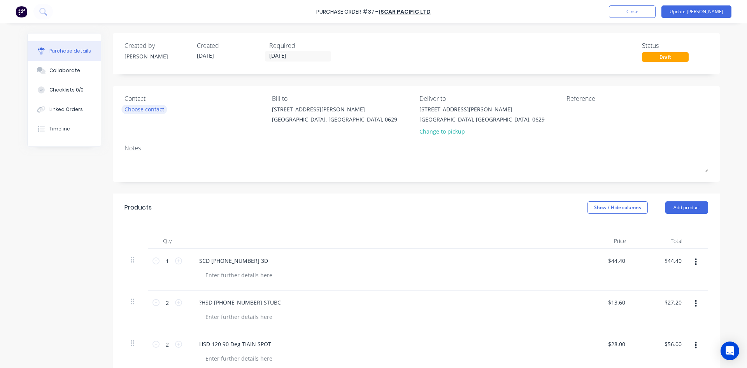
click at [147, 109] on div "Choose contact" at bounding box center [145, 109] width 40 height 8
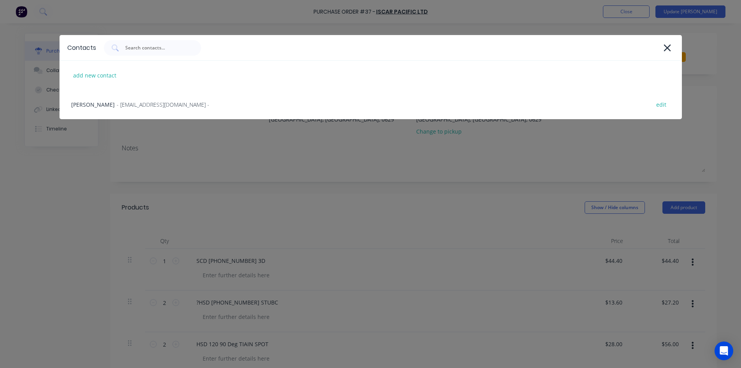
click at [141, 103] on span "- [EMAIL_ADDRESS][DOMAIN_NAME] -" at bounding box center [163, 104] width 93 height 8
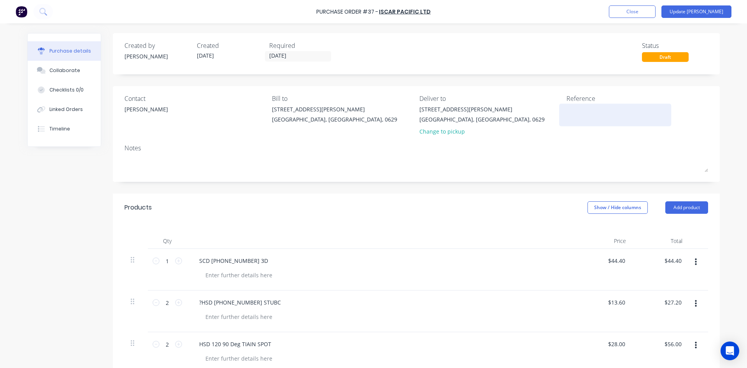
click at [582, 115] on textarea at bounding box center [615, 114] width 97 height 18
type textarea "#37"
type textarea "x"
type textarea "#37"
click at [705, 13] on button "Update [PERSON_NAME]" at bounding box center [697, 11] width 70 height 12
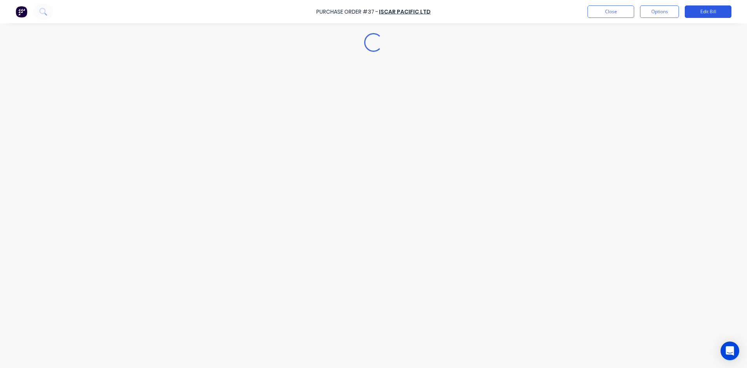
type textarea "x"
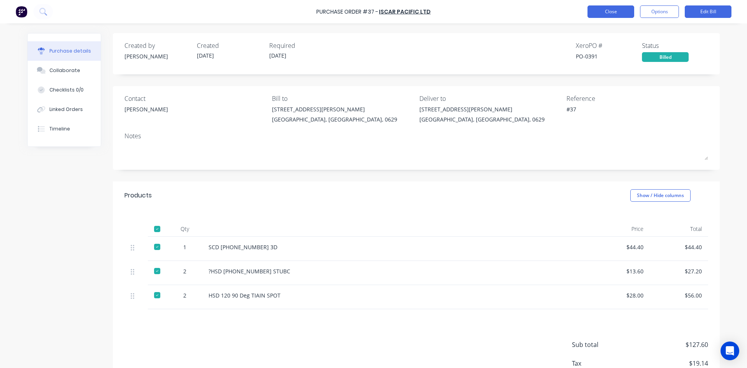
click at [617, 11] on button "Close" at bounding box center [611, 11] width 47 height 12
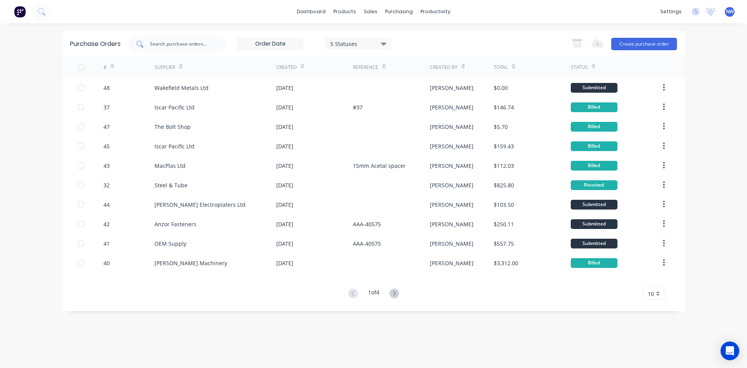
click at [177, 43] on input "text" at bounding box center [181, 44] width 65 height 8
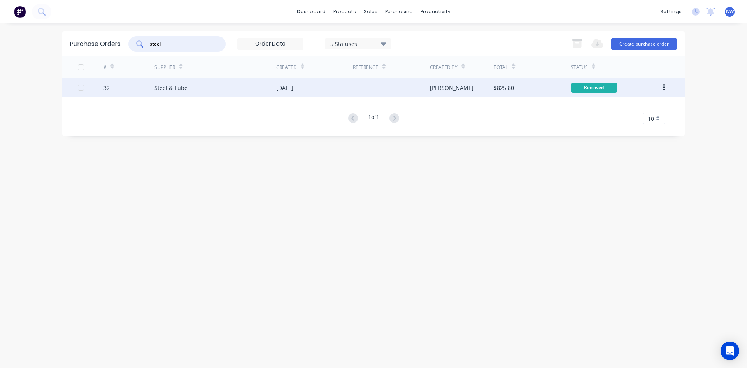
type input "steel"
click at [166, 86] on div "Steel & Tube" at bounding box center [170, 88] width 33 height 8
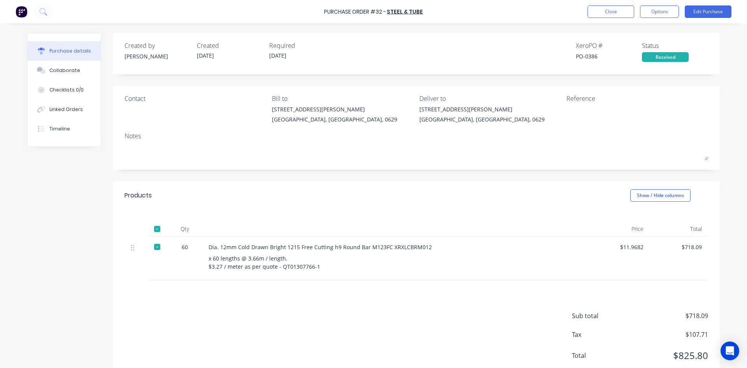
click at [709, 4] on div "Purchase Order #32 - Steel & Tube Close Options Edit Purchase" at bounding box center [373, 11] width 747 height 23
click at [706, 11] on button "Edit Purchase" at bounding box center [708, 11] width 47 height 12
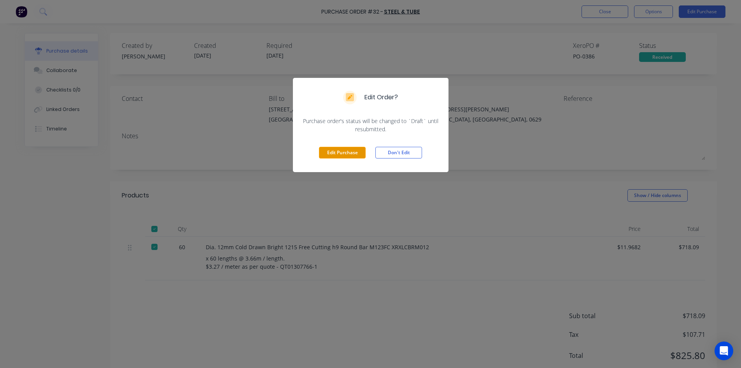
click at [345, 154] on button "Edit Purchase" at bounding box center [342, 153] width 47 height 12
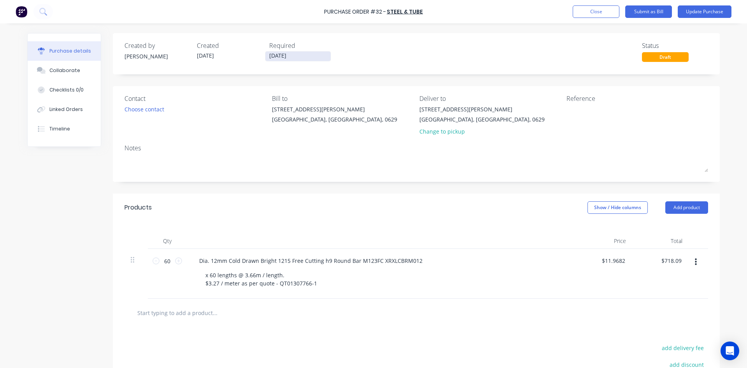
click at [294, 55] on input "[DATE]" at bounding box center [297, 56] width 65 height 10
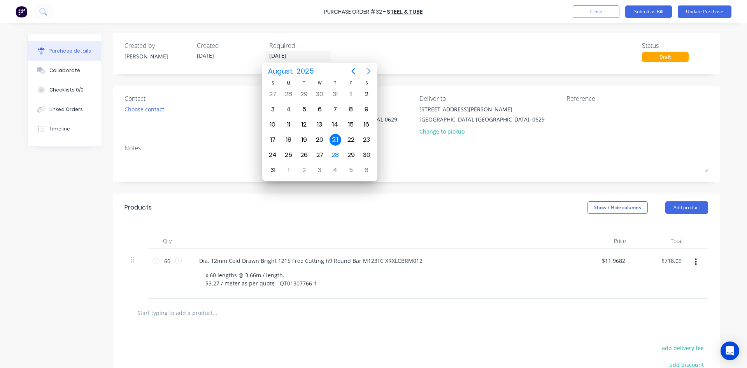
click at [368, 71] on icon "Next page" at bounding box center [368, 71] width 9 height 9
click at [369, 124] on div "20" at bounding box center [367, 125] width 12 height 12
type input "[DATE]"
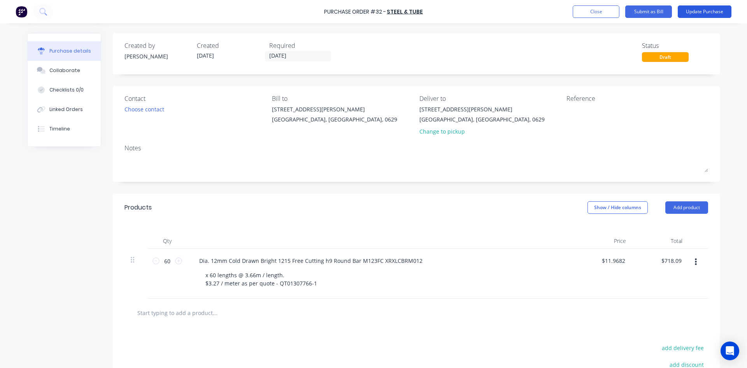
click at [704, 11] on button "Update Purchase" at bounding box center [705, 11] width 54 height 12
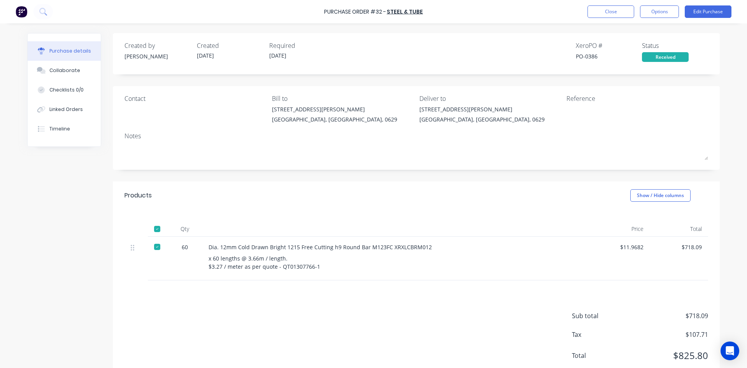
click at [586, 100] on div "Reference" at bounding box center [638, 98] width 142 height 9
click at [695, 12] on button "Edit Purchase" at bounding box center [708, 11] width 47 height 12
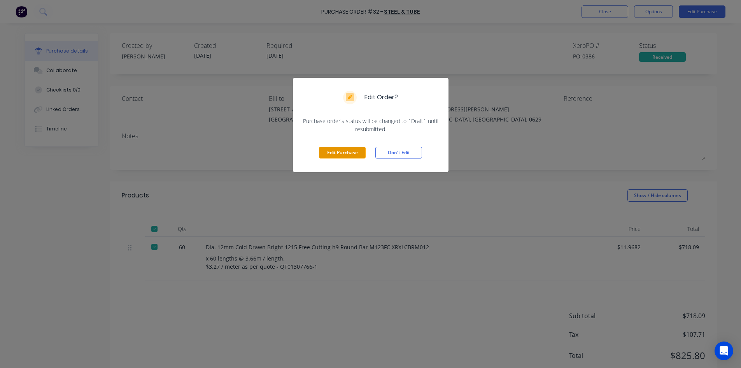
click at [345, 155] on button "Edit Purchase" at bounding box center [342, 153] width 47 height 12
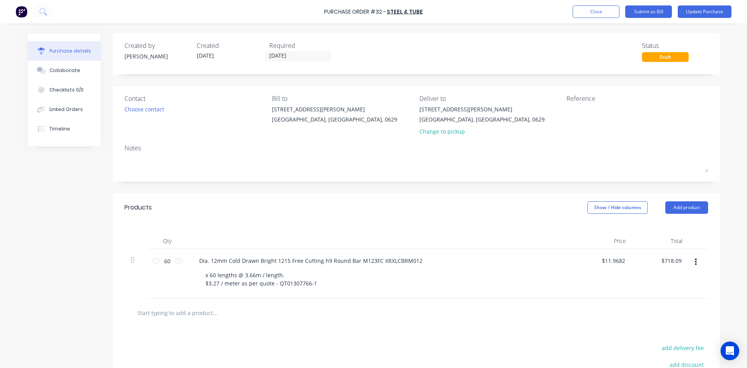
click at [582, 98] on div "Reference" at bounding box center [638, 98] width 142 height 9
click at [569, 117] on textarea at bounding box center [615, 114] width 97 height 18
type textarea "#32"
type textarea "x"
type textarea "#32"
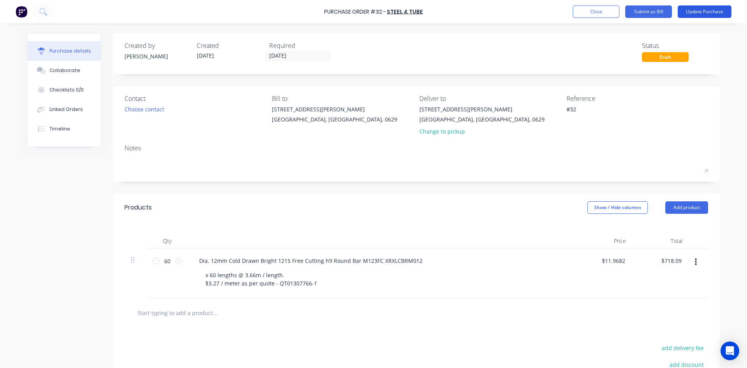
click at [708, 12] on button "Update Purchase" at bounding box center [705, 11] width 54 height 12
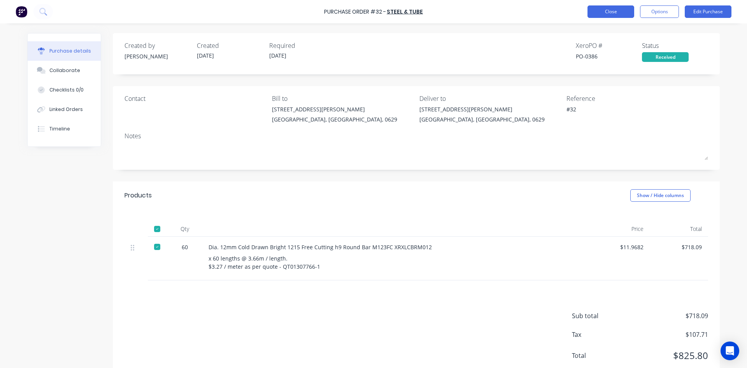
click at [609, 10] on button "Close" at bounding box center [611, 11] width 47 height 12
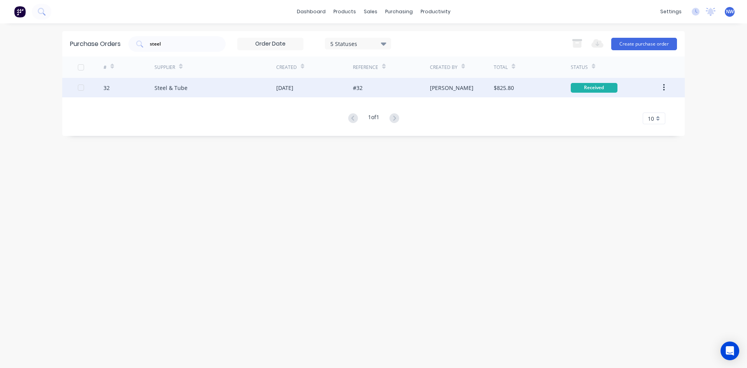
click at [160, 86] on div "Steel & Tube" at bounding box center [170, 88] width 33 height 8
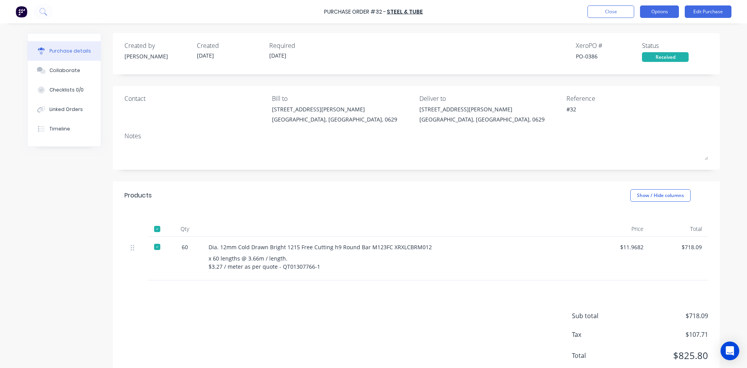
click at [667, 11] on button "Options" at bounding box center [659, 11] width 39 height 12
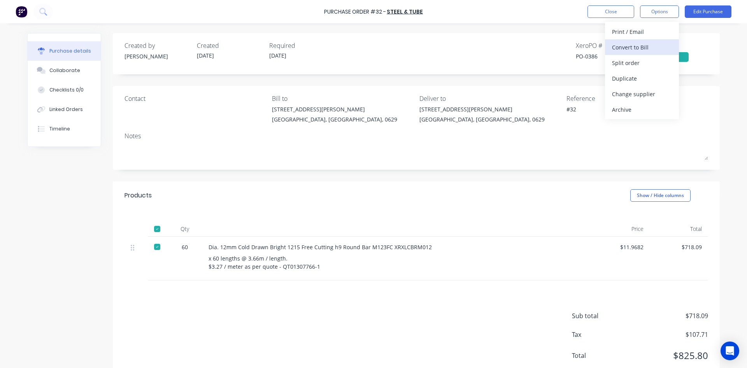
click at [637, 48] on div "Convert to Bill" at bounding box center [642, 47] width 60 height 11
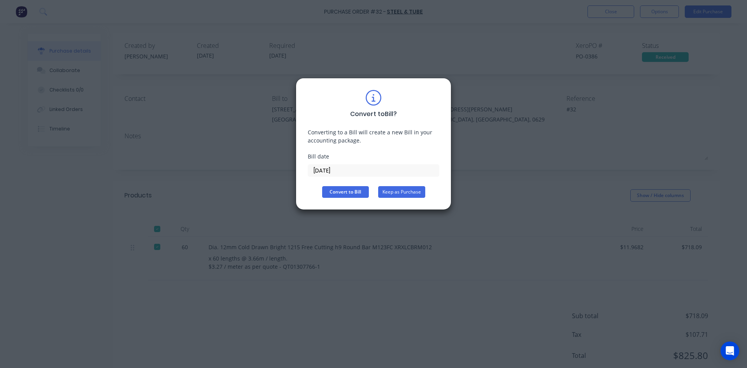
click at [399, 192] on button "Keep as Purchase" at bounding box center [401, 192] width 47 height 12
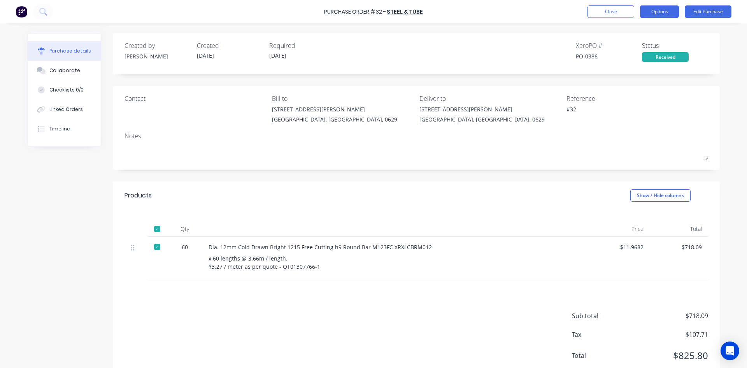
click at [665, 12] on button "Options" at bounding box center [659, 11] width 39 height 12
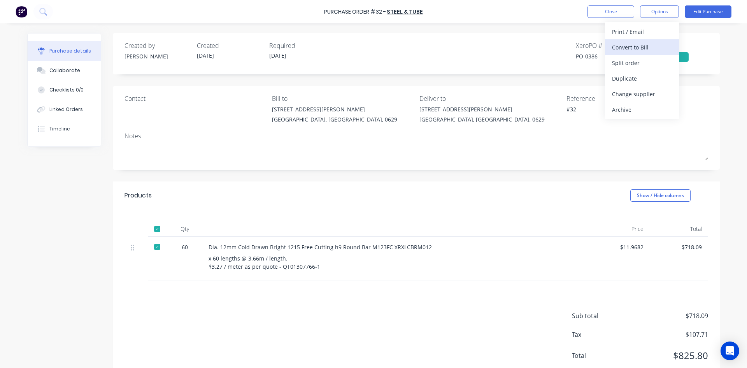
click at [637, 49] on div "Convert to Bill" at bounding box center [642, 47] width 60 height 11
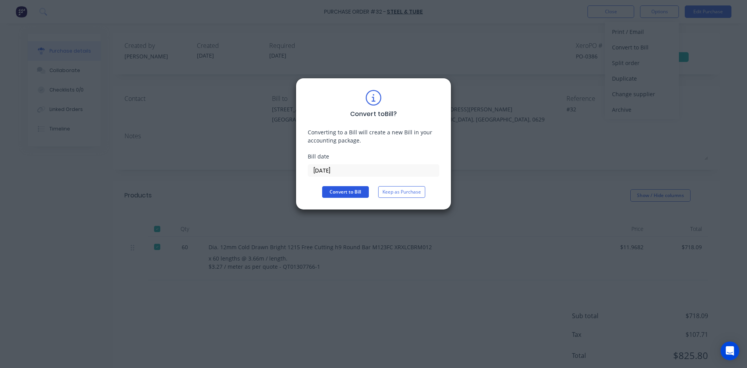
click at [350, 191] on button "Convert to Bill" at bounding box center [345, 192] width 47 height 12
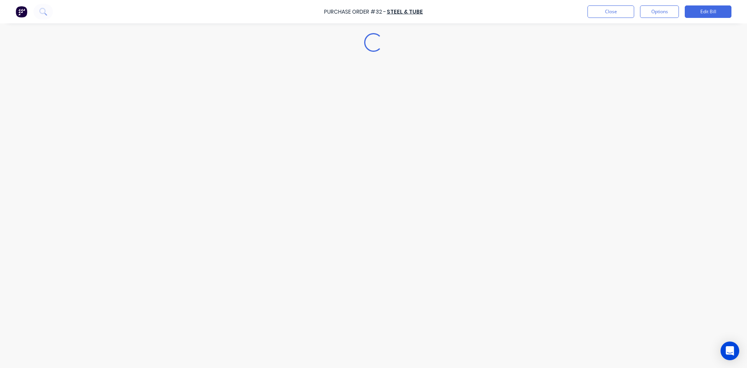
type textarea "x"
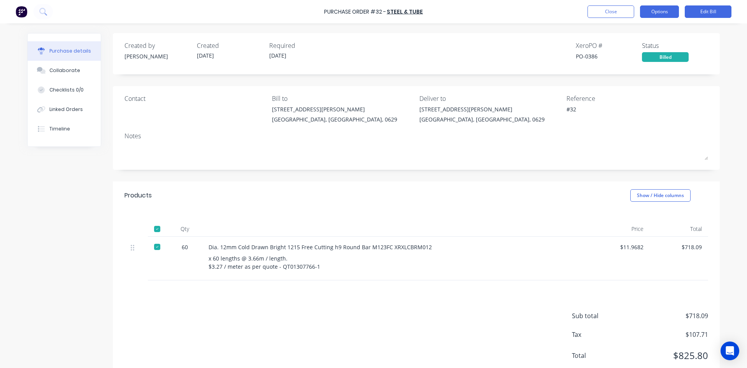
click at [655, 12] on button "Options" at bounding box center [659, 11] width 39 height 12
click at [654, 12] on button "Options" at bounding box center [659, 11] width 39 height 12
click at [616, 9] on button "Close" at bounding box center [611, 11] width 47 height 12
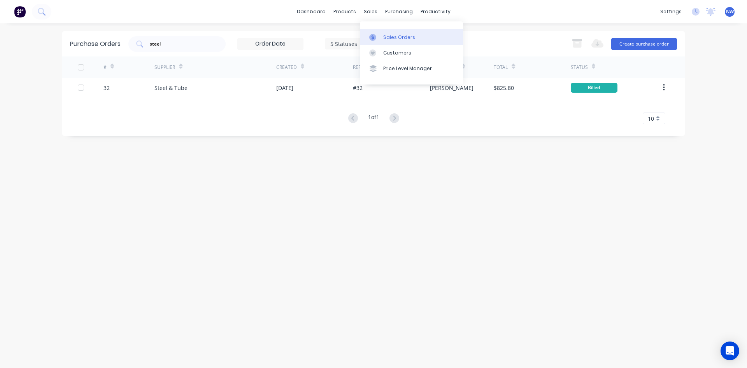
click at [391, 36] on div "Sales Orders" at bounding box center [399, 37] width 32 height 7
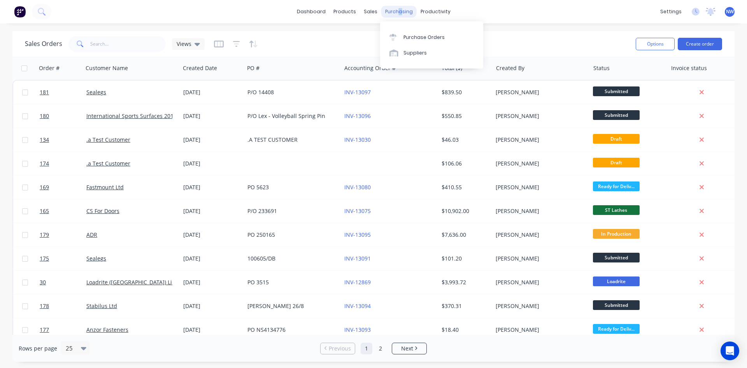
drag, startPoint x: 399, startPoint y: 13, endPoint x: 405, endPoint y: 25, distance: 12.7
click at [400, 13] on div "purchasing" at bounding box center [398, 12] width 35 height 12
click at [412, 39] on div "Purchase Orders" at bounding box center [424, 37] width 41 height 7
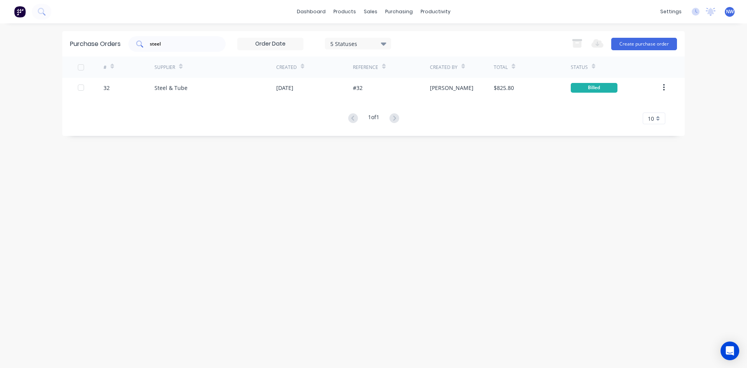
click at [177, 41] on input "steel" at bounding box center [181, 44] width 65 height 8
type input "s"
type input "bolt"
click at [646, 45] on button "Create purchase order" at bounding box center [644, 44] width 66 height 12
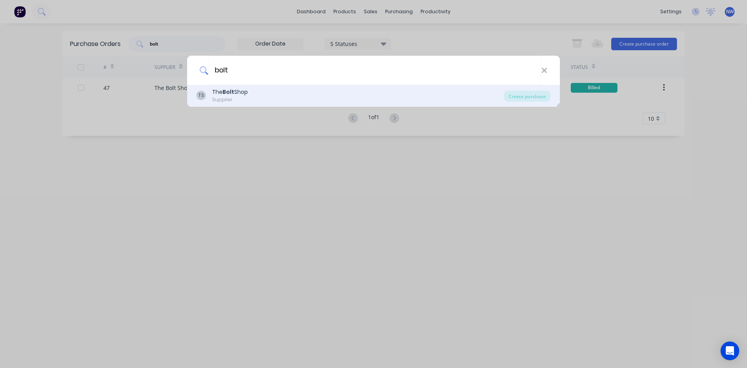
type input "bolt"
click at [232, 93] on b "Bolt" at bounding box center [229, 92] width 12 height 8
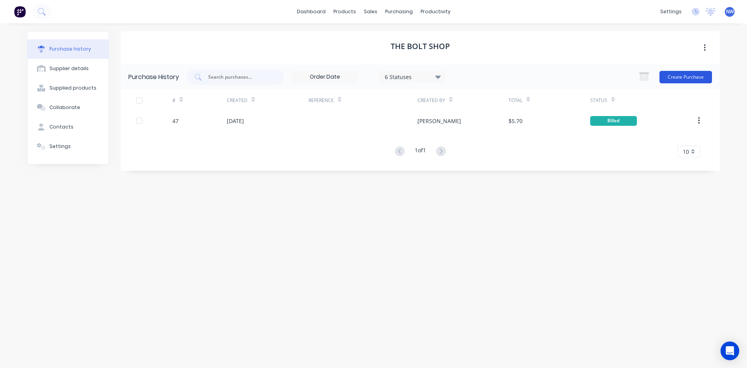
click at [687, 78] on button "Create Purchase" at bounding box center [686, 77] width 53 height 12
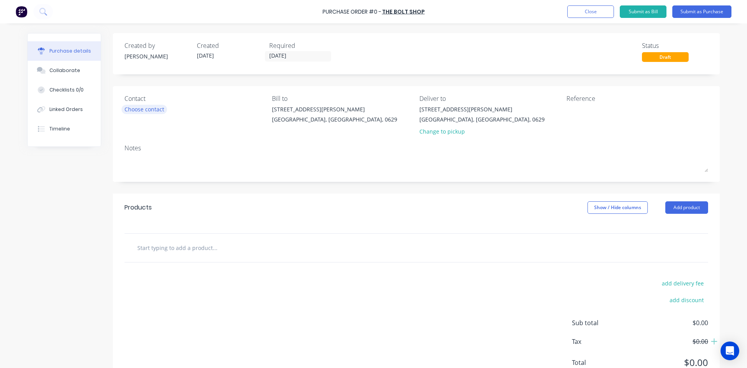
click at [152, 109] on div "Choose contact" at bounding box center [145, 109] width 40 height 8
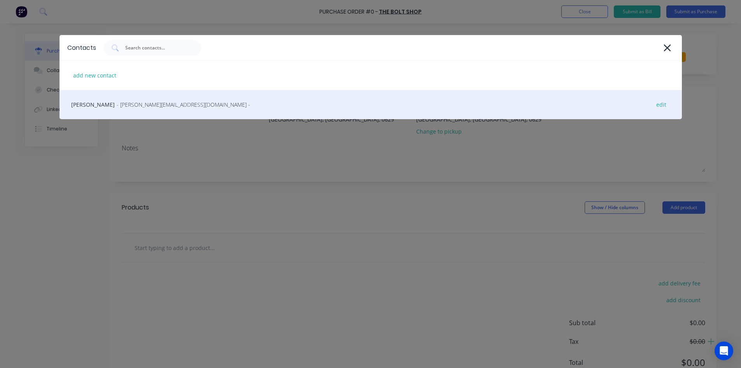
click at [134, 104] on span "- [PERSON_NAME][EMAIL_ADDRESS][DOMAIN_NAME] -" at bounding box center [183, 104] width 133 height 8
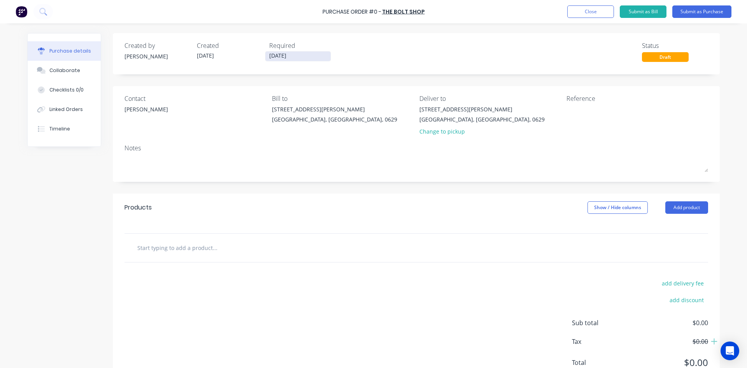
click at [293, 56] on input "[DATE]" at bounding box center [297, 56] width 65 height 10
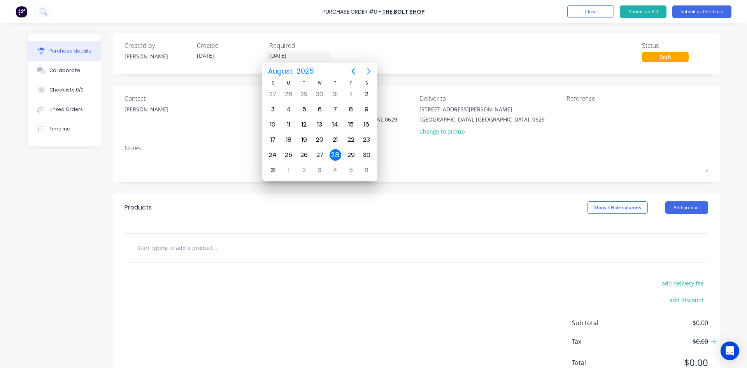
click at [369, 73] on icon "Next page" at bounding box center [369, 71] width 4 height 6
click at [365, 124] on div "20" at bounding box center [367, 125] width 12 height 12
type input "[DATE]"
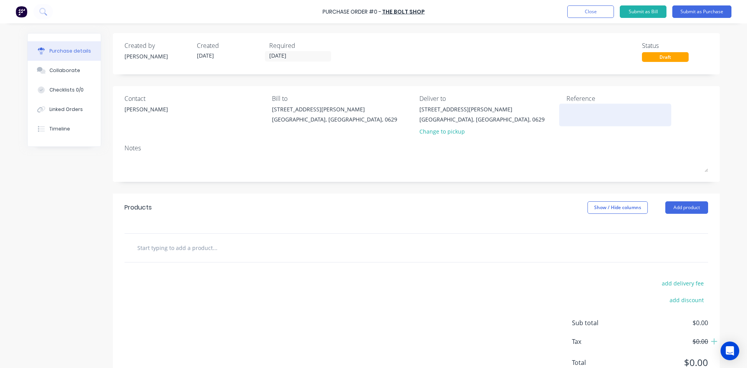
click at [582, 115] on textarea at bounding box center [615, 114] width 97 height 18
click at [688, 205] on button "Add product" at bounding box center [686, 207] width 43 height 12
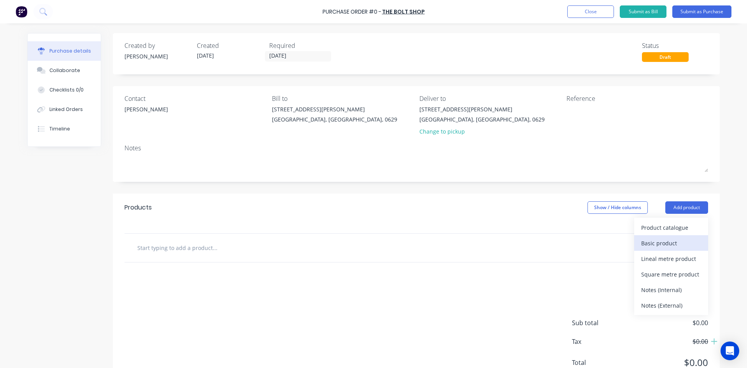
click at [658, 240] on div "Basic product" at bounding box center [671, 242] width 60 height 11
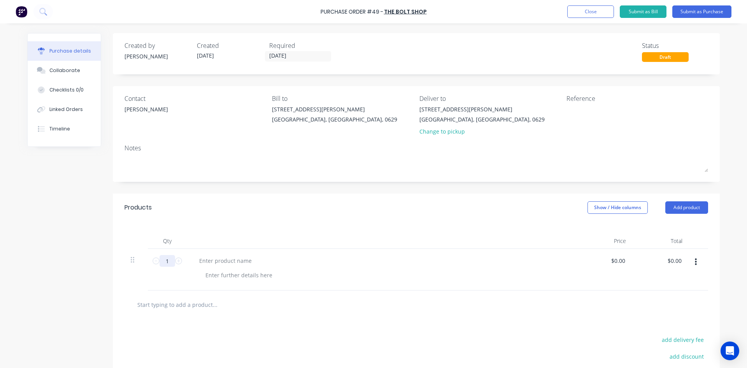
click at [167, 260] on input "1" at bounding box center [168, 261] width 16 height 12
type input "6"
click at [624, 259] on input "0.0000" at bounding box center [618, 260] width 18 height 11
type input "0"
type input "$0.40"
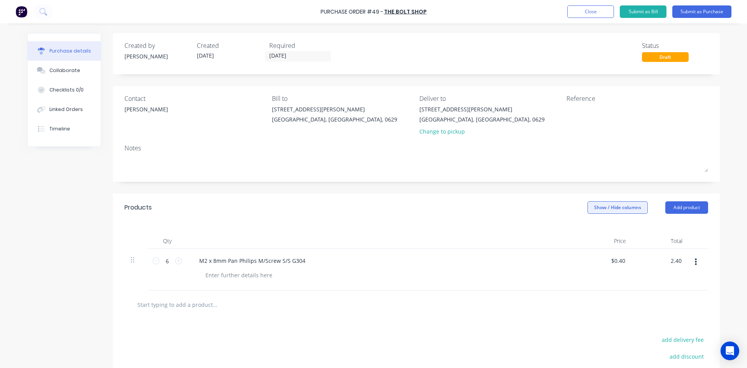
type input "$2.40"
click at [611, 207] on button "Show / Hide columns" at bounding box center [618, 207] width 60 height 12
click at [597, 232] on label "Discount" at bounding box center [594, 233] width 14 height 7
click at [587, 230] on input "Discount" at bounding box center [587, 230] width 0 height 0
click at [573, 259] on input "0" at bounding box center [570, 260] width 11 height 11
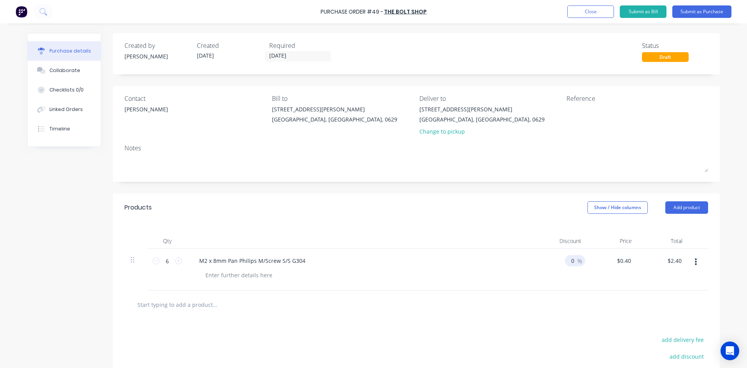
type input "0"
type input "$2.28"
type input "5"
type input "$1.20"
type input "50"
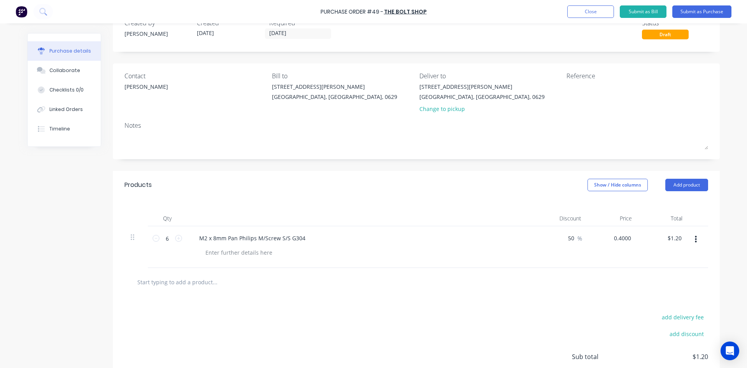
scroll to position [9, 0]
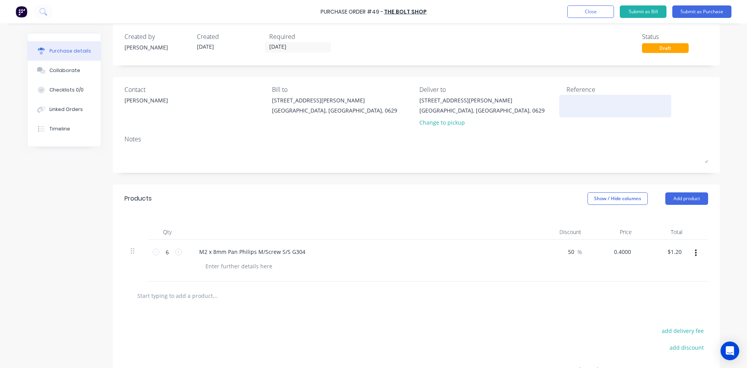
type input "$0.40"
click at [588, 104] on textarea at bounding box center [615, 105] width 97 height 18
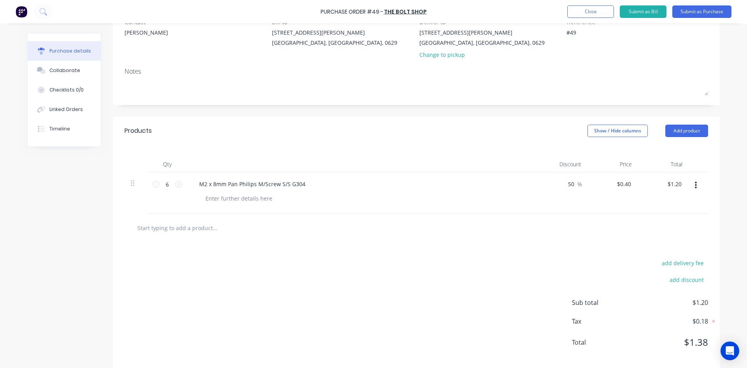
scroll to position [87, 0]
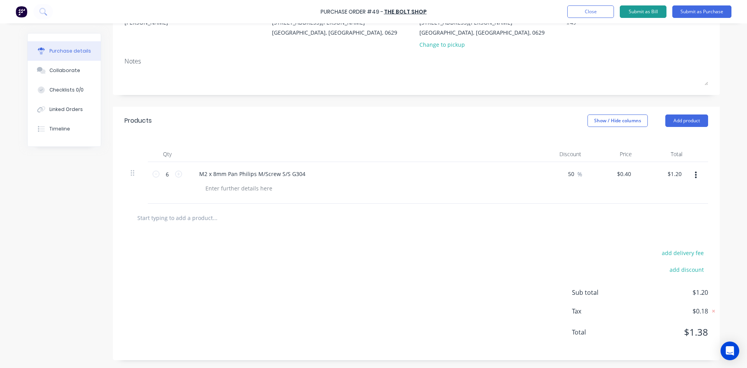
type textarea "#49"
type textarea "x"
type textarea "#49"
click at [644, 9] on button "Submit as Bill" at bounding box center [643, 11] width 47 height 12
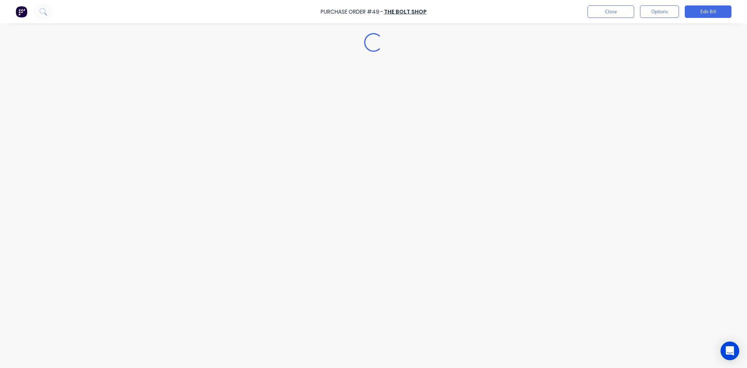
scroll to position [0, 0]
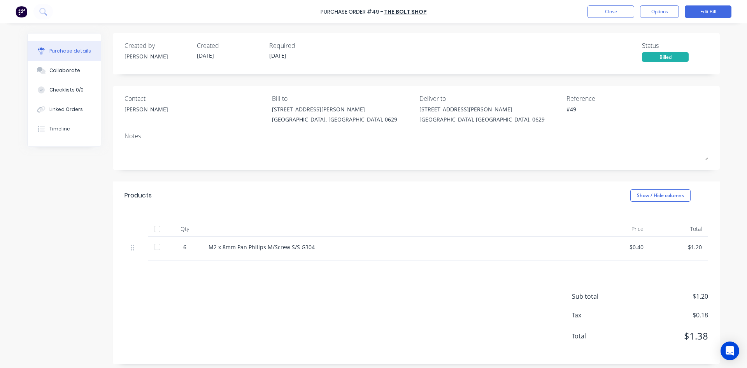
click at [155, 246] on div at bounding box center [157, 247] width 16 height 16
click at [614, 9] on button "Close" at bounding box center [611, 11] width 47 height 12
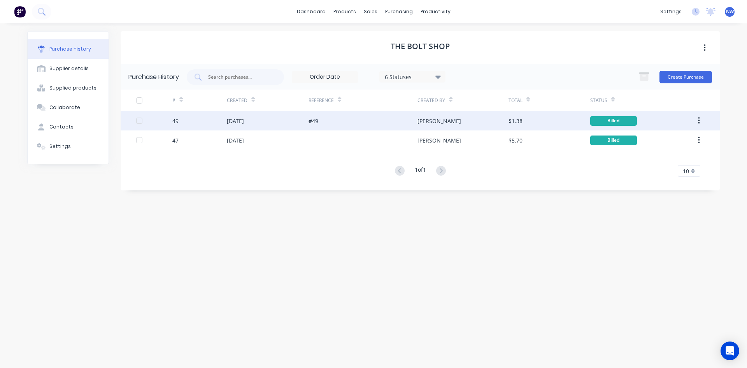
click at [139, 120] on div at bounding box center [140, 121] width 16 height 16
click at [230, 120] on div "[DATE]" at bounding box center [235, 121] width 17 height 8
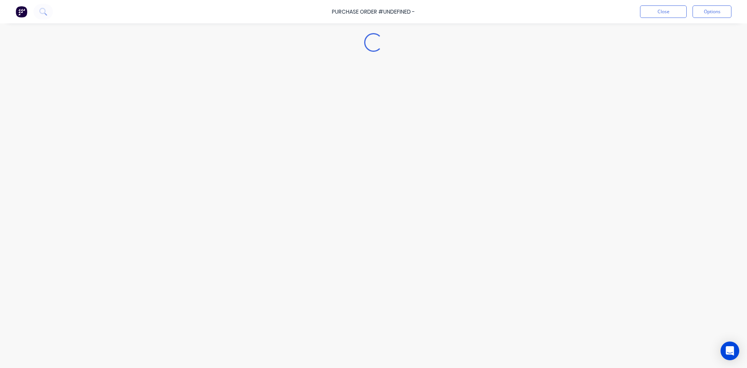
type textarea "x"
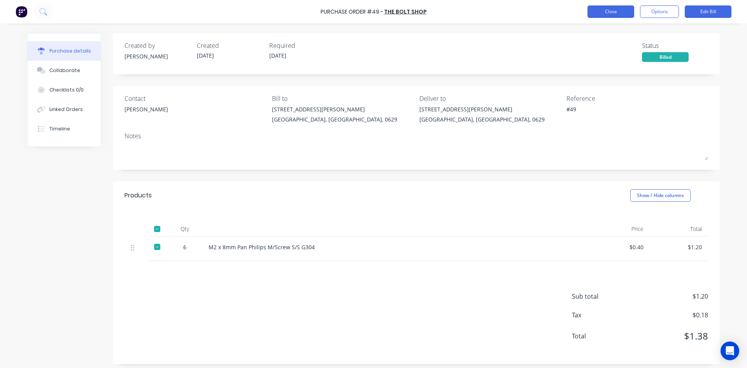
click at [616, 12] on button "Close" at bounding box center [611, 11] width 47 height 12
